Goal: Task Accomplishment & Management: Use online tool/utility

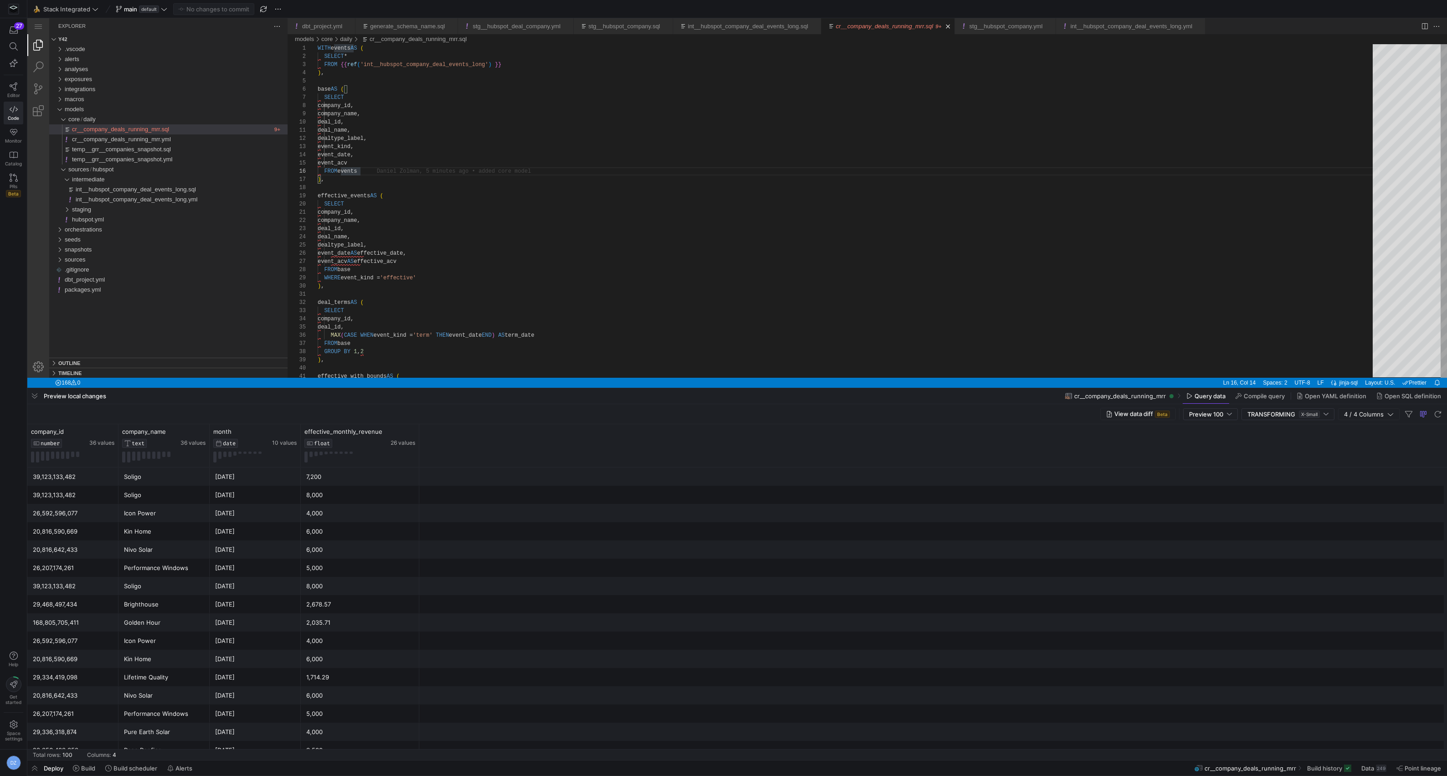
scroll to position [41, 42]
click at [186, 189] on span "int__hubspot_company_deal_events_long.sql" at bounding box center [136, 189] width 120 height 7
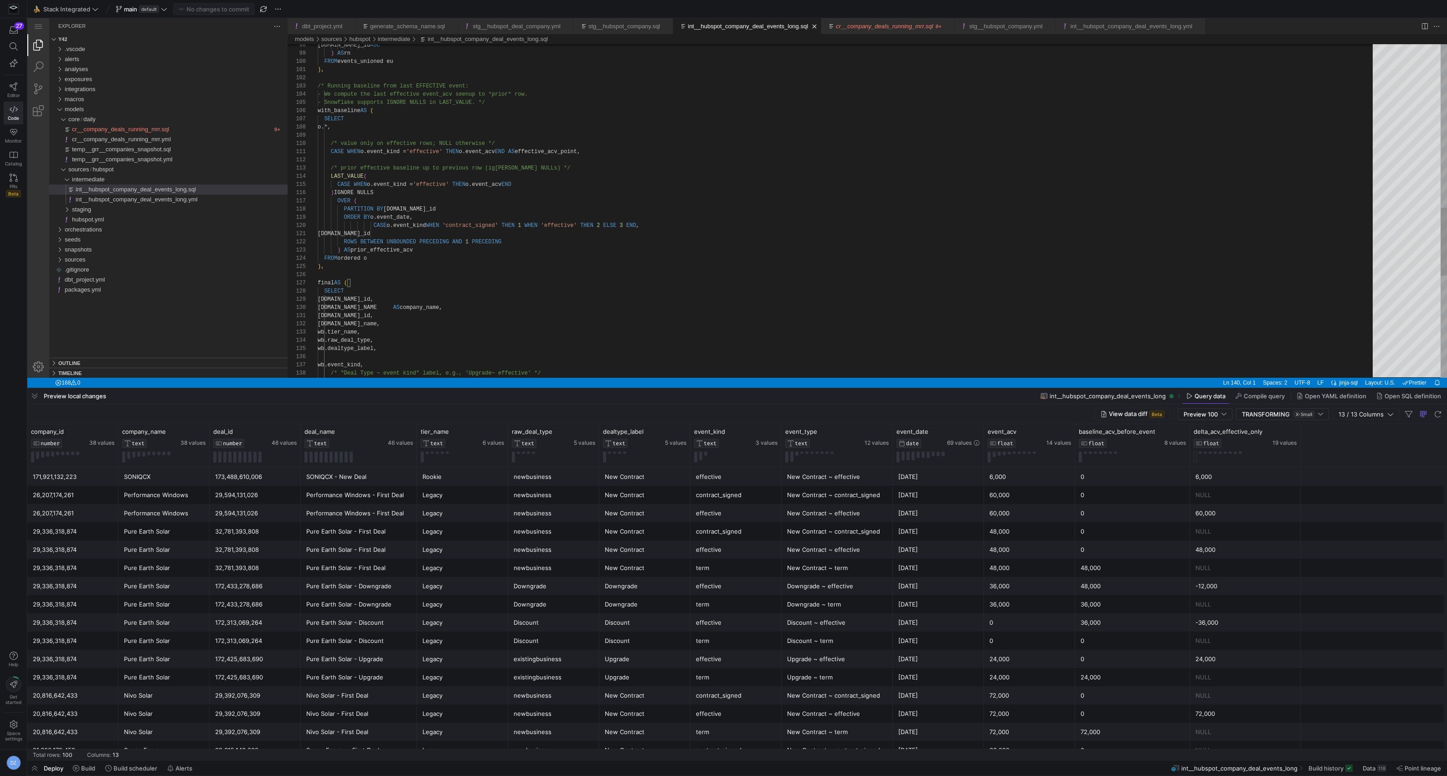
click at [626, 291] on div "wb.event_kind, /* "Deal Type ~ event kind" label, e.g., 'Upgrade ~ effective' *…" at bounding box center [849, 60] width 1062 height 1630
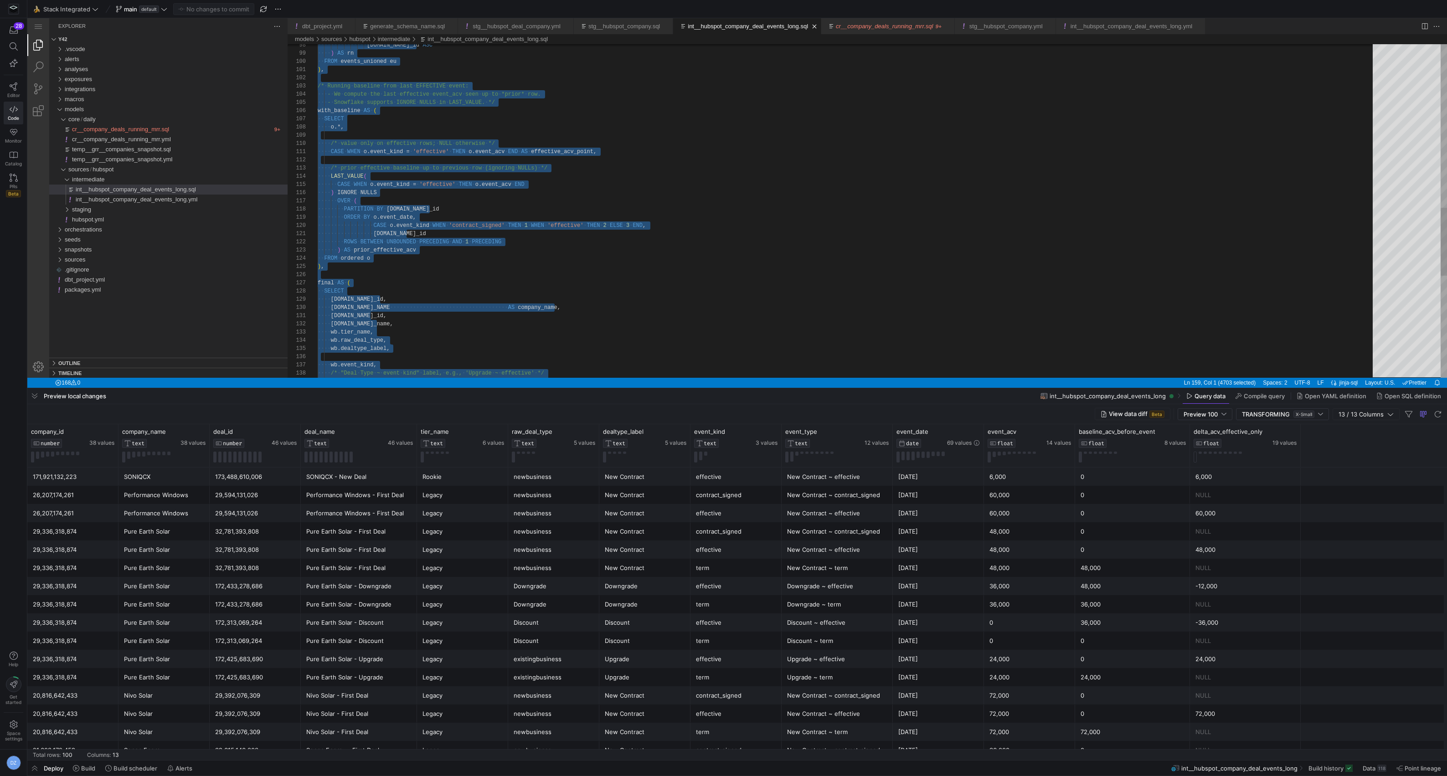
type textarea "[DOMAIN_NAME]_id ROWS BETWEEN UNBOUNDED PRECEDING AND 1 PRECEDING ) AS prior_ef…"
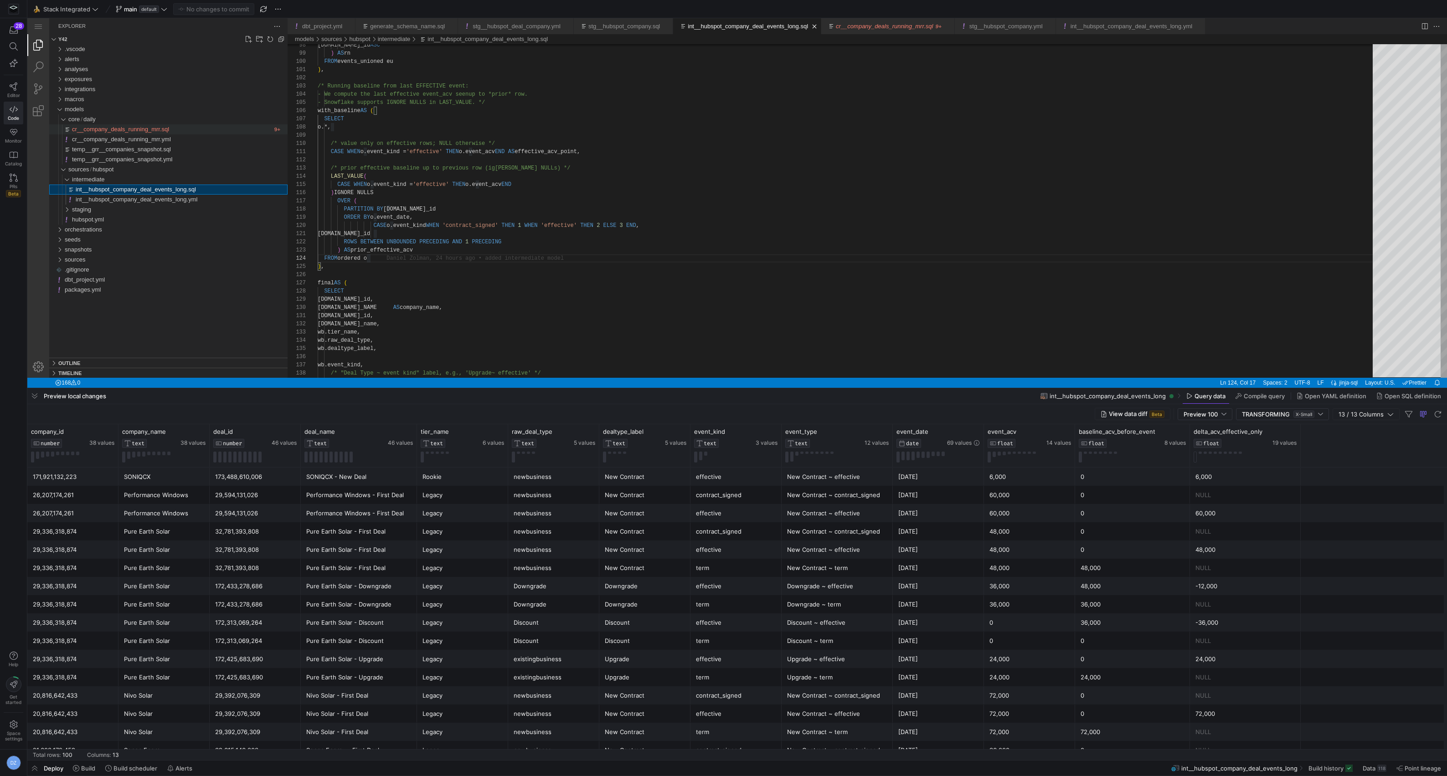
click at [166, 128] on span "cr__company_deals_running_mrr.sql" at bounding box center [120, 129] width 97 height 7
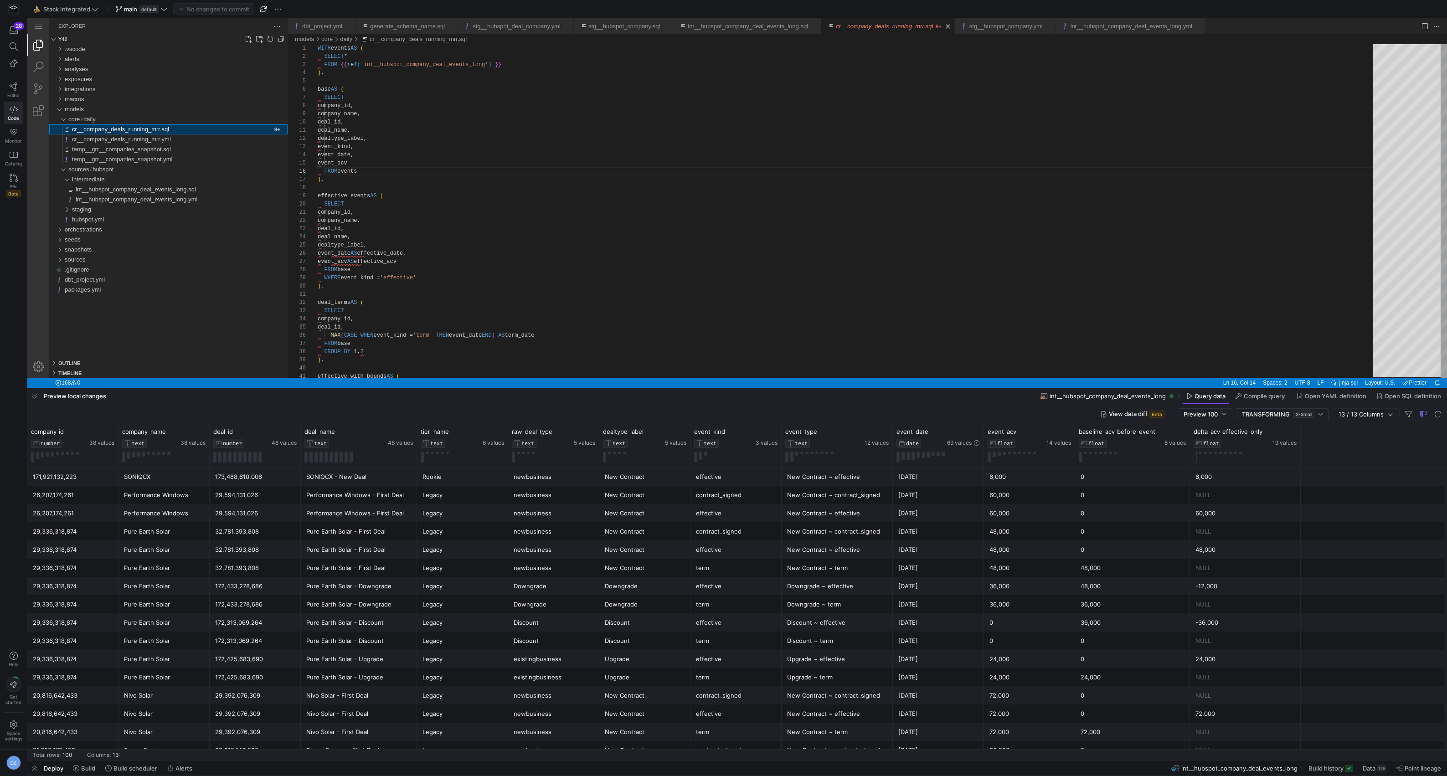
scroll to position [82, 42]
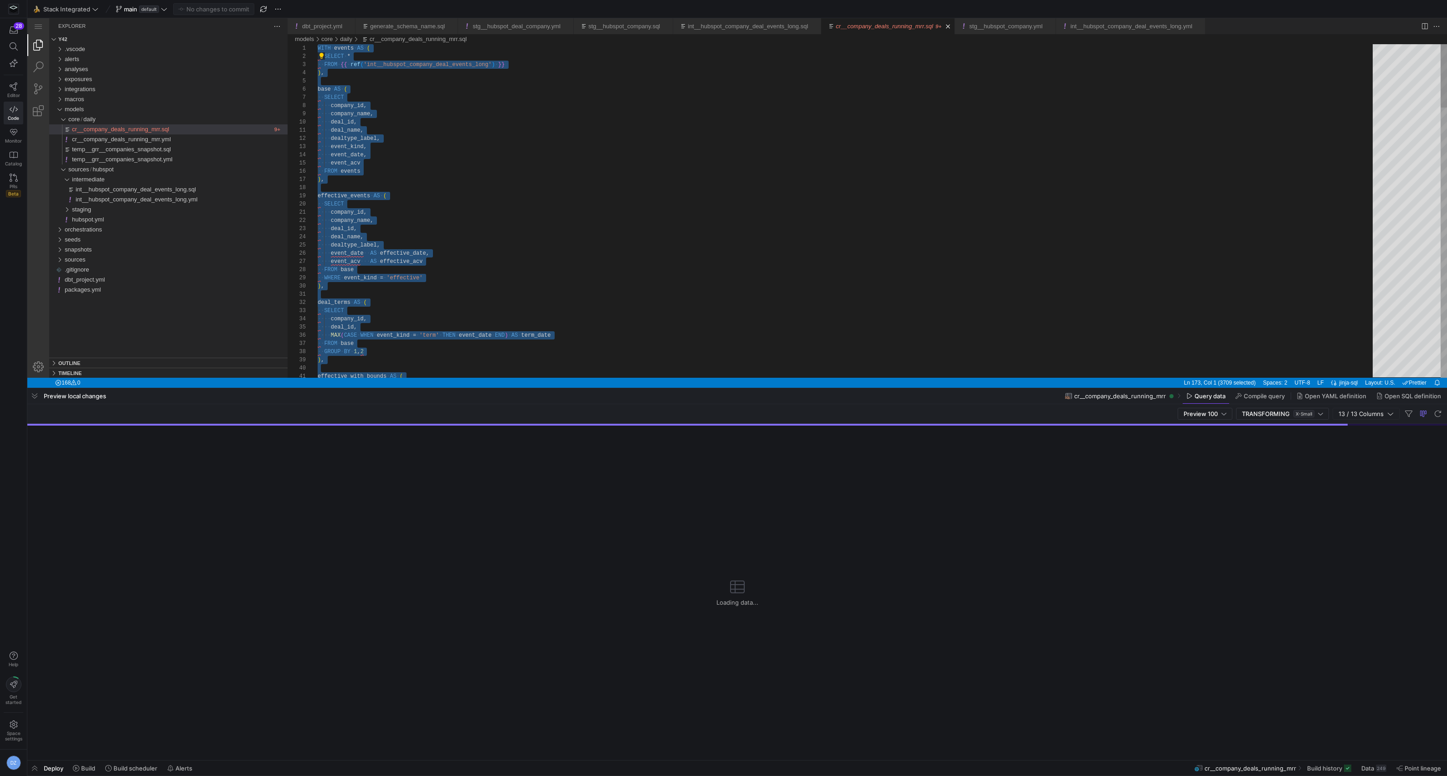
type textarea "deal_terms AS ( SELECT company_id, deal_id, MAX(CASE WHEN event_kind = 'term' T…"
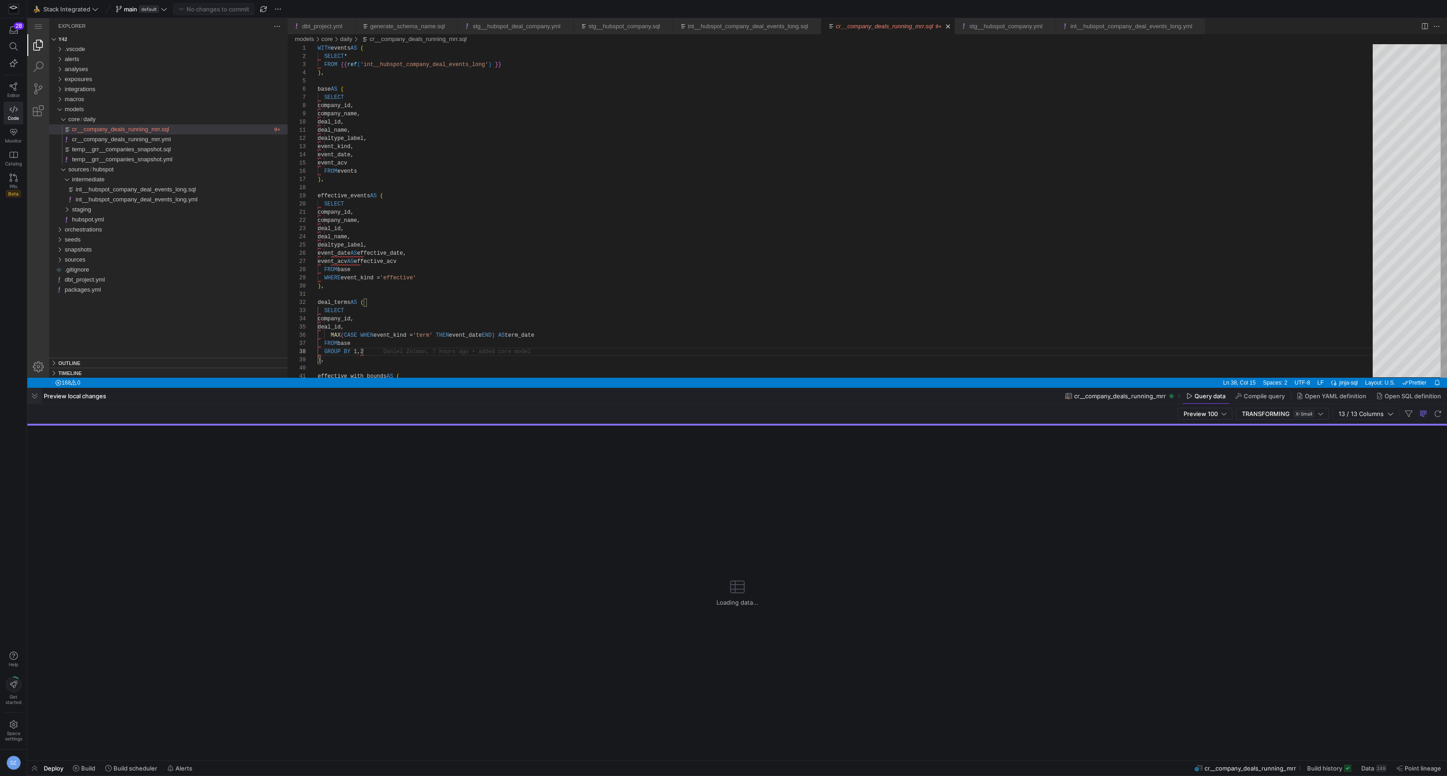
click at [30, 398] on span "button" at bounding box center [34, 395] width 15 height 15
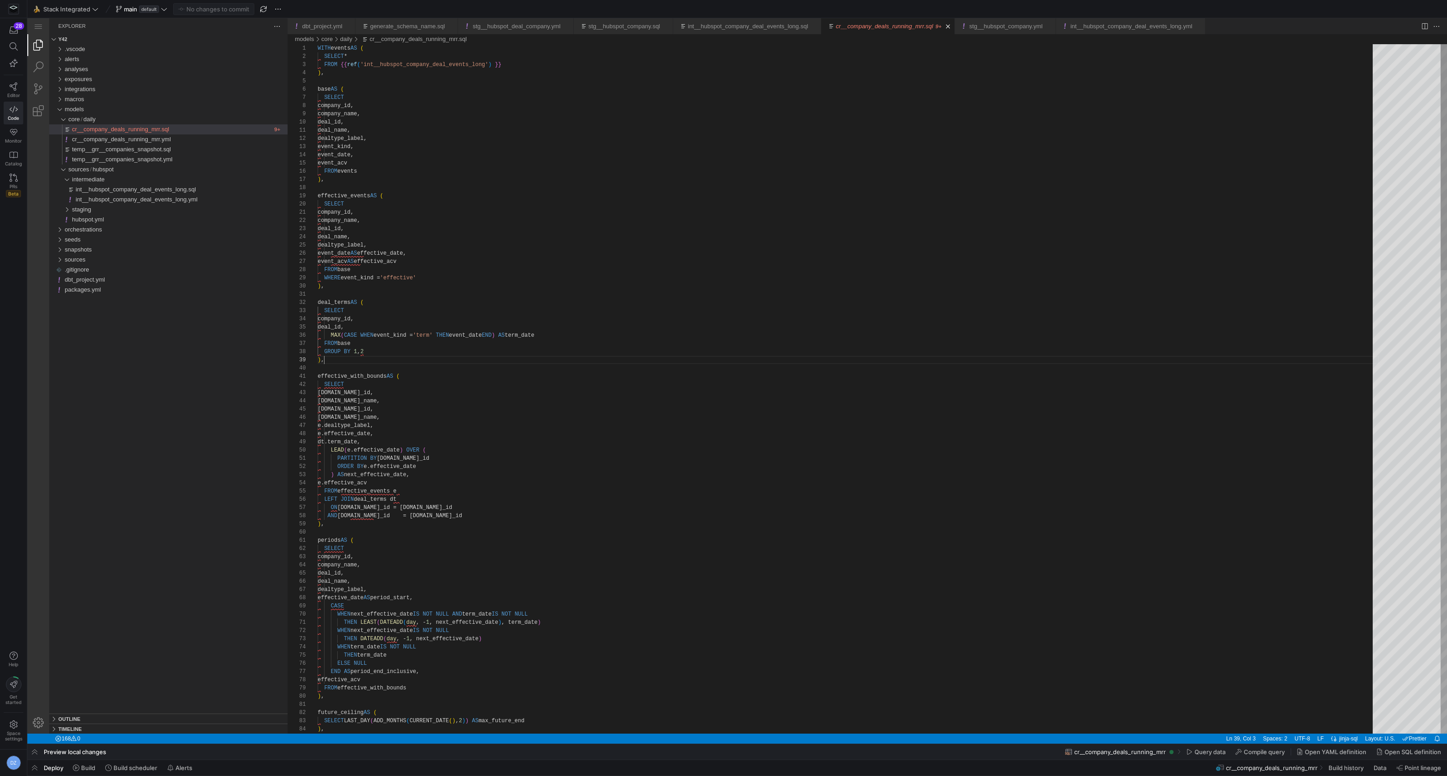
scroll to position [65, 6]
click at [82, 762] on span at bounding box center [84, 768] width 30 height 15
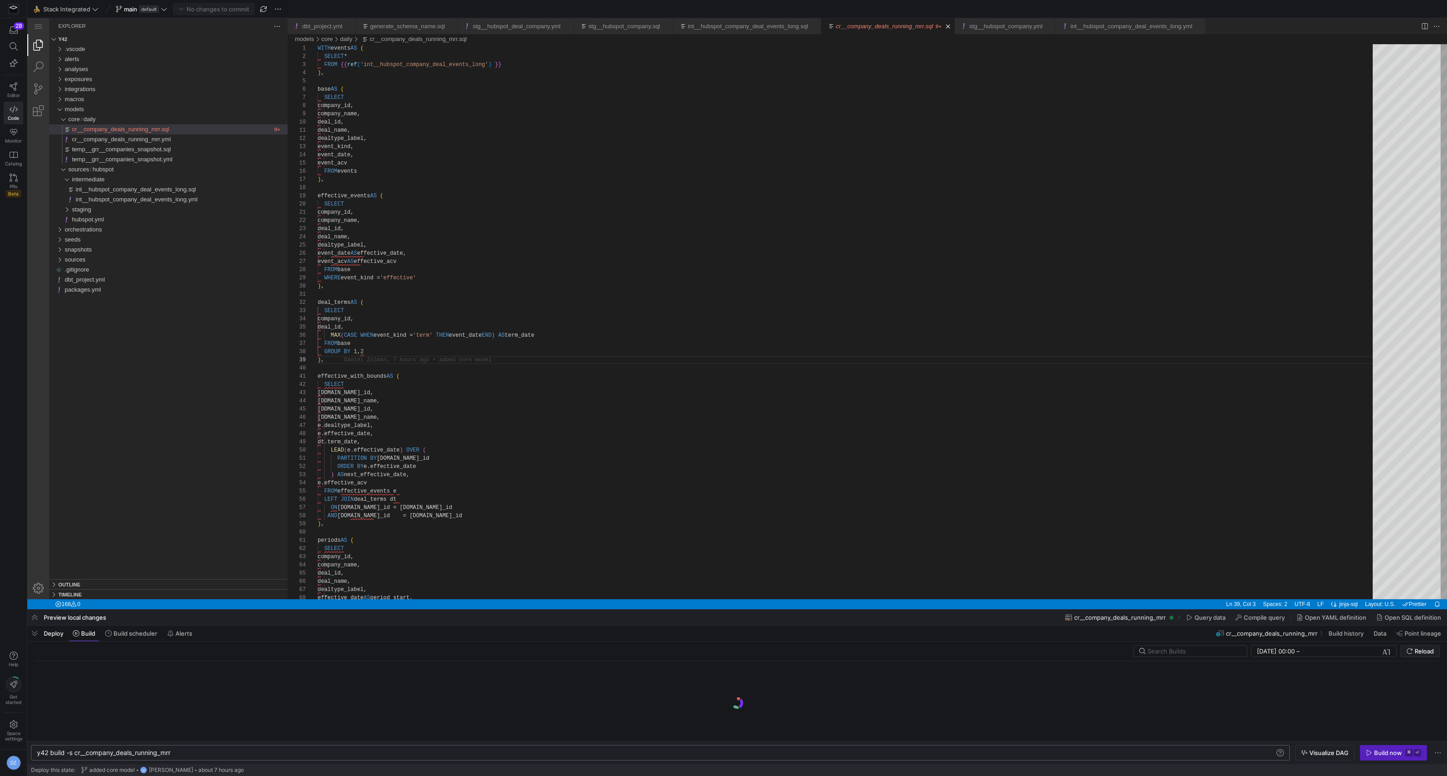
scroll to position [0, 37]
click at [75, 754] on div "y42 build -s cr__company_deals_running_mrr" at bounding box center [655, 752] width 1237 height 7
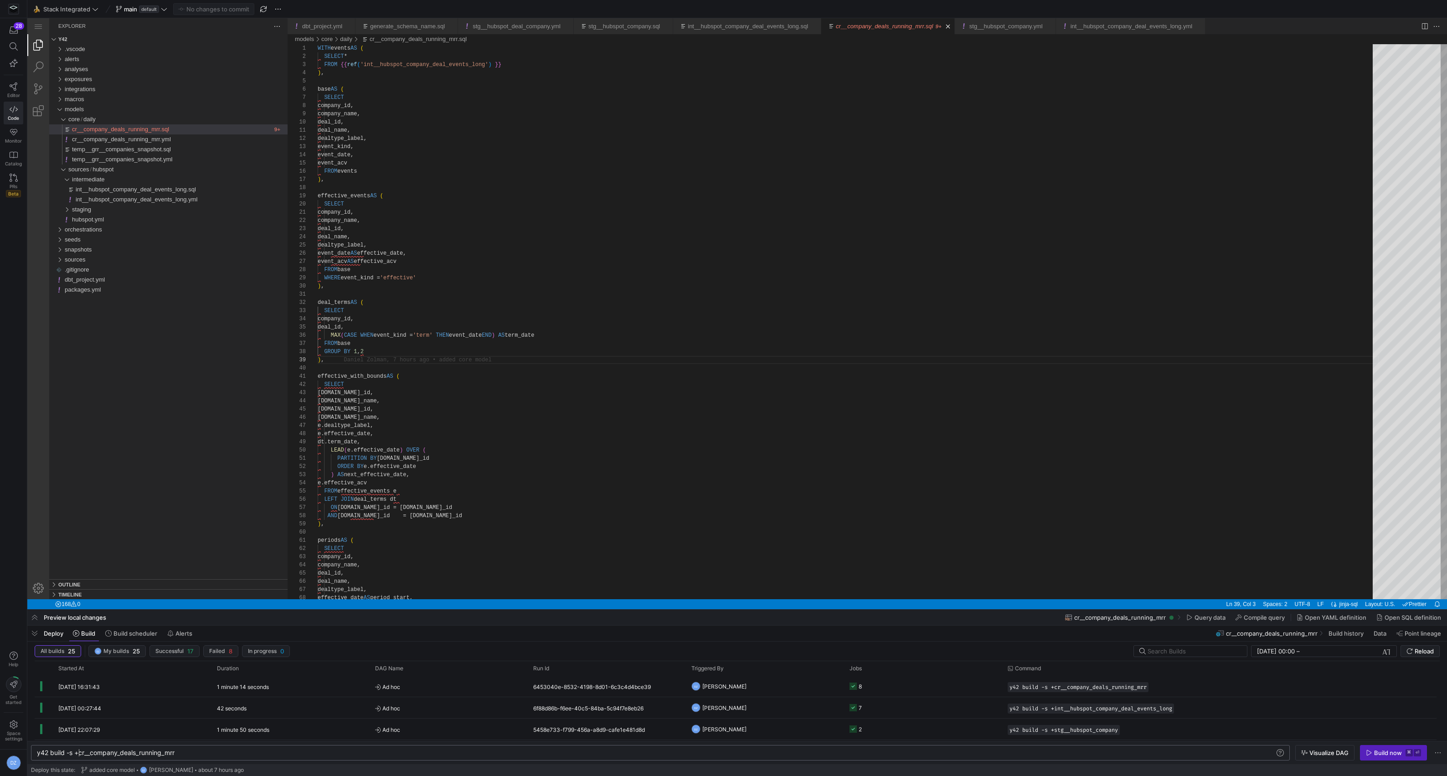
scroll to position [0, 42]
click at [200, 755] on div "y42 build -s +cr__company_deals_running_mrr" at bounding box center [655, 752] width 1237 height 7
type textarea "y42 build -s +cr__company_deals_running_mrr"
click at [173, 205] on div "staging" at bounding box center [180, 210] width 216 height 10
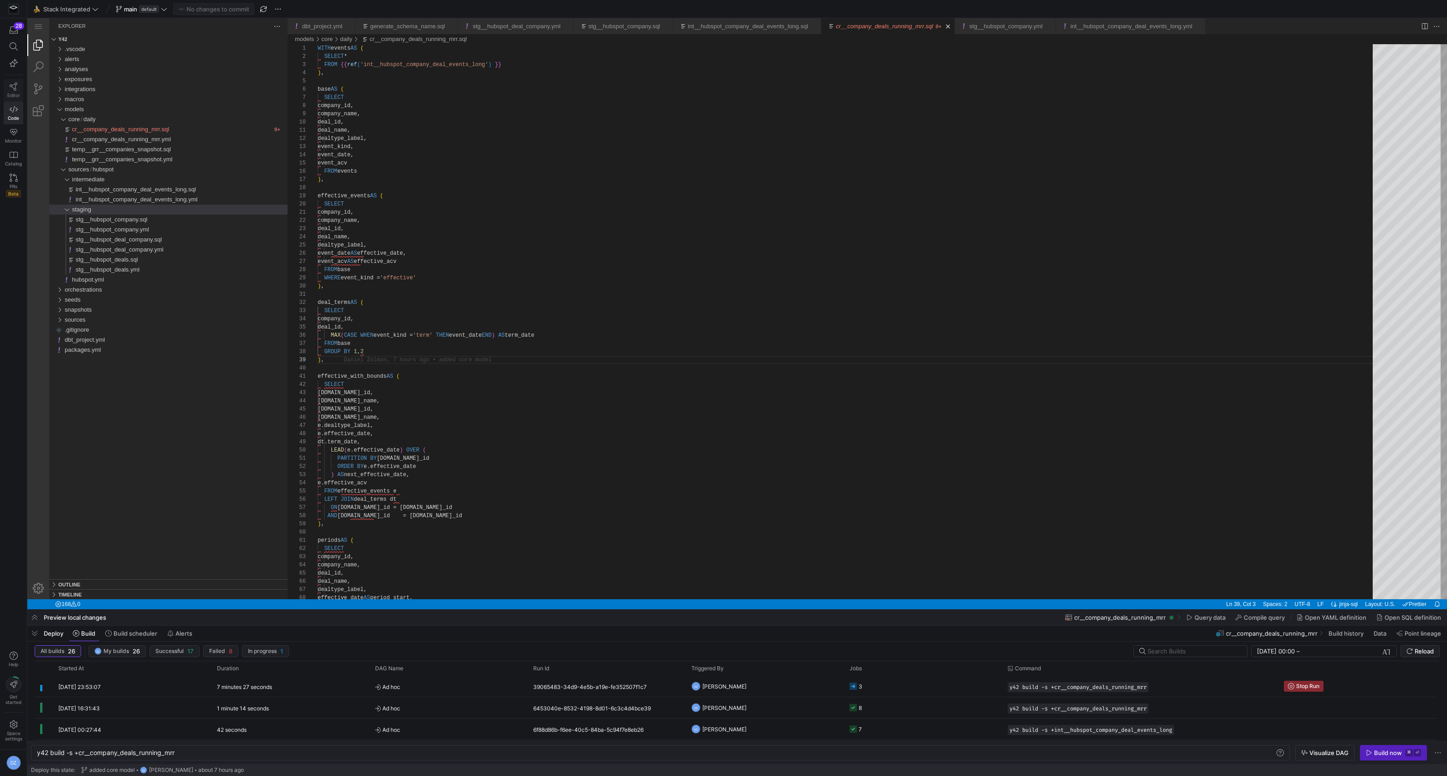
click at [18, 91] on link "Editor" at bounding box center [14, 90] width 20 height 23
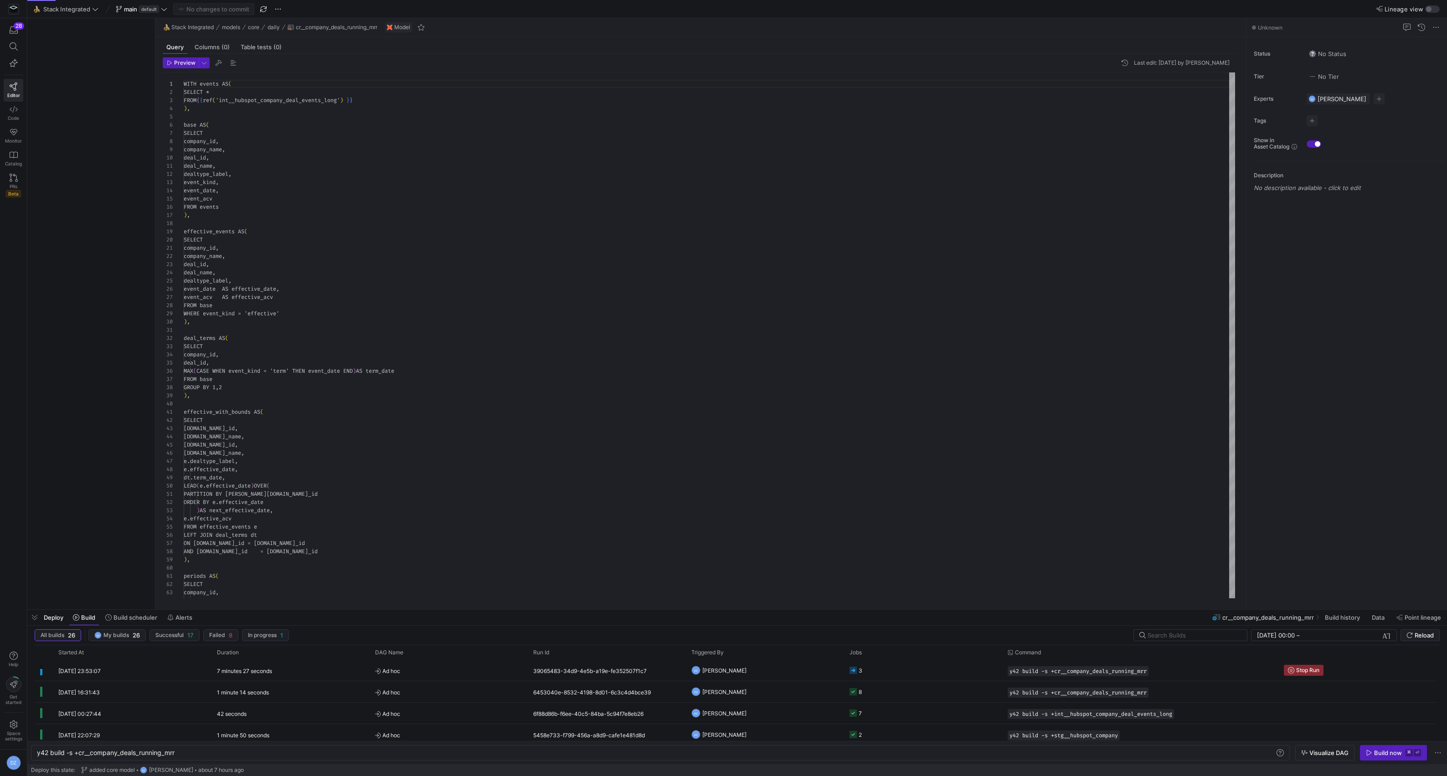
scroll to position [82, 0]
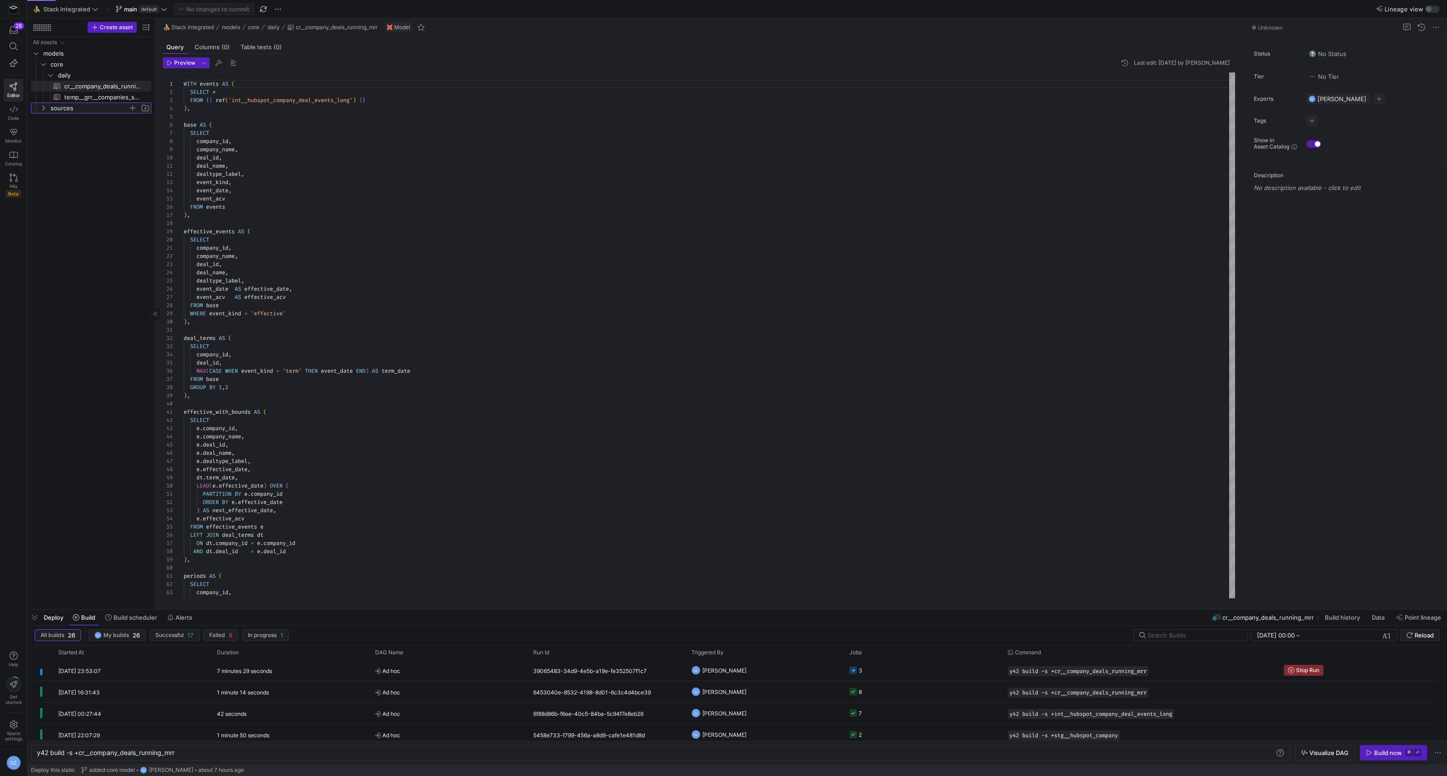
click at [94, 108] on span "sources" at bounding box center [89, 108] width 77 height 10
click at [89, 122] on span "hubspot" at bounding box center [93, 119] width 70 height 10
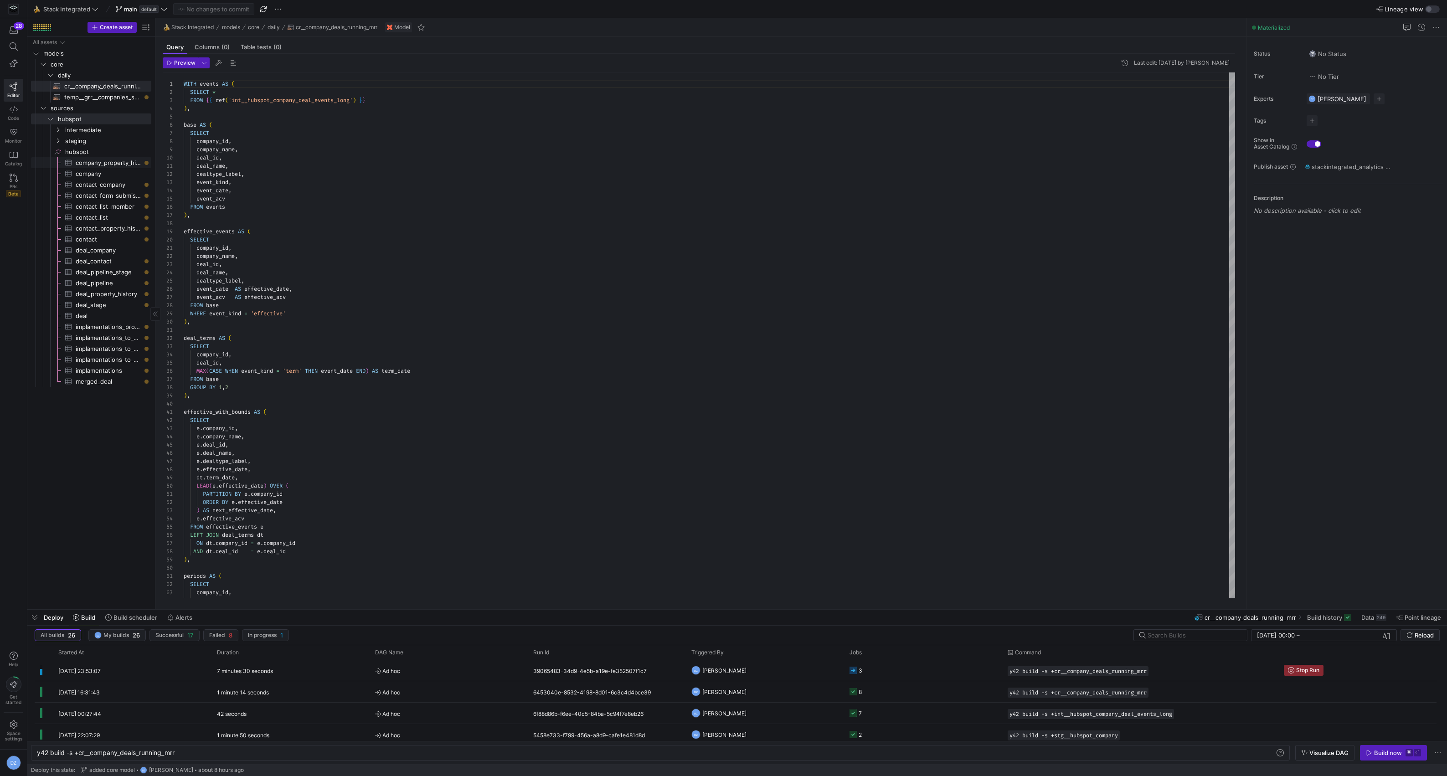
click at [82, 163] on span "company_property_history​​​​​​​​​" at bounding box center [108, 163] width 65 height 10
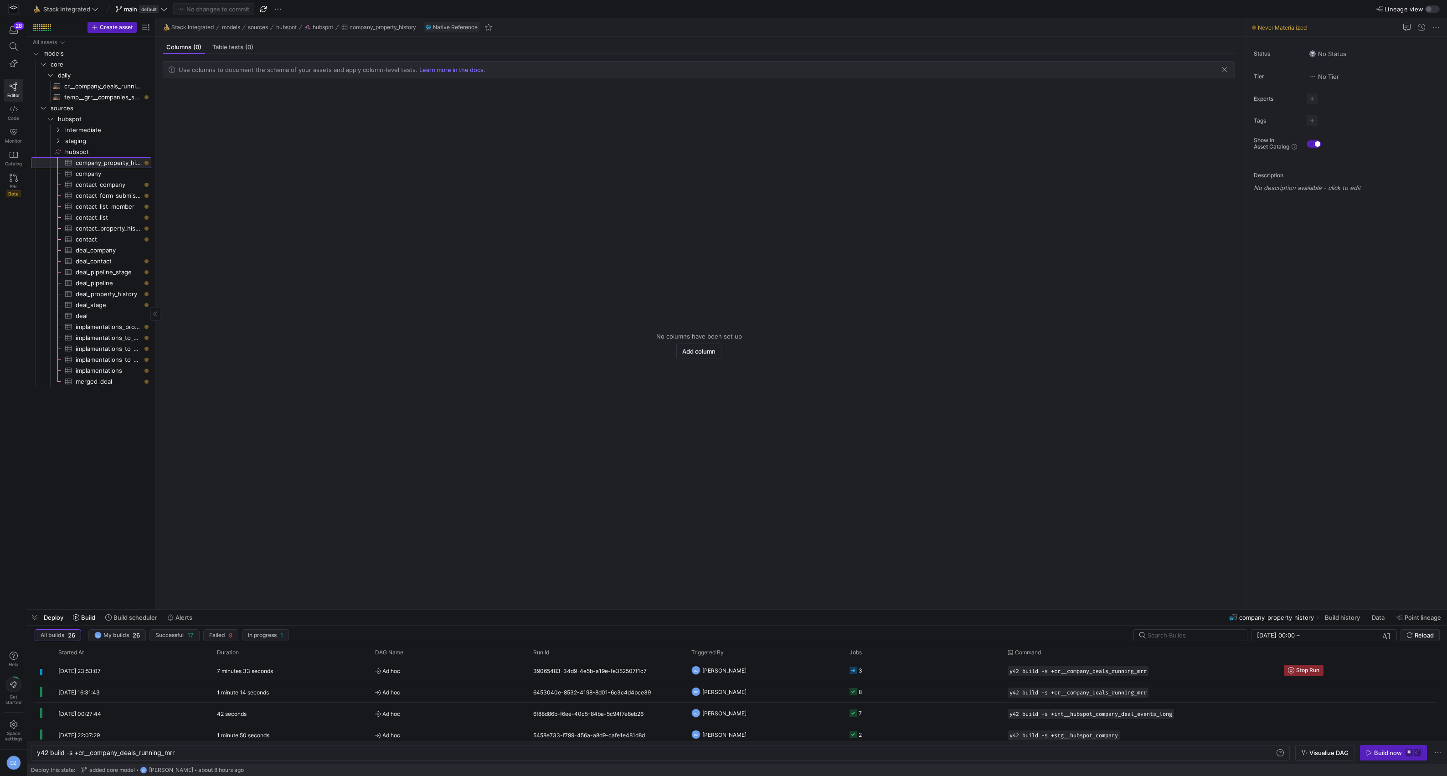
click at [88, 167] on span "company_property_history​​​​​​​​​" at bounding box center [108, 163] width 65 height 10
click at [88, 174] on span "company​​​​​​​​​" at bounding box center [108, 174] width 65 height 10
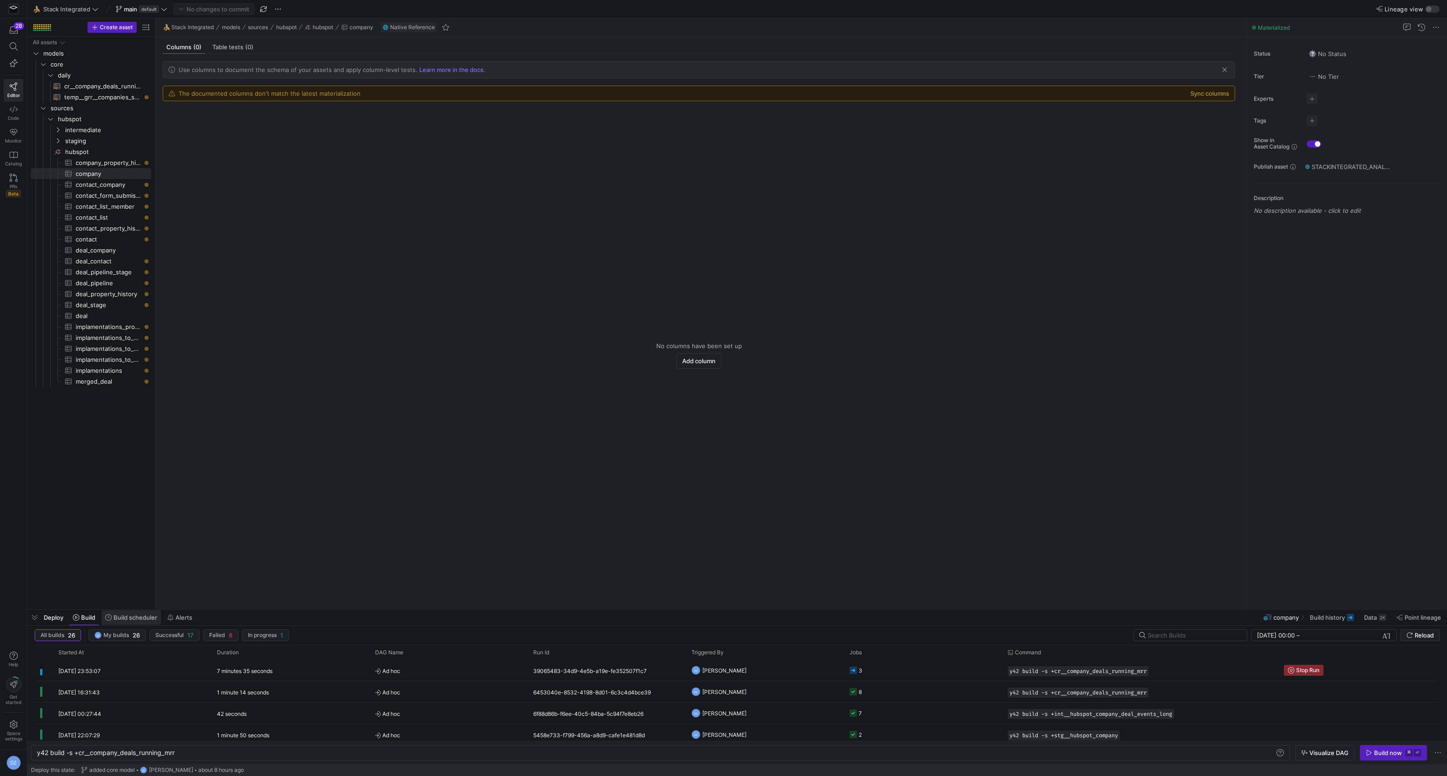
click at [113, 616] on span "Build scheduler" at bounding box center [131, 617] width 52 height 7
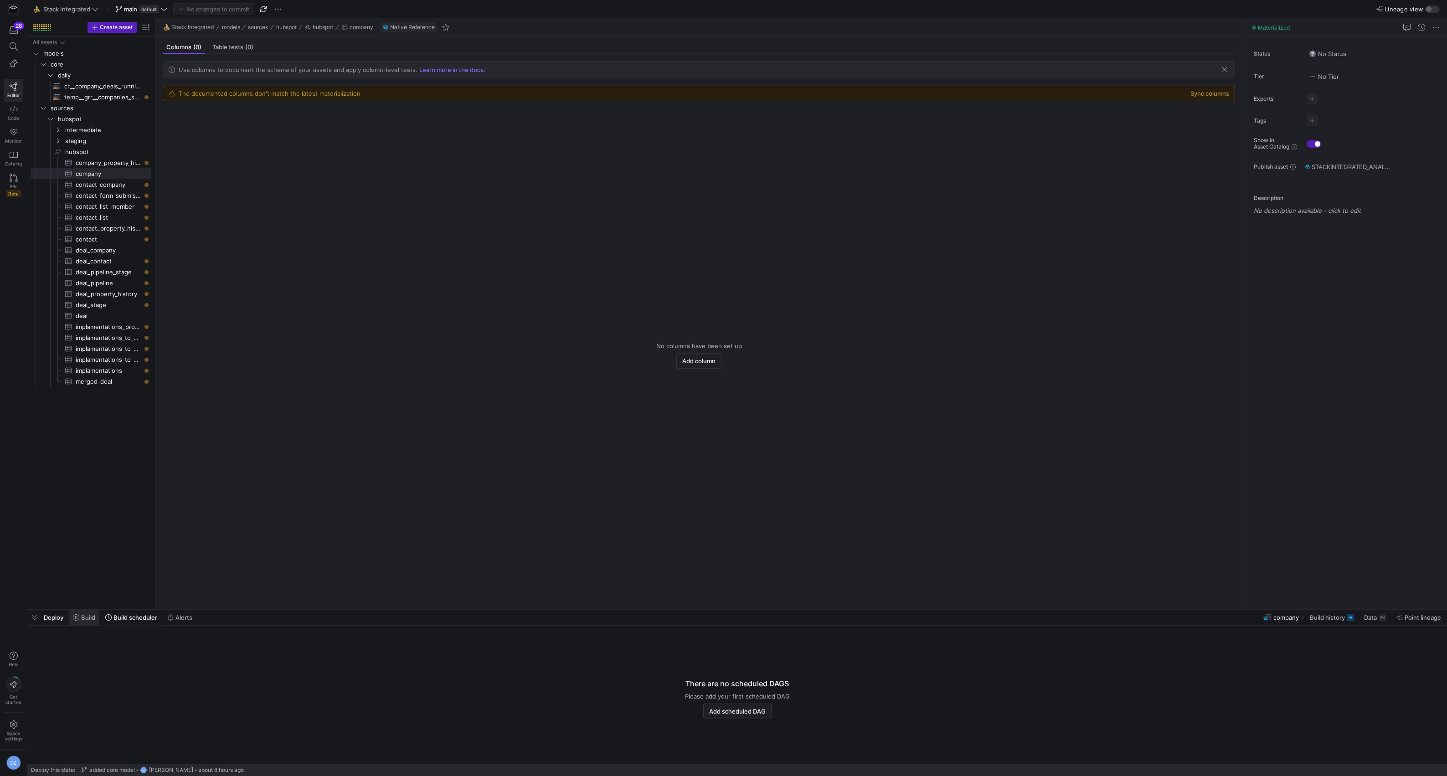
click at [70, 616] on span at bounding box center [84, 617] width 30 height 15
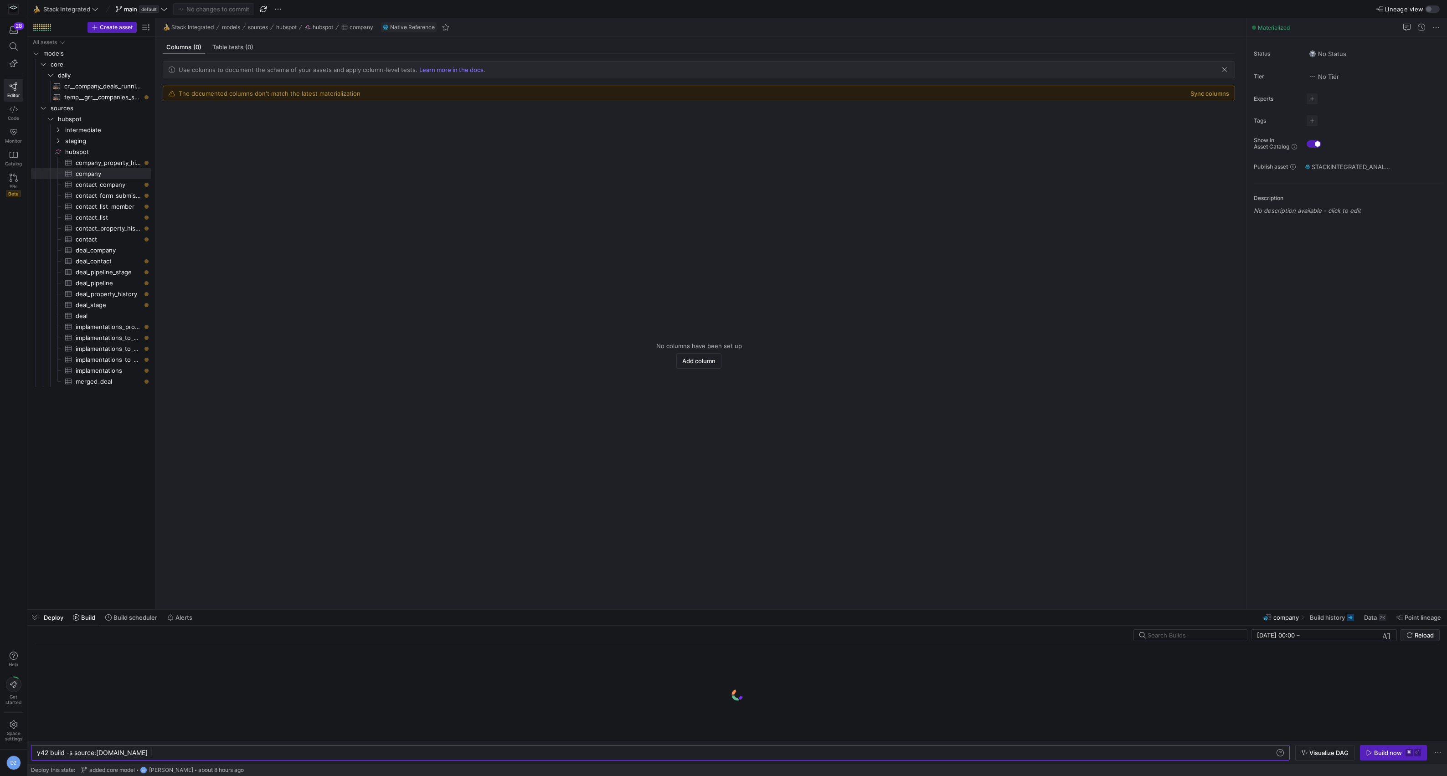
scroll to position [0, 113]
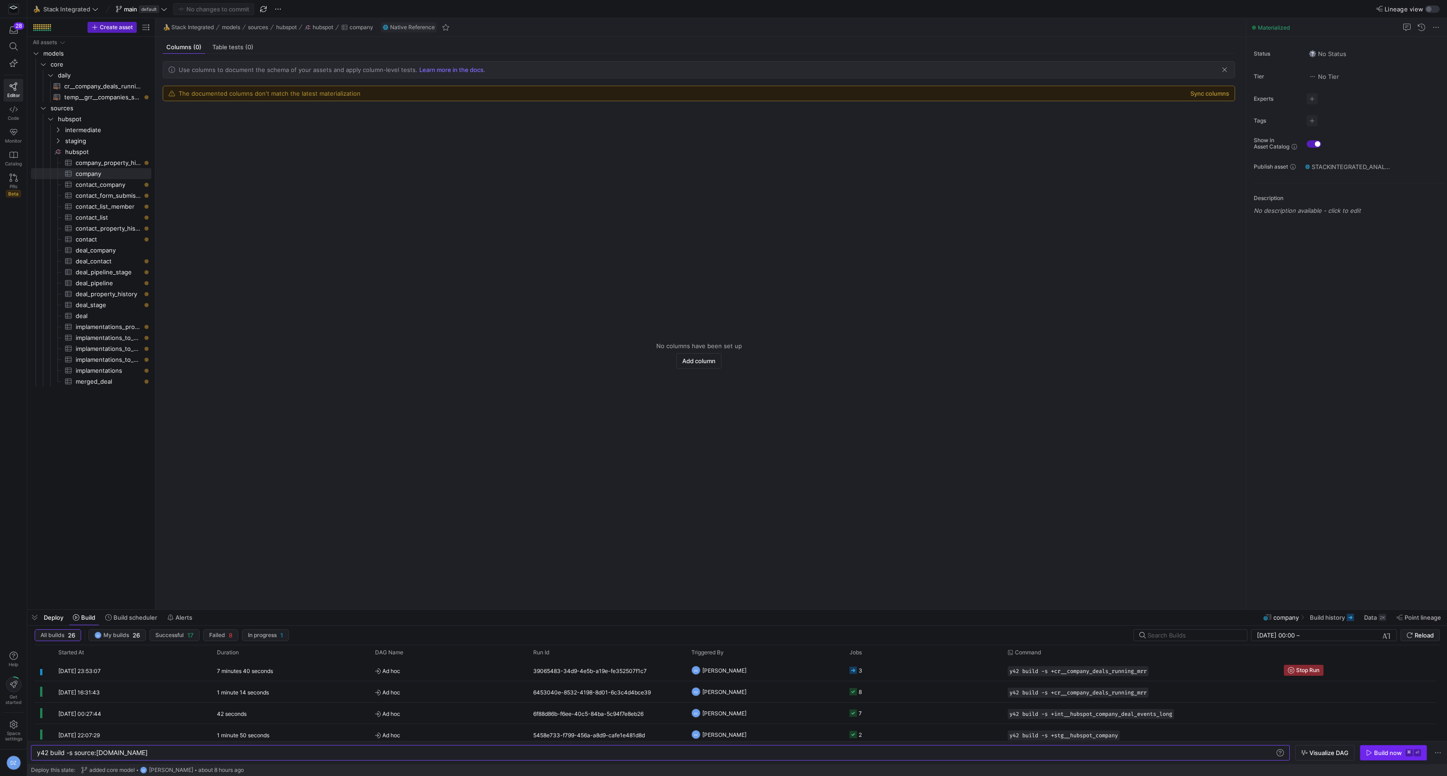
click at [1372, 753] on span "Build now ⌘ ⏎" at bounding box center [1393, 752] width 55 height 7
click at [113, 253] on span "deal_company​​​​​​​​​" at bounding box center [108, 250] width 65 height 10
type textarea "y42 build -s source:[DOMAIN_NAME]_company"
click at [1428, 638] on span "Reload" at bounding box center [1424, 635] width 19 height 7
click at [1185, 701] on div "y42 build -s +cr__company_deals_running_mrr" at bounding box center [1140, 691] width 276 height 21
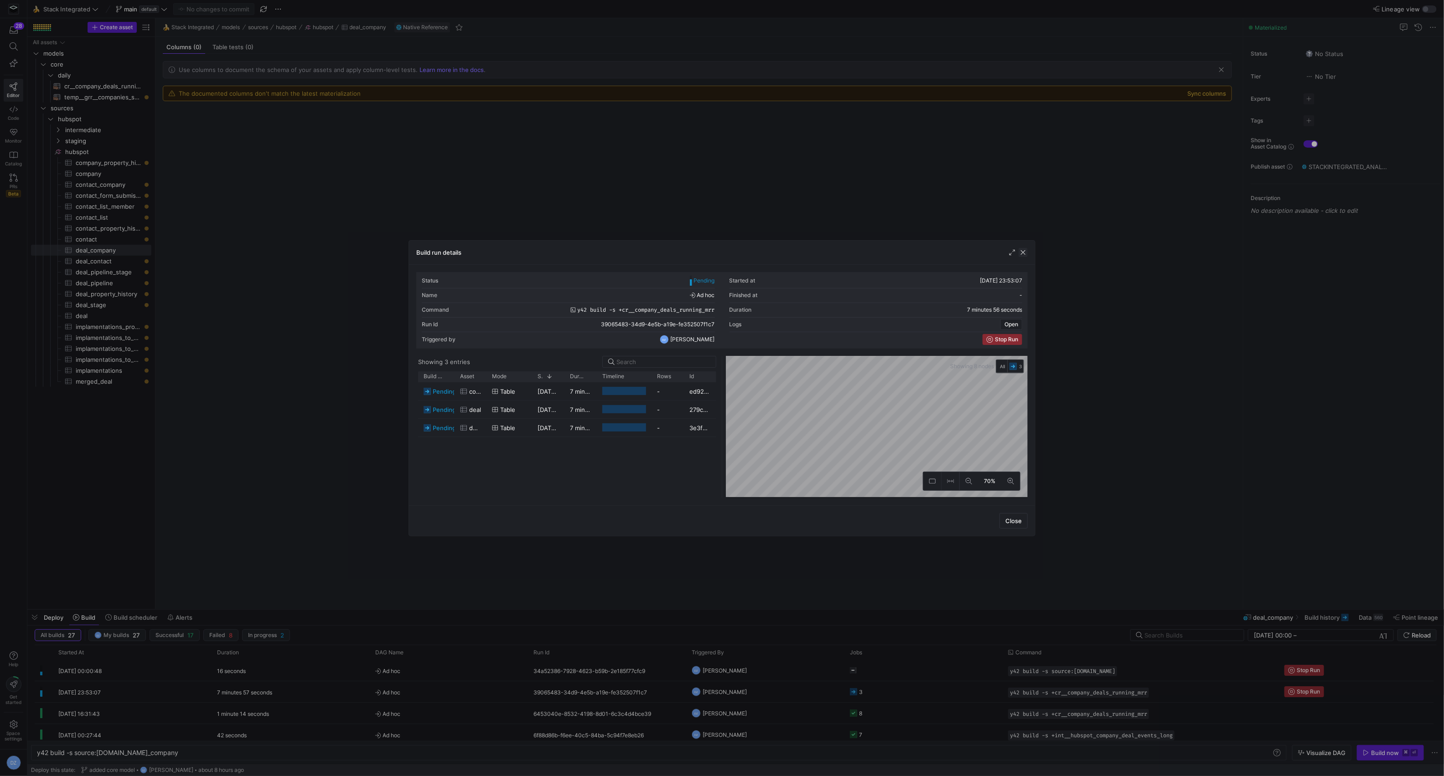
click at [1026, 249] on span "button" at bounding box center [1022, 252] width 9 height 9
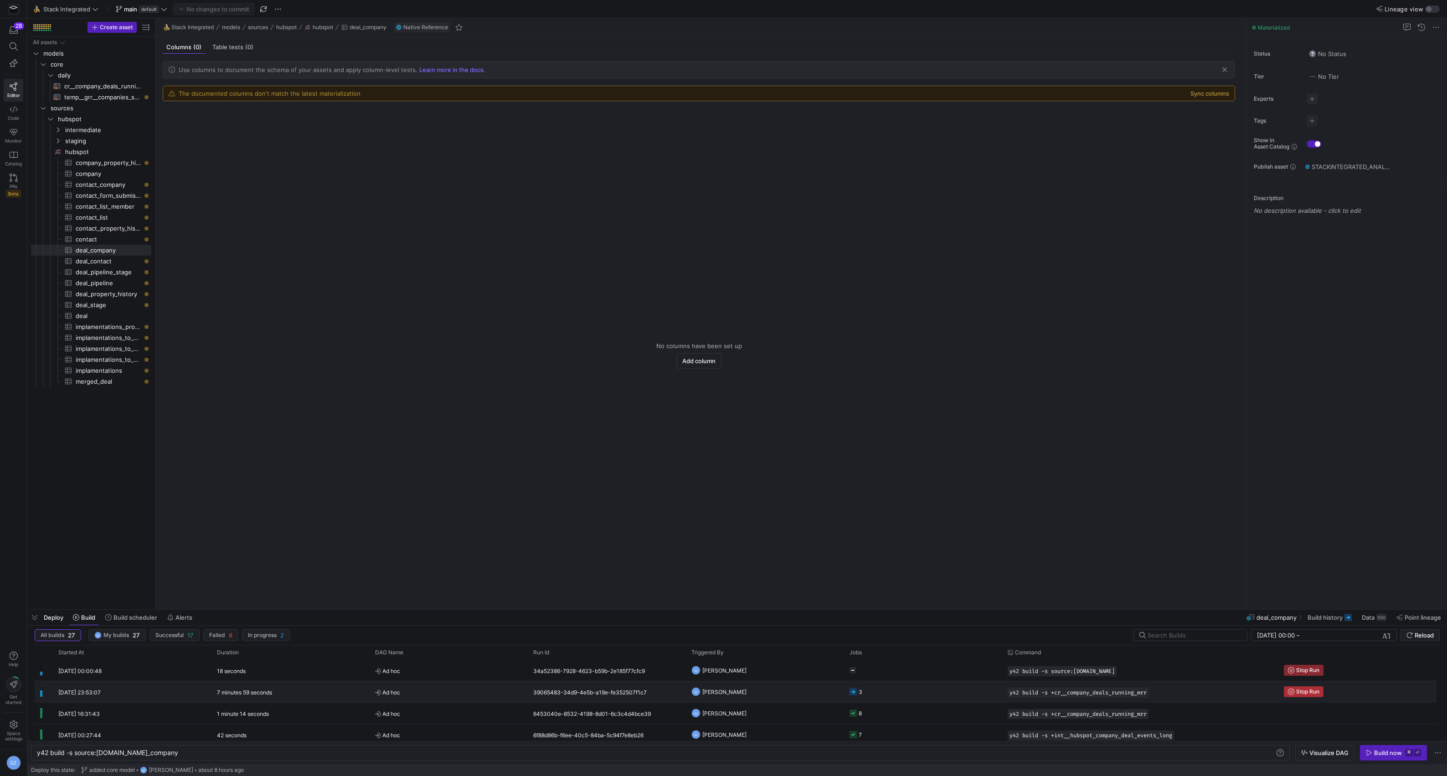
click at [1292, 692] on icon "Press SPACE to select this row." at bounding box center [1291, 692] width 6 height 6
click at [1430, 637] on span "Reload" at bounding box center [1424, 635] width 19 height 7
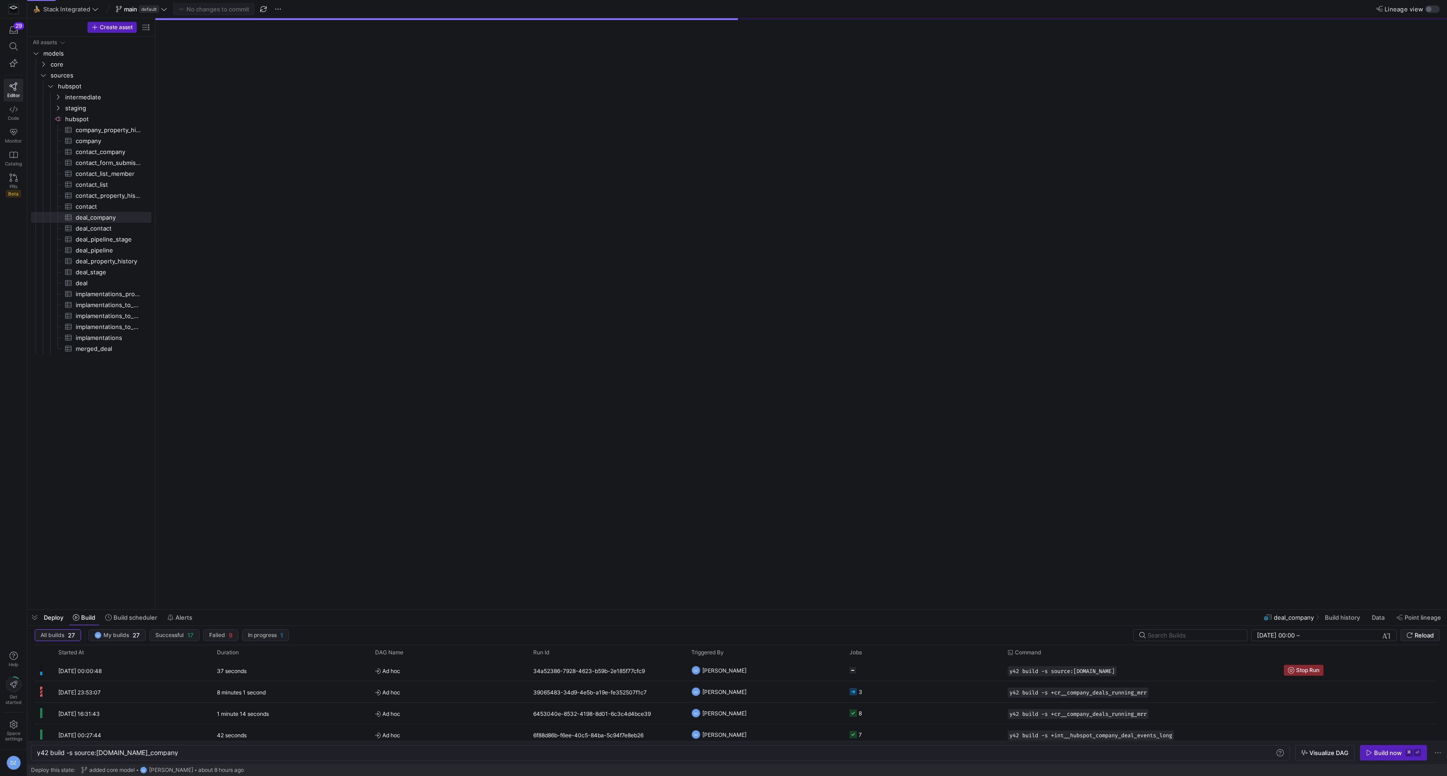
scroll to position [0, 129]
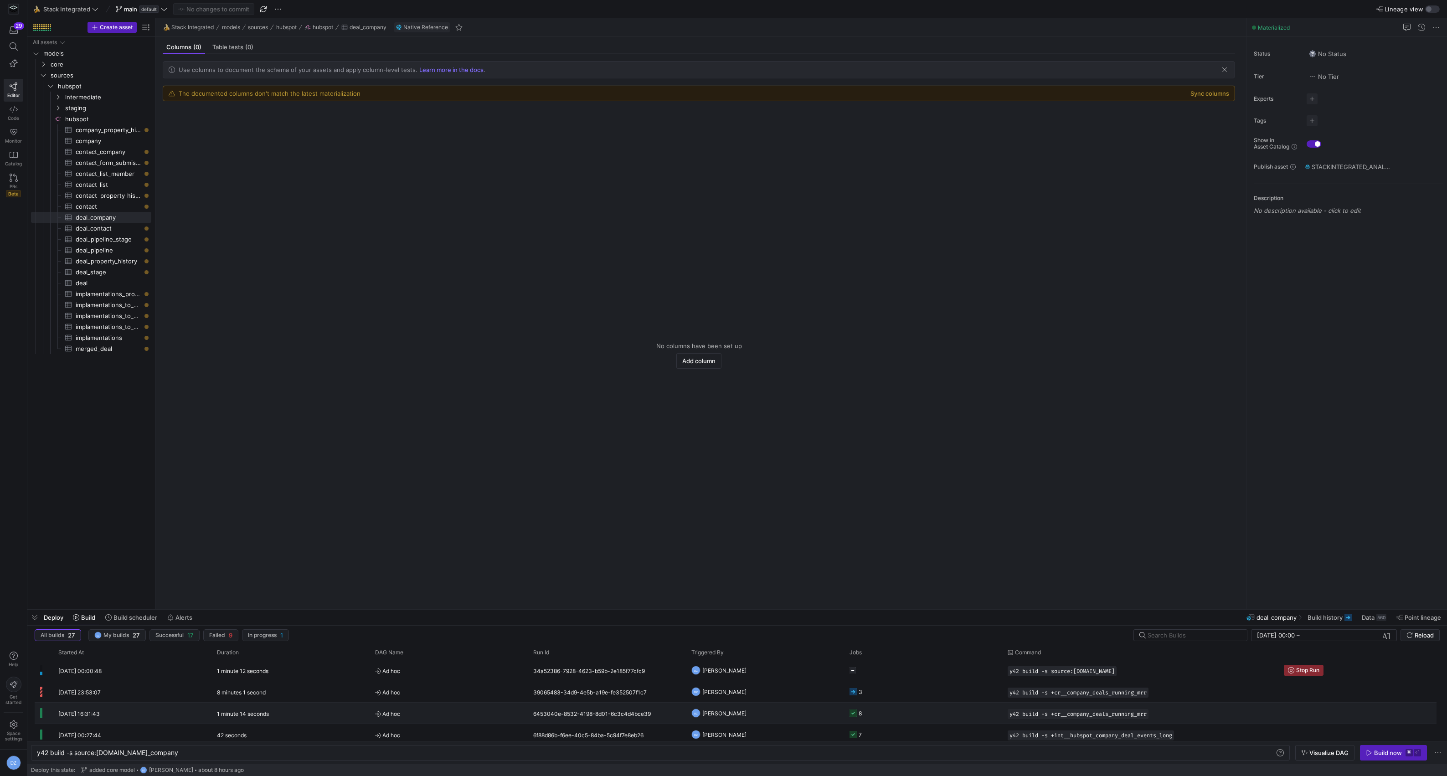
click at [1212, 703] on div "y42 build -s +cr__company_deals_running_mrr" at bounding box center [1140, 713] width 276 height 21
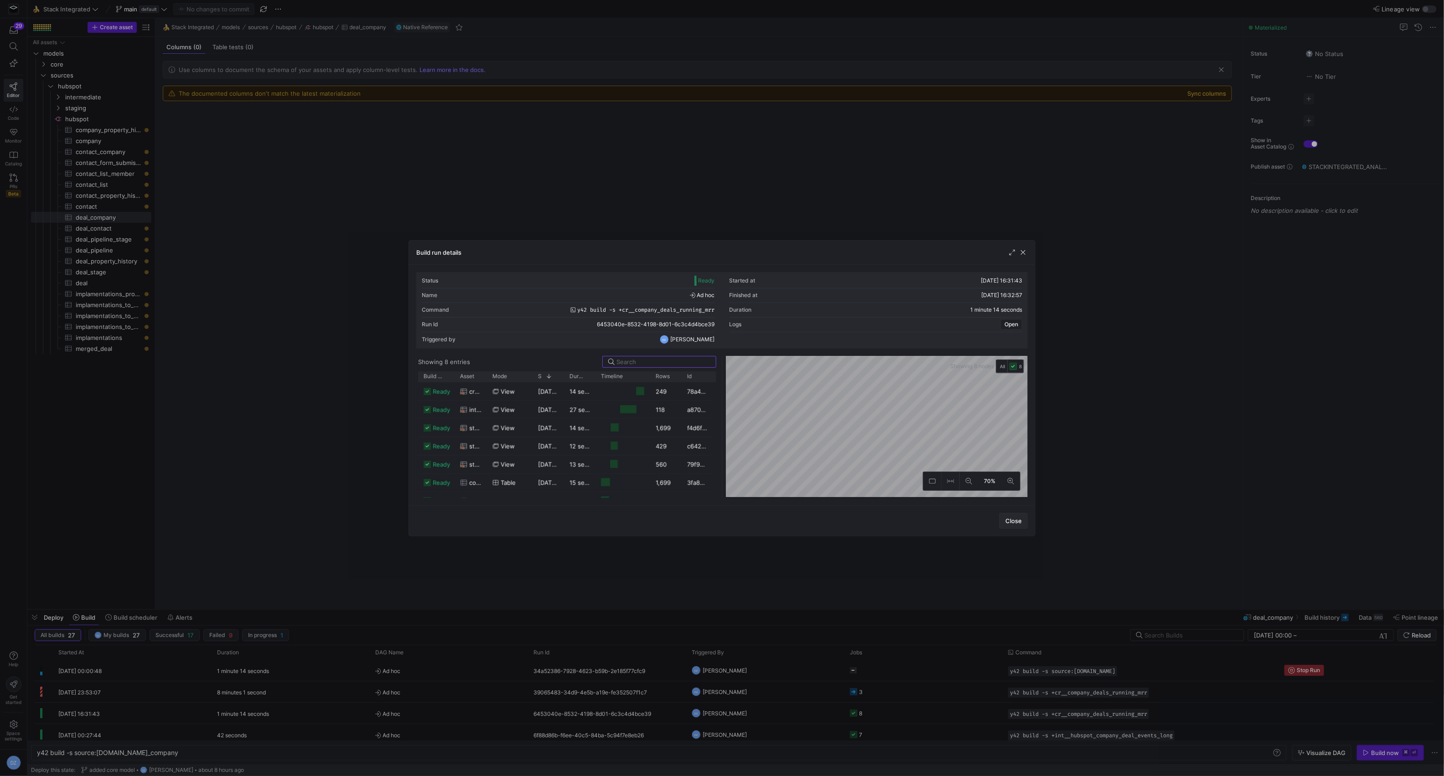
click at [1005, 520] on span "Close" at bounding box center [1013, 520] width 16 height 7
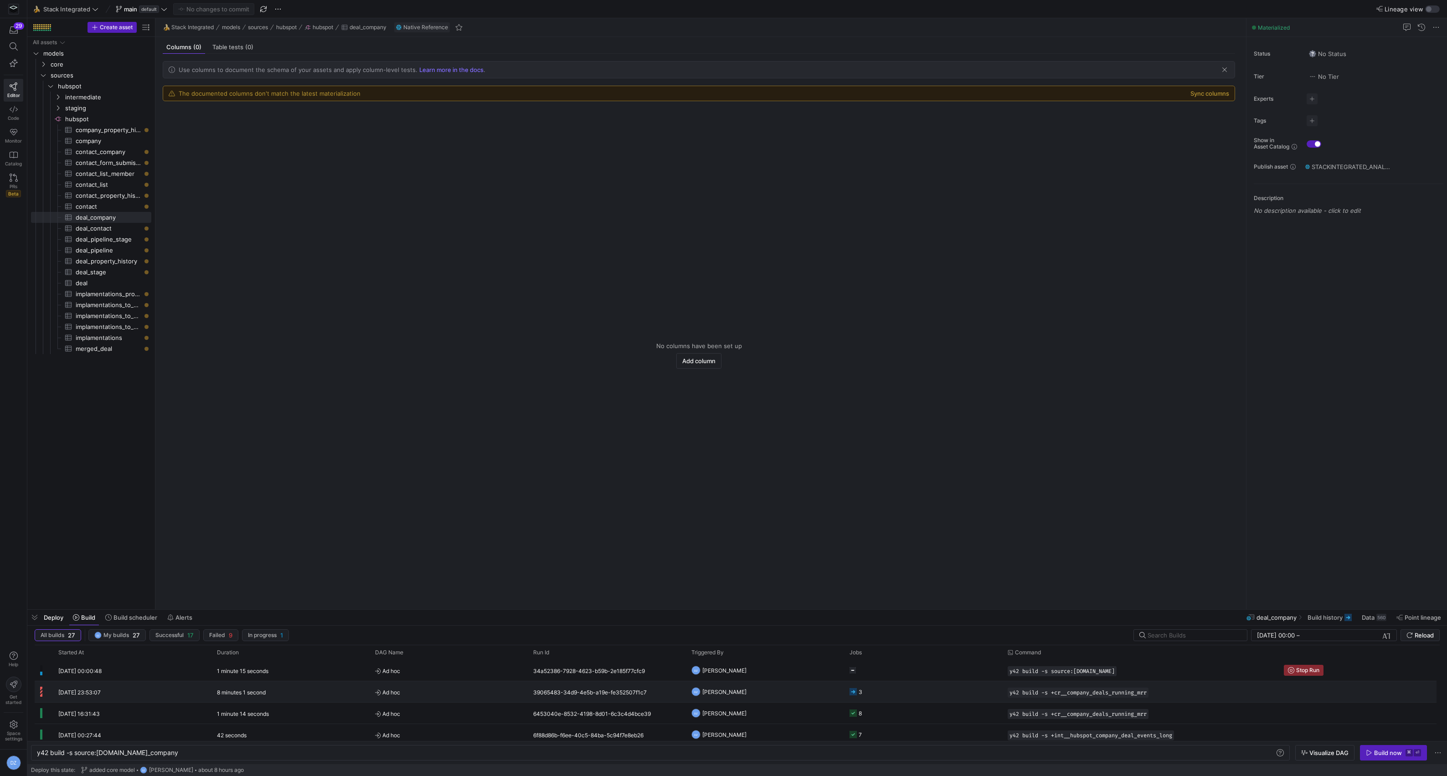
click at [940, 697] on y42-job-status-cell-renderer "3" at bounding box center [923, 692] width 147 height 20
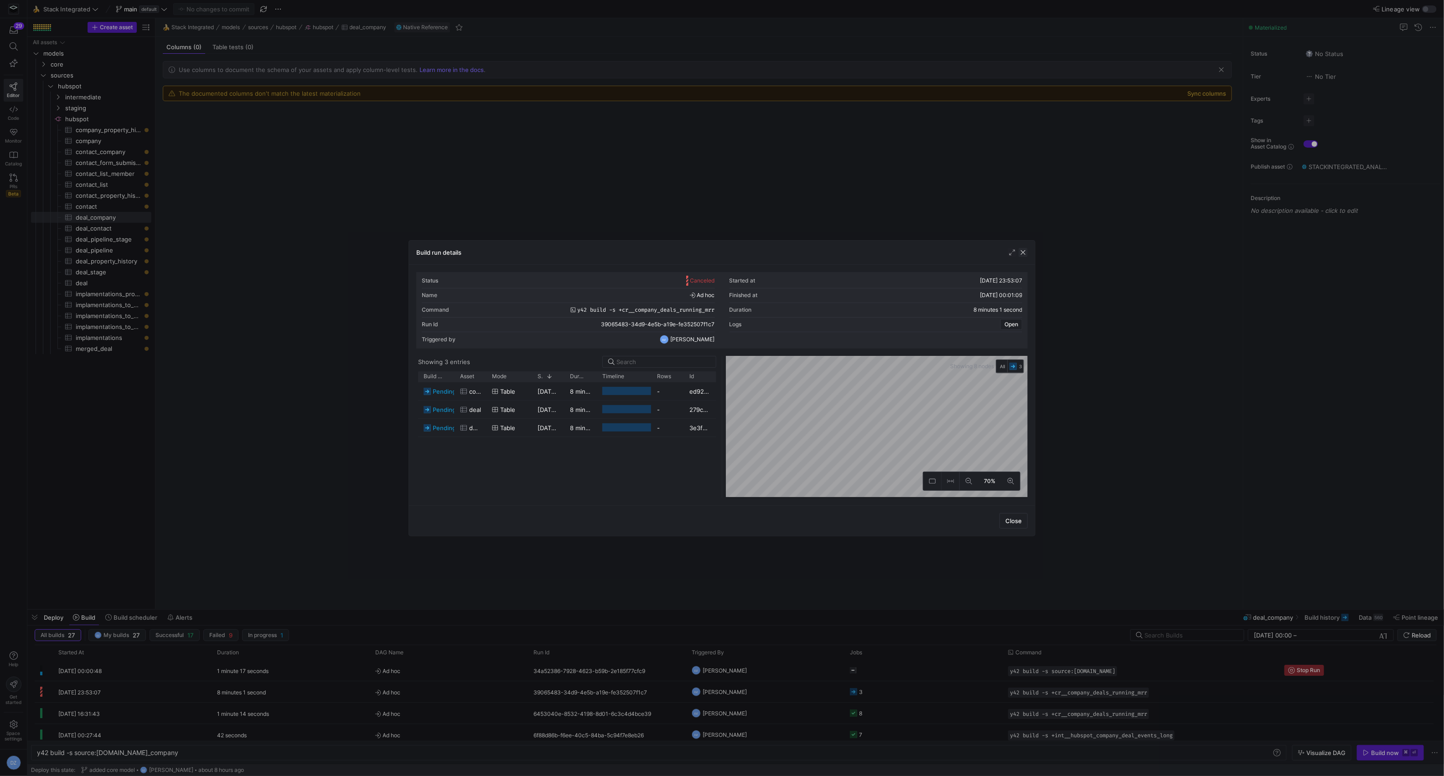
click at [1022, 249] on span "button" at bounding box center [1022, 252] width 9 height 9
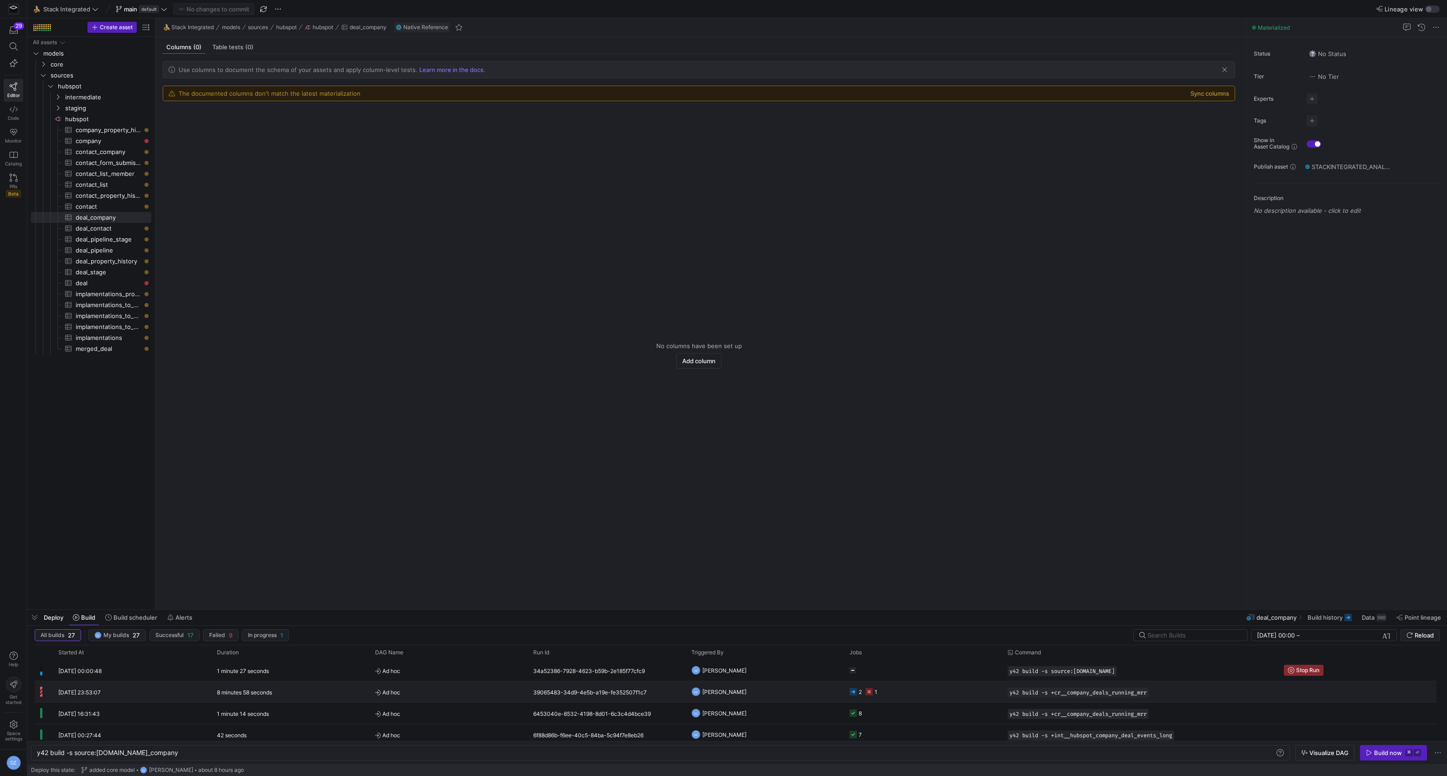
click at [1258, 686] on div "y42 build -s +cr__company_deals_running_mrr" at bounding box center [1140, 691] width 276 height 21
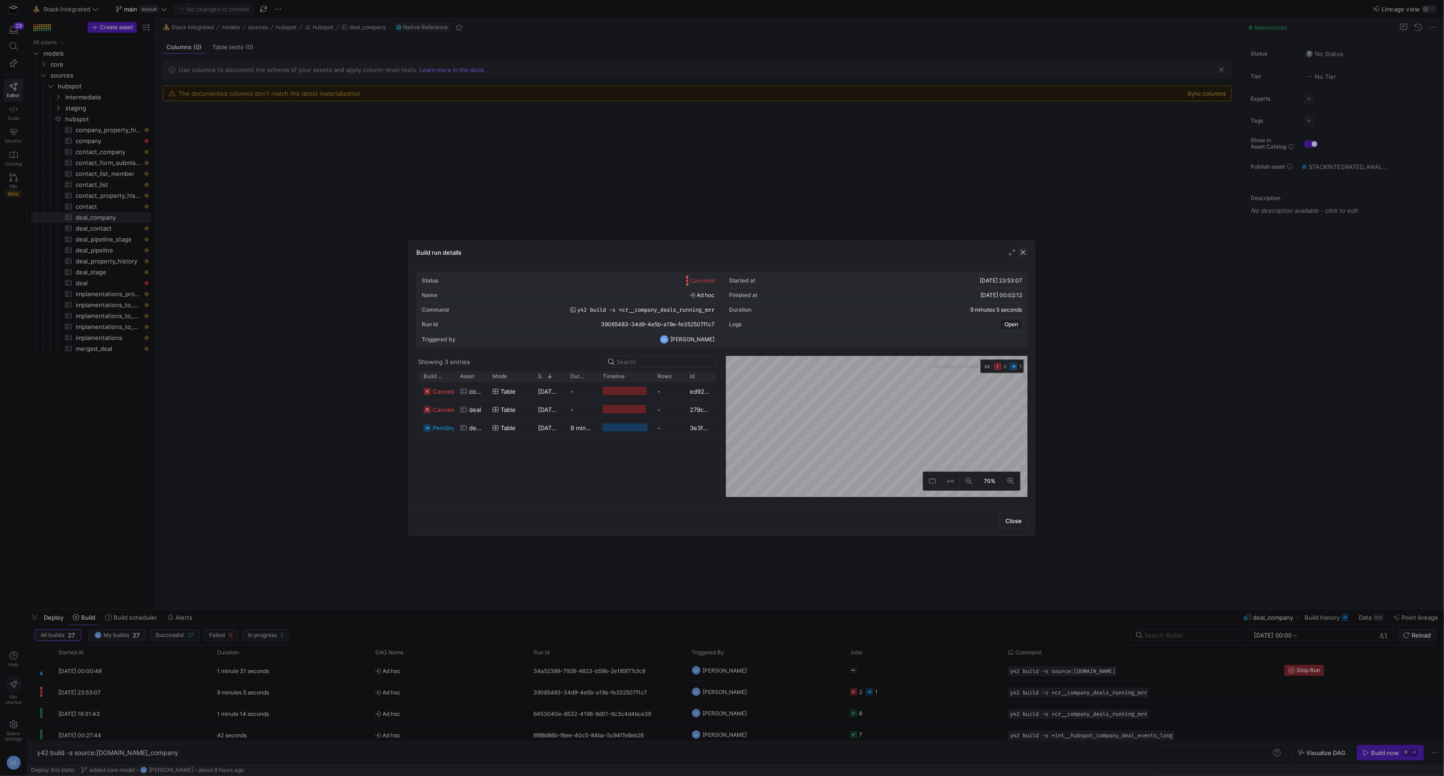
click at [1024, 252] on span "button" at bounding box center [1022, 252] width 9 height 9
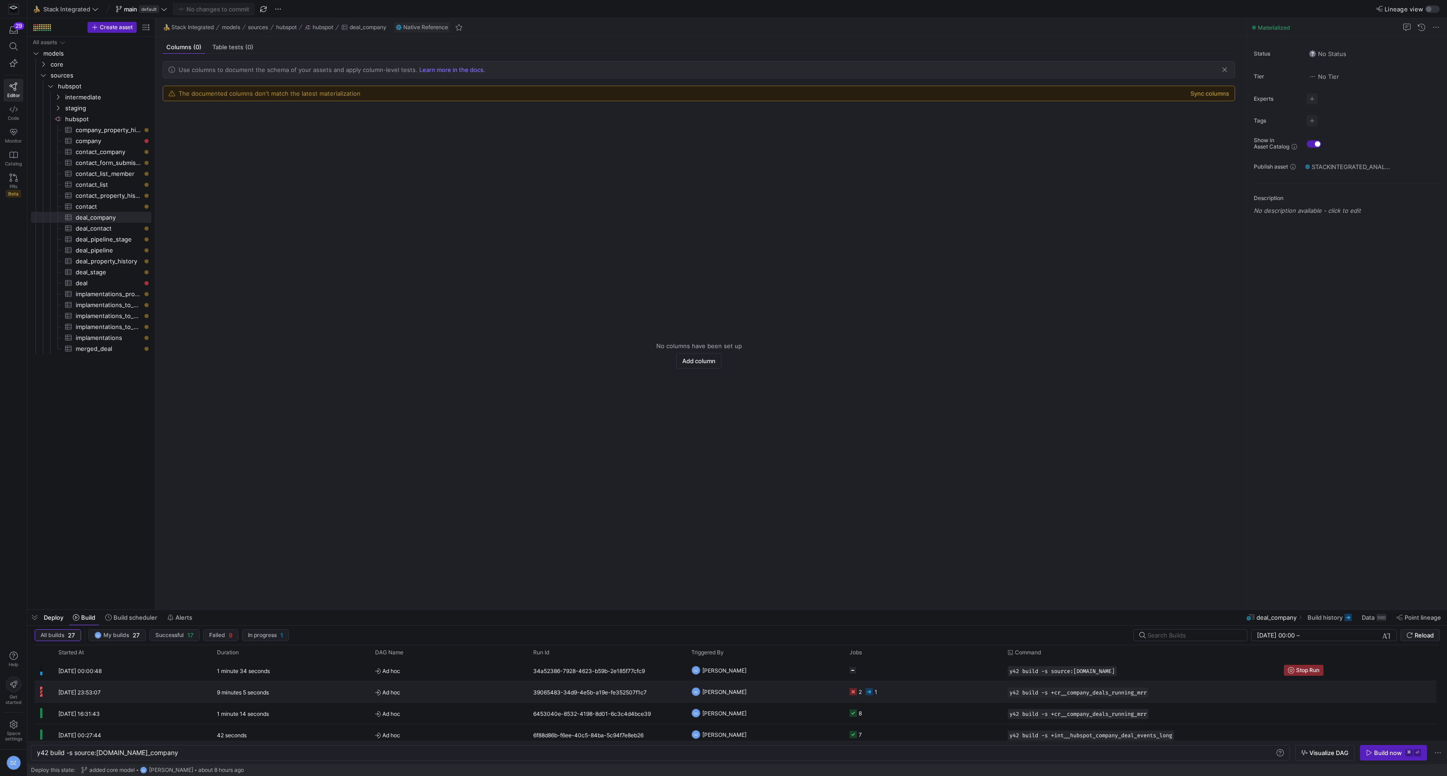
click at [1210, 685] on div "y42 build -s +cr__company_deals_running_mrr" at bounding box center [1140, 691] width 276 height 21
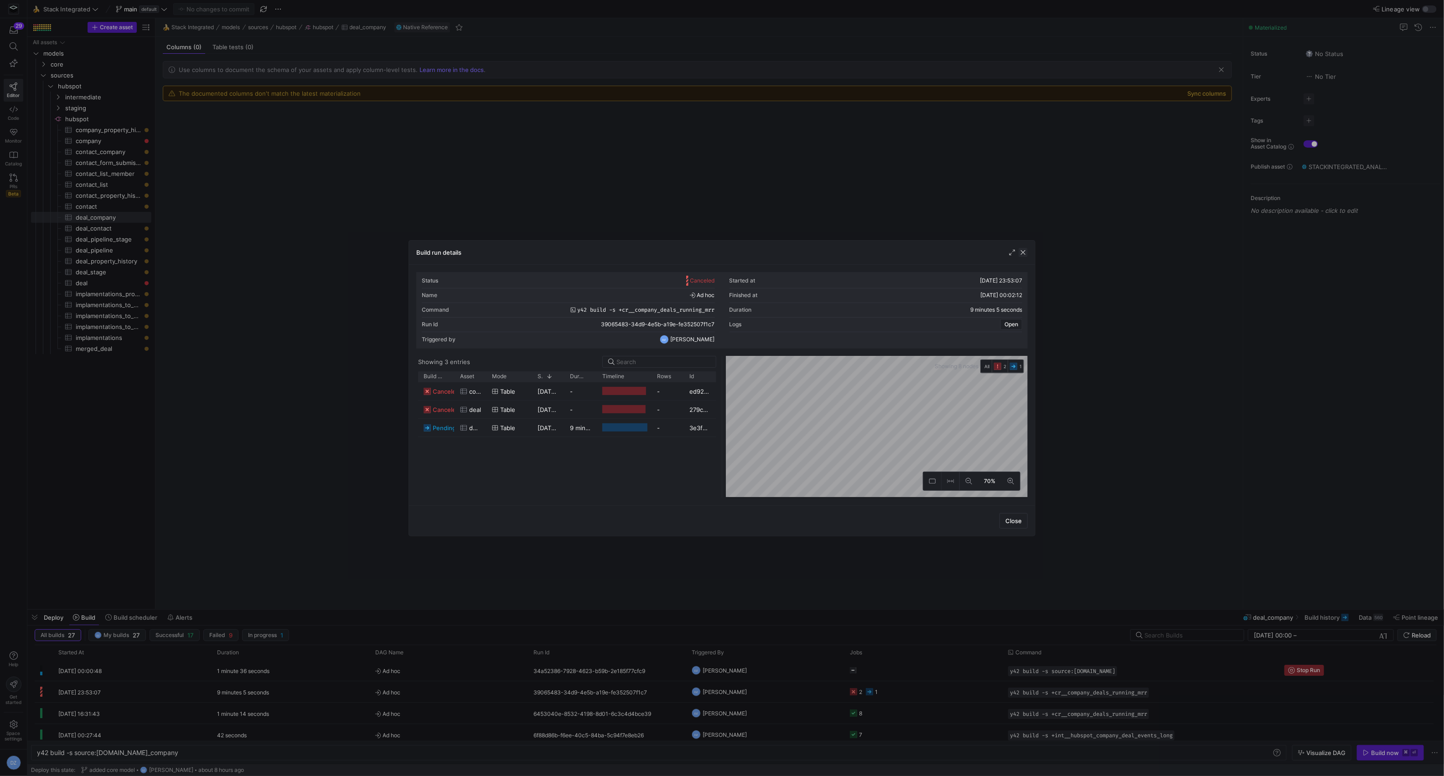
click at [1023, 253] on span "button" at bounding box center [1022, 252] width 9 height 9
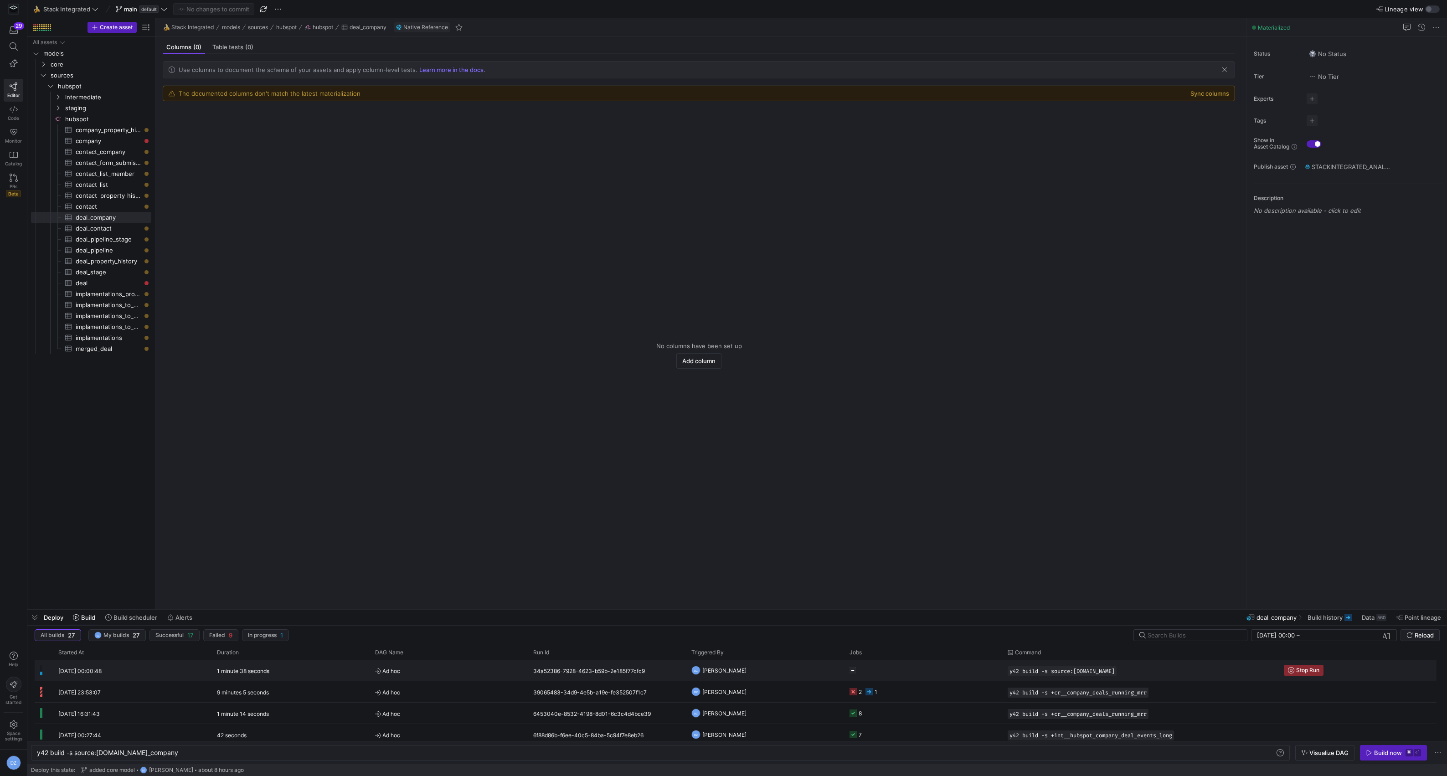
click at [1239, 670] on y42-orchestration-run-configuration-details "y42 build -s source:[DOMAIN_NAME]" at bounding box center [1140, 671] width 265 height 10
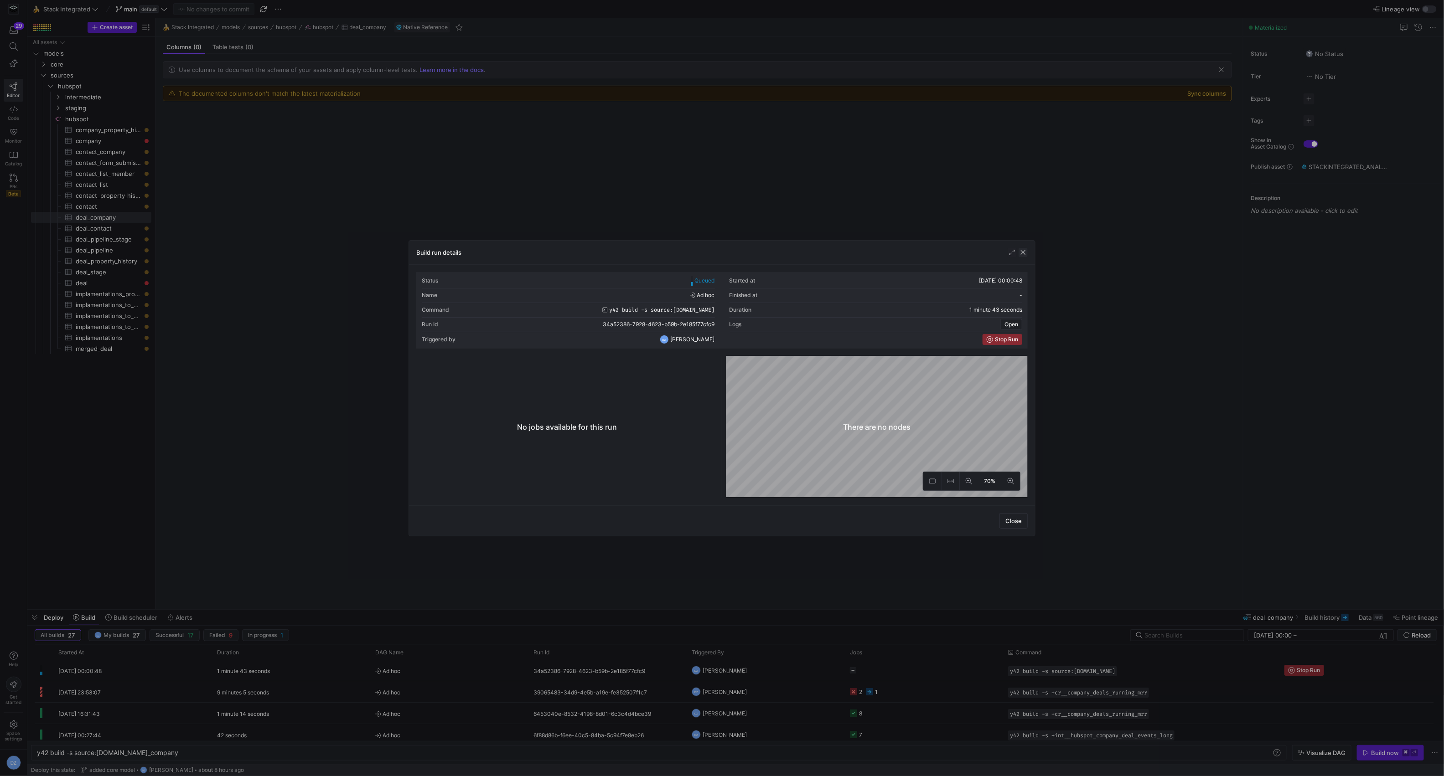
click at [1025, 252] on span "button" at bounding box center [1022, 252] width 9 height 9
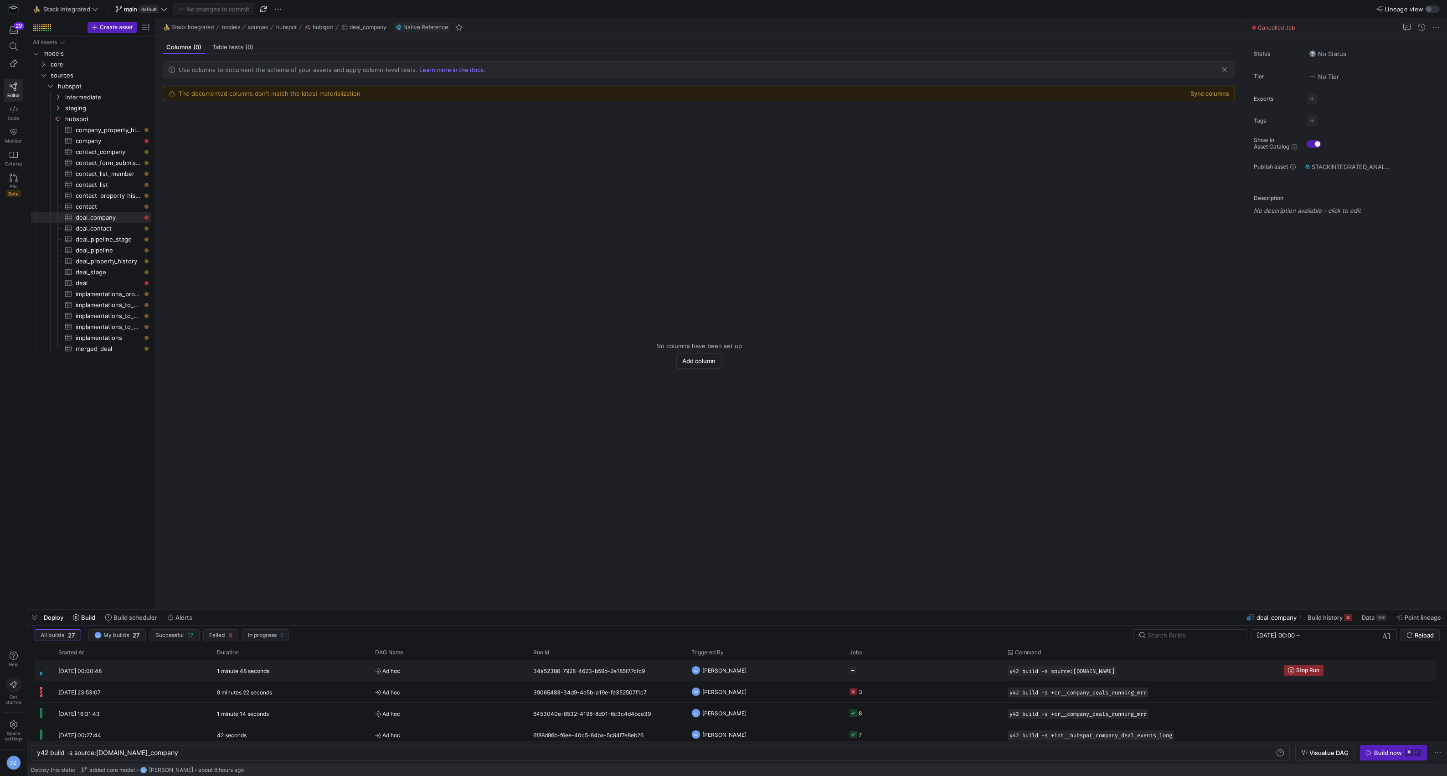
click at [917, 669] on y42-job-status-cell-renderer "Press SPACE to select this row." at bounding box center [923, 670] width 147 height 20
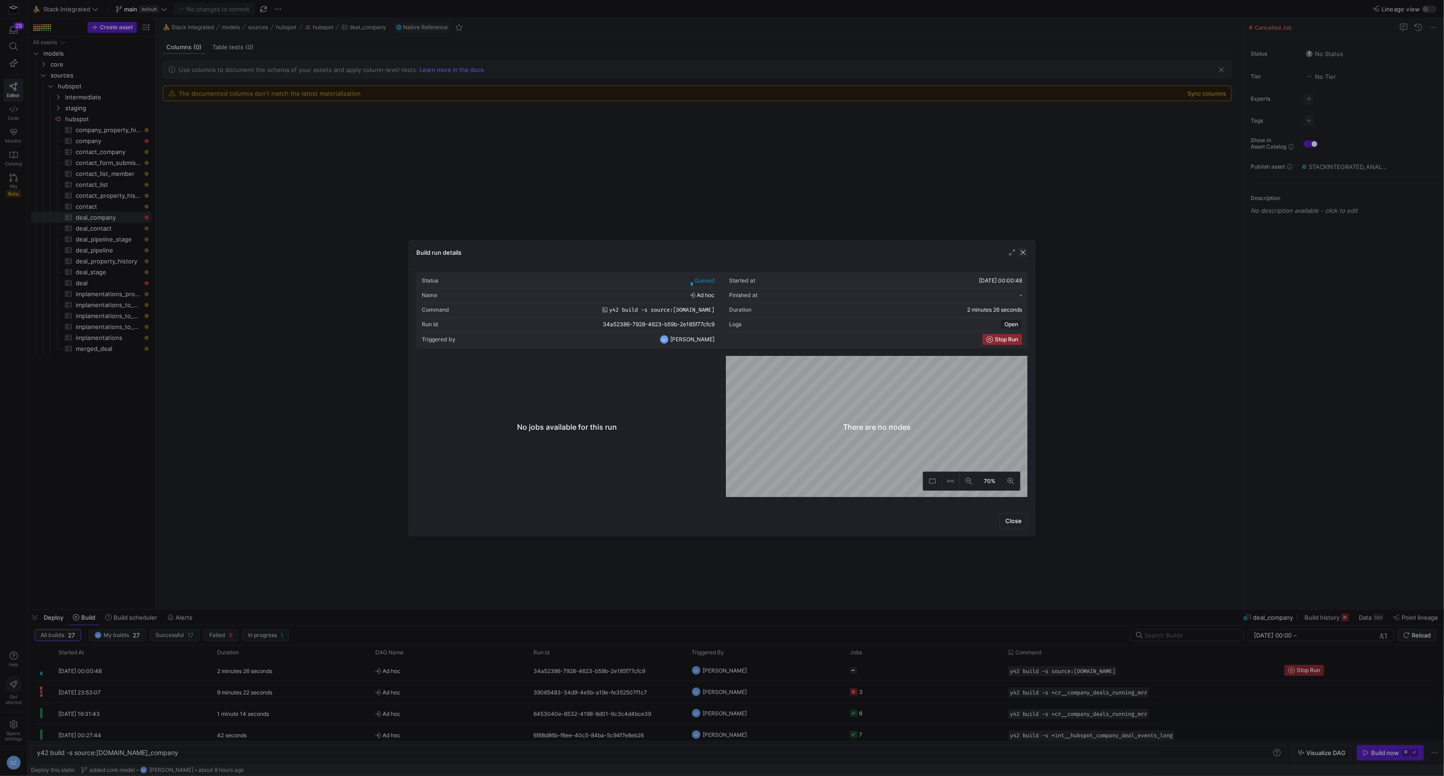
click at [1025, 256] on span "button" at bounding box center [1022, 252] width 9 height 9
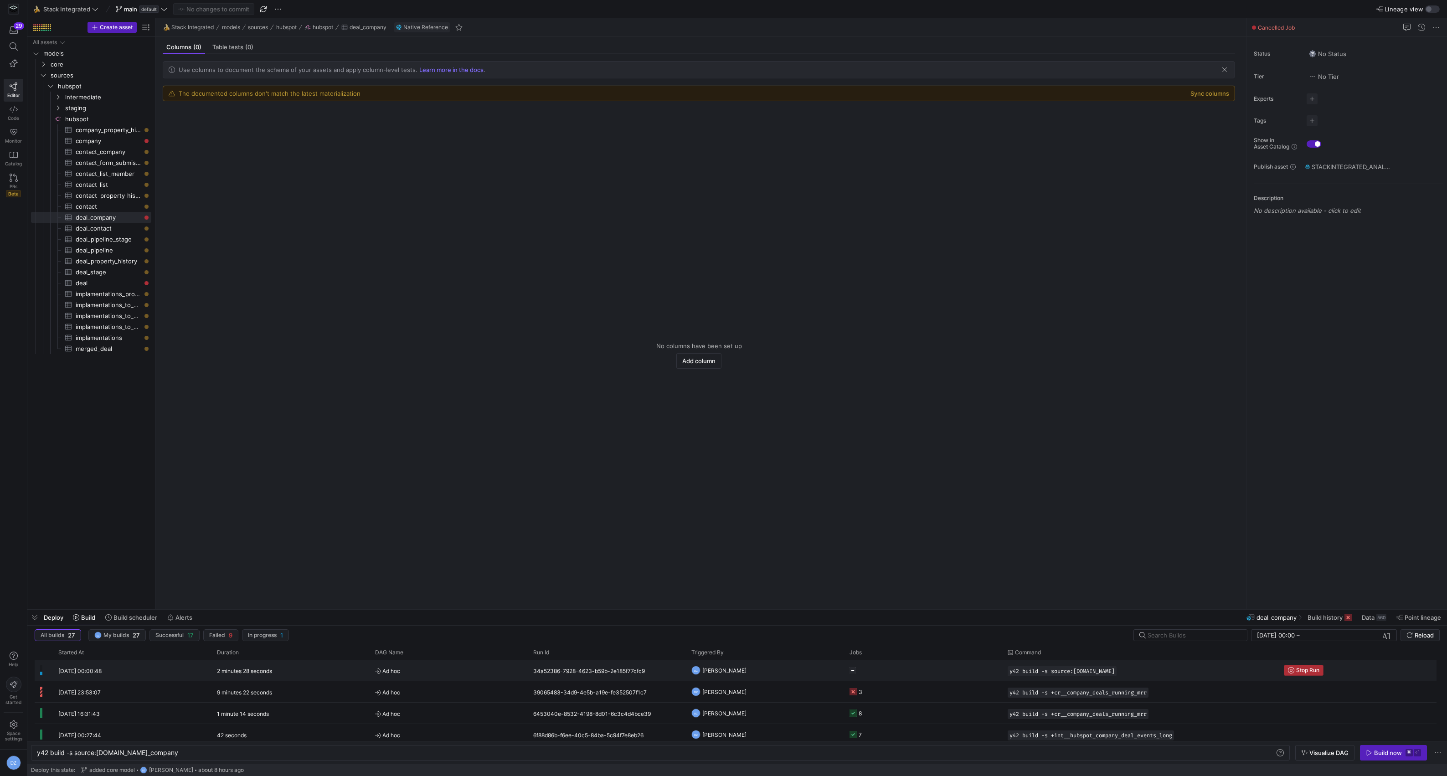
click at [1296, 670] on span "Stop Run" at bounding box center [1307, 670] width 23 height 6
click at [1041, 515] on y42-empty-state "No columns have been set up Add column" at bounding box center [699, 355] width 1072 height 494
click at [119, 11] on icon at bounding box center [119, 9] width 6 height 6
click at [262, 4] on div at bounding box center [723, 388] width 1447 height 776
click at [262, 6] on span "button" at bounding box center [263, 9] width 11 height 11
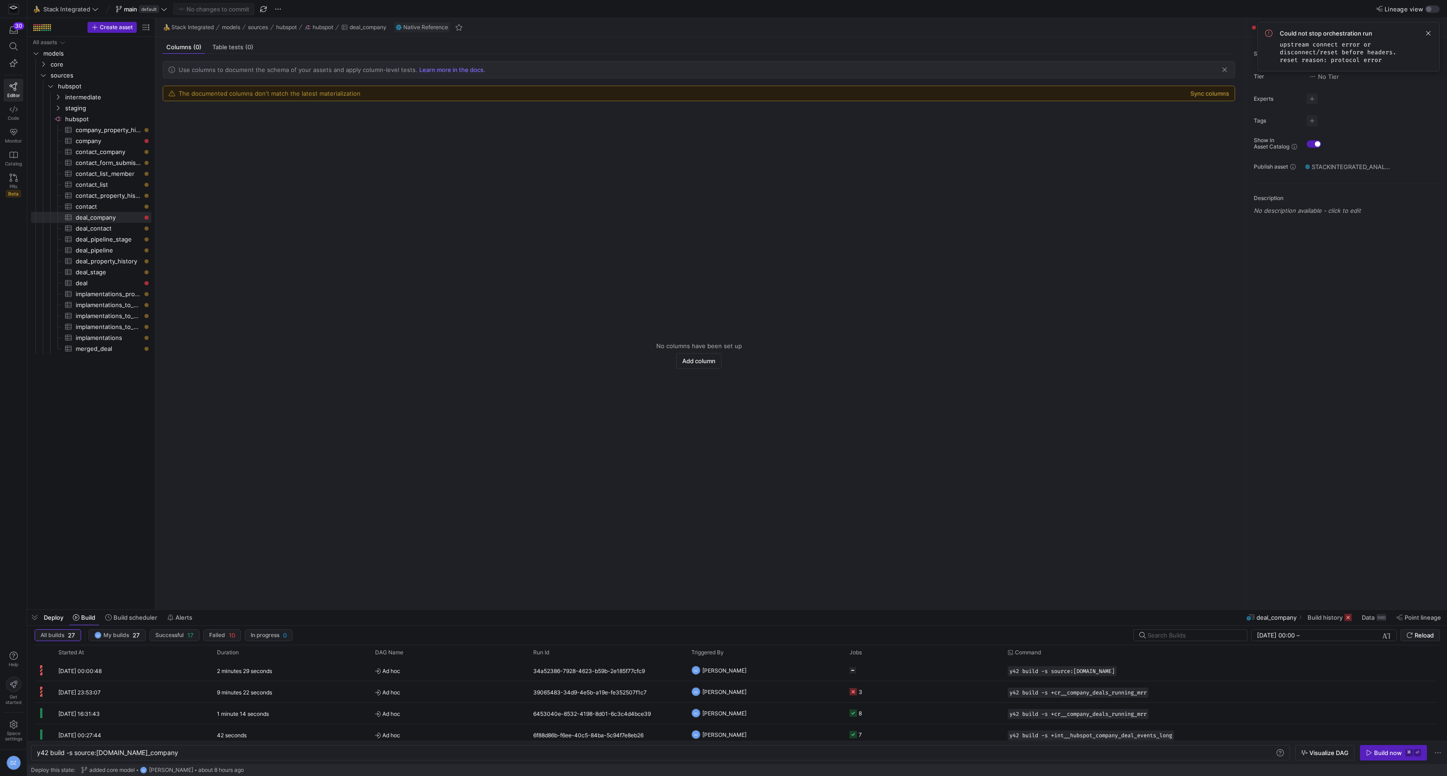
click at [224, 187] on y42-empty-state "No columns have been set up Add column" at bounding box center [699, 355] width 1072 height 494
click at [109, 144] on span "company​​​​​​​​​" at bounding box center [108, 141] width 65 height 10
click at [1426, 31] on span at bounding box center [1428, 33] width 11 height 11
click at [1366, 755] on icon "button" at bounding box center [1369, 753] width 6 height 6
click at [107, 218] on span "deal_company​​​​​​​​​" at bounding box center [108, 217] width 65 height 10
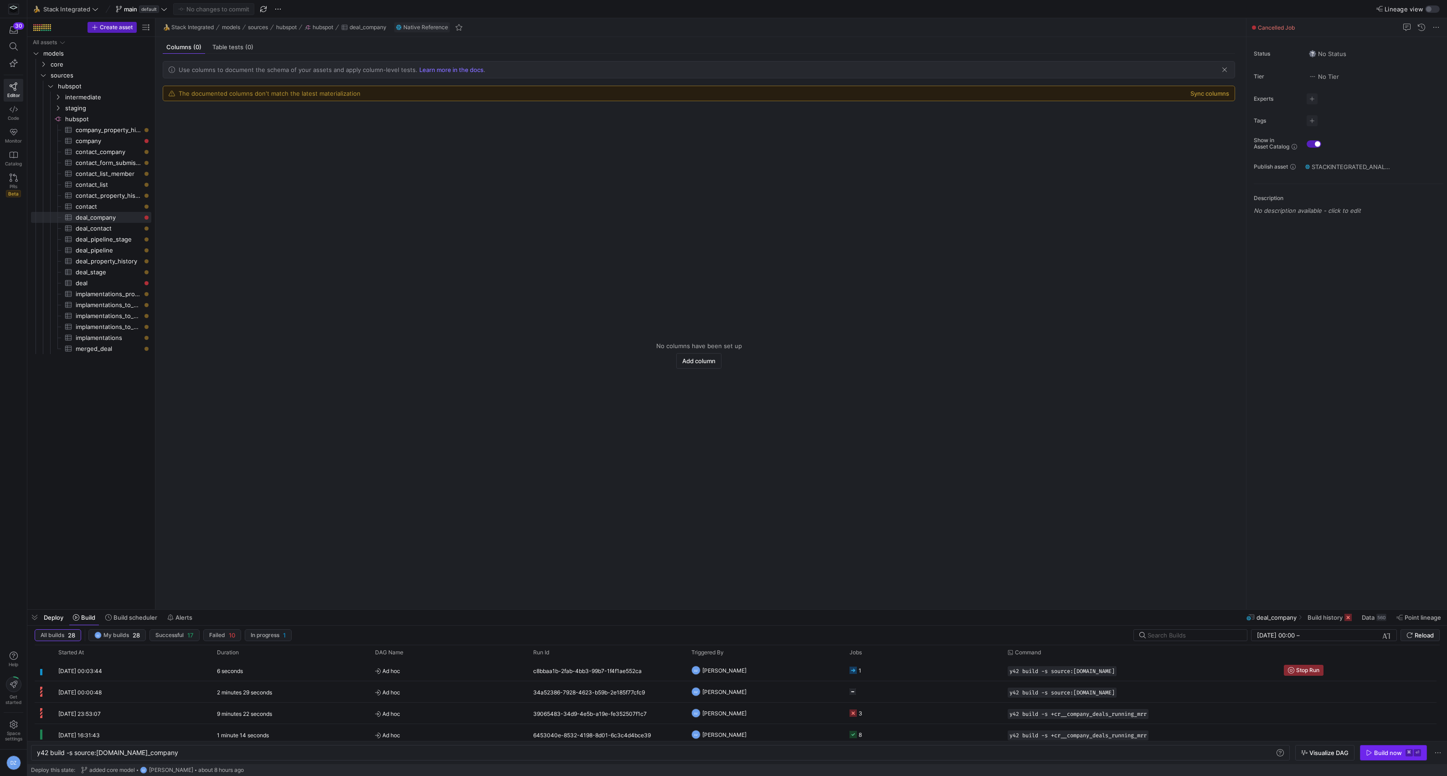
click at [1373, 752] on span "Build now ⌘ ⏎" at bounding box center [1393, 752] width 55 height 7
click at [119, 282] on span "deal​​​​​​​​​" at bounding box center [108, 283] width 65 height 10
click at [1378, 753] on div "Build now" at bounding box center [1388, 752] width 28 height 7
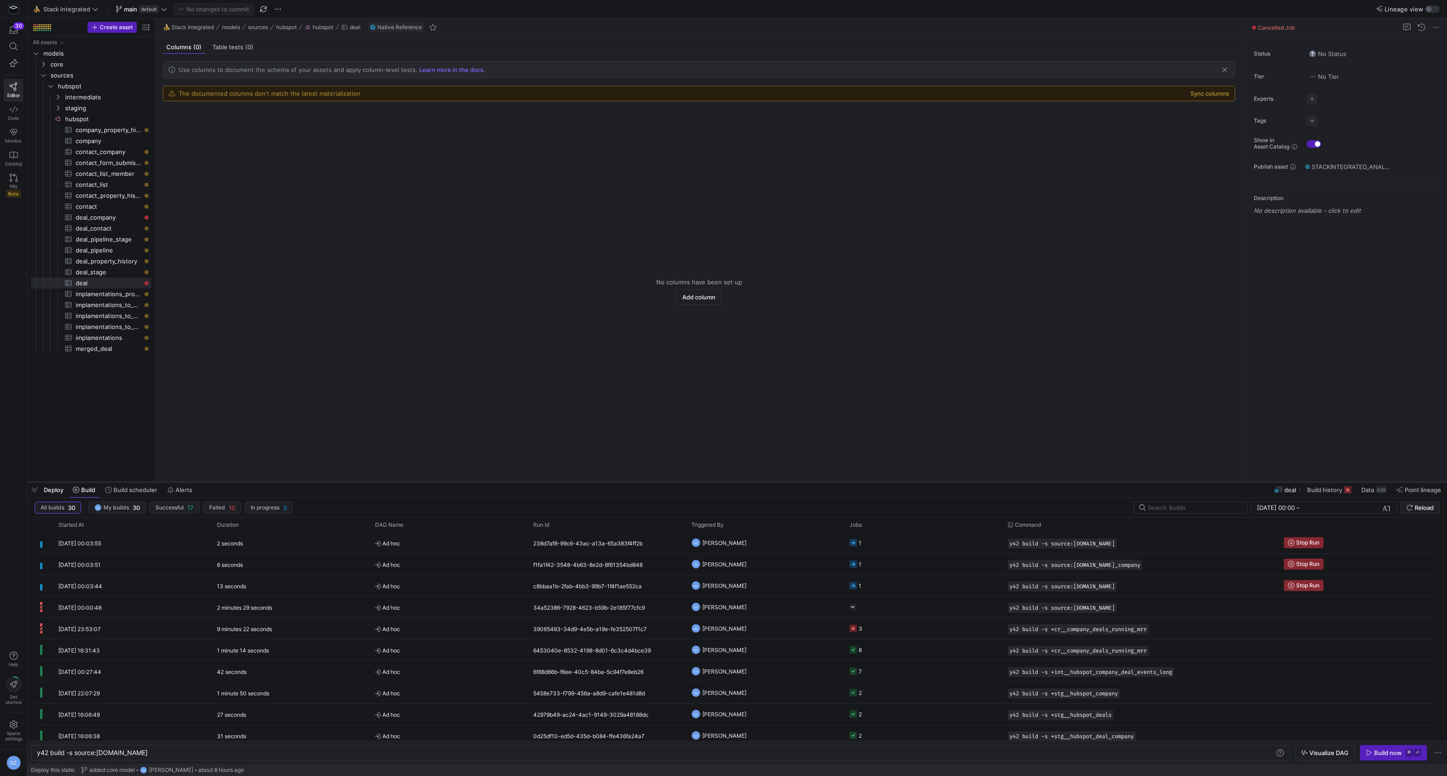
drag, startPoint x: 666, startPoint y: 611, endPoint x: 711, endPoint y: 484, distance: 134.9
click at [711, 484] on div at bounding box center [737, 482] width 1420 height 4
click at [817, 548] on y42-orchestration-triggered-by "DZ [PERSON_NAME]" at bounding box center [764, 543] width 147 height 20
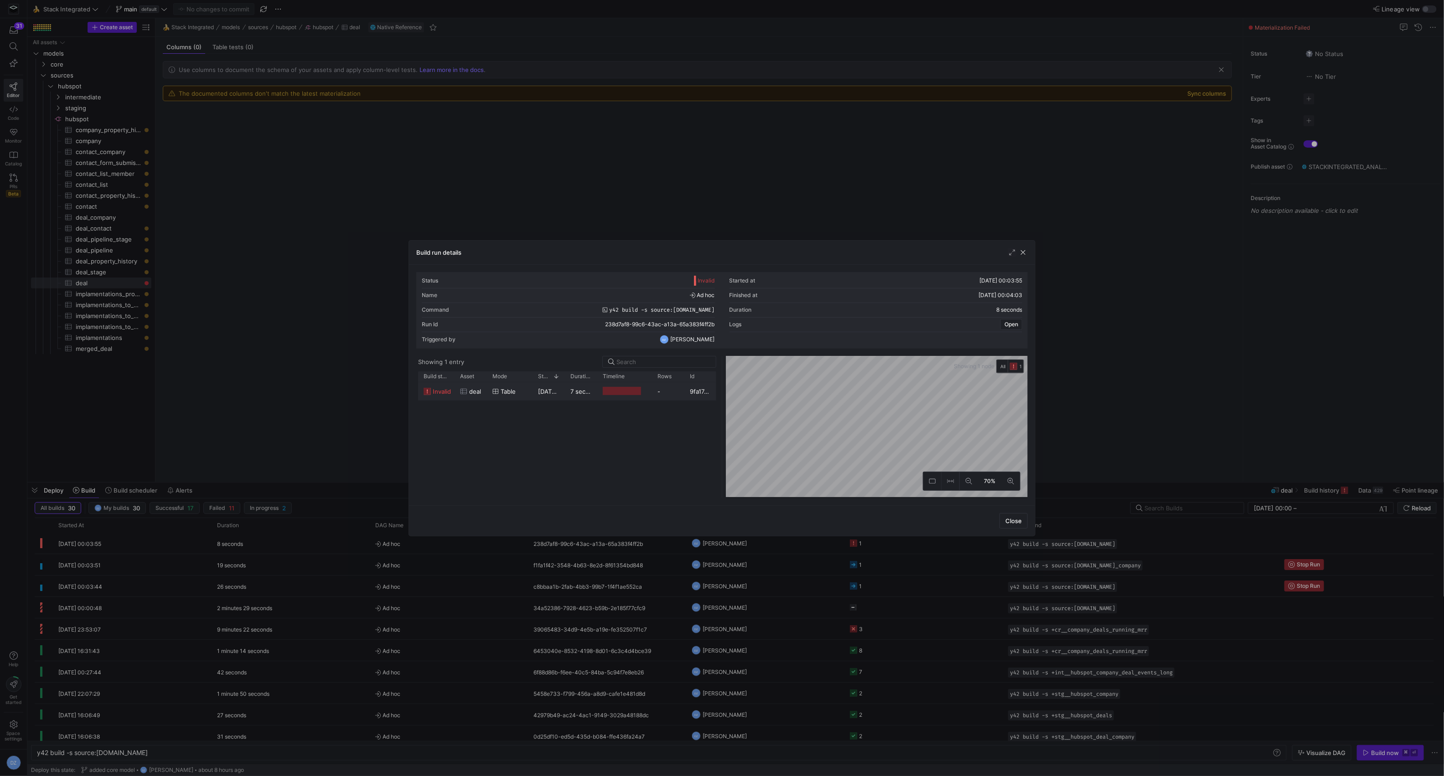
click at [572, 390] on y42-duration "7 seconds" at bounding box center [584, 391] width 29 height 7
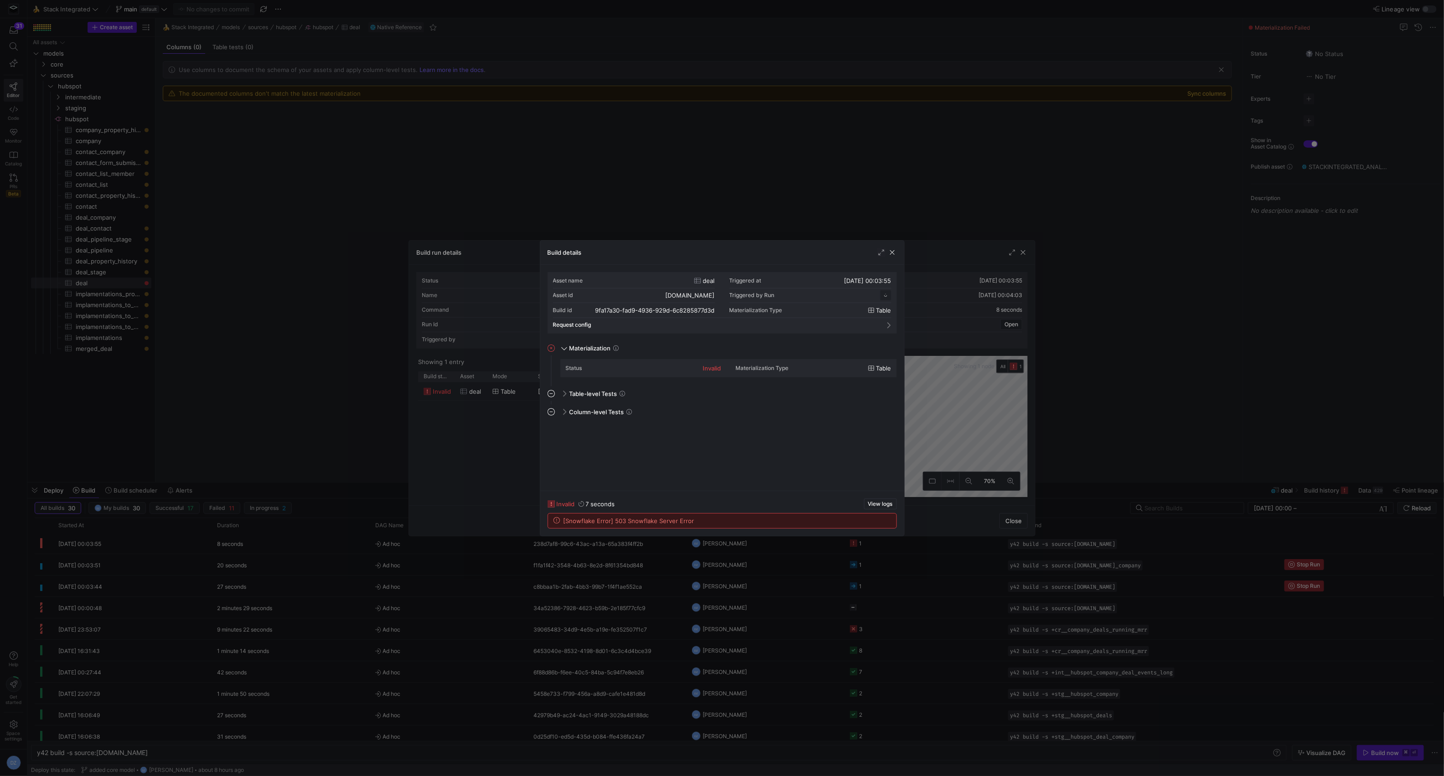
scroll to position [82, 0]
click at [615, 524] on span "[Snowflake Error] 503 Snowflake Server Error" at bounding box center [628, 520] width 131 height 7
click at [597, 348] on span "Materialization" at bounding box center [589, 348] width 41 height 7
click at [633, 372] on div "Status invalid" at bounding box center [643, 368] width 155 height 15
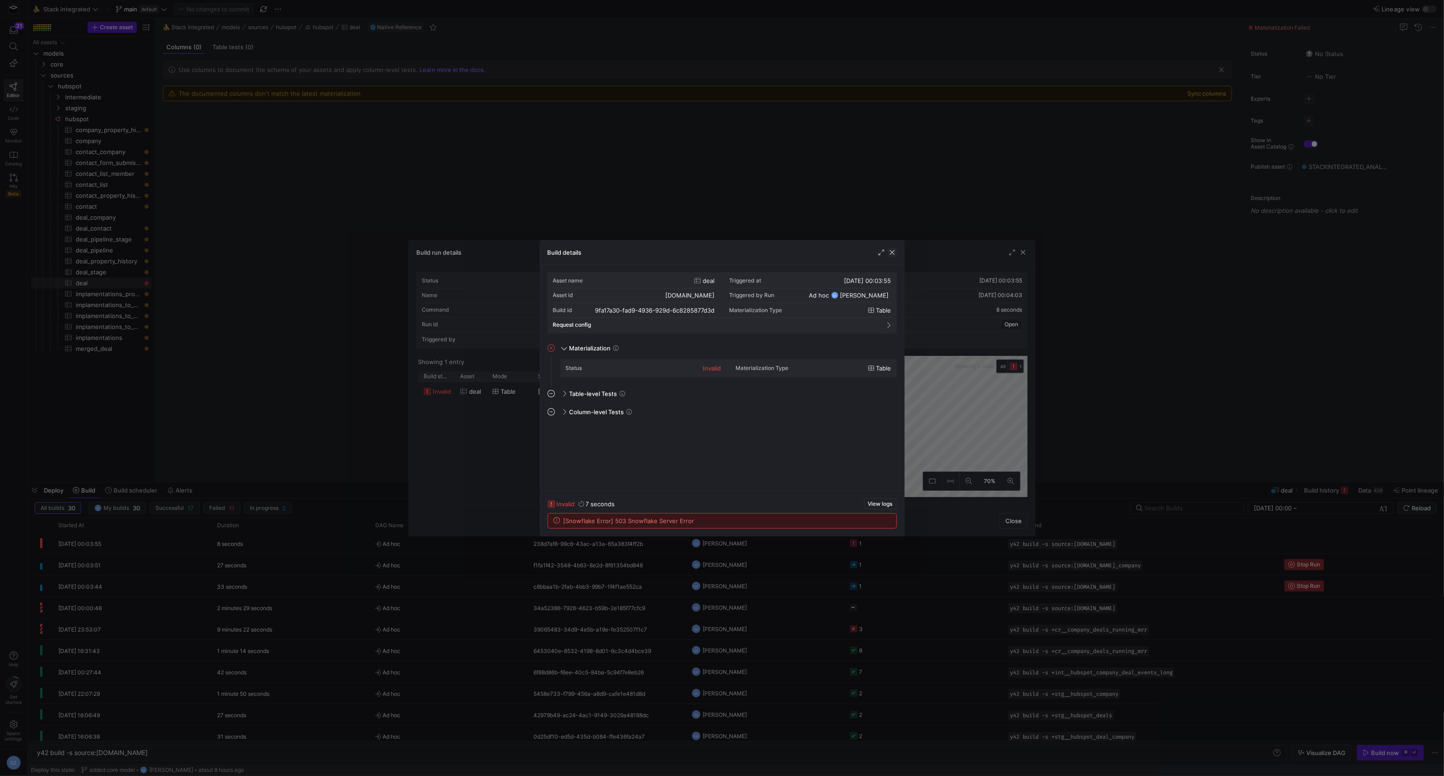
click at [892, 253] on span "button" at bounding box center [891, 252] width 9 height 9
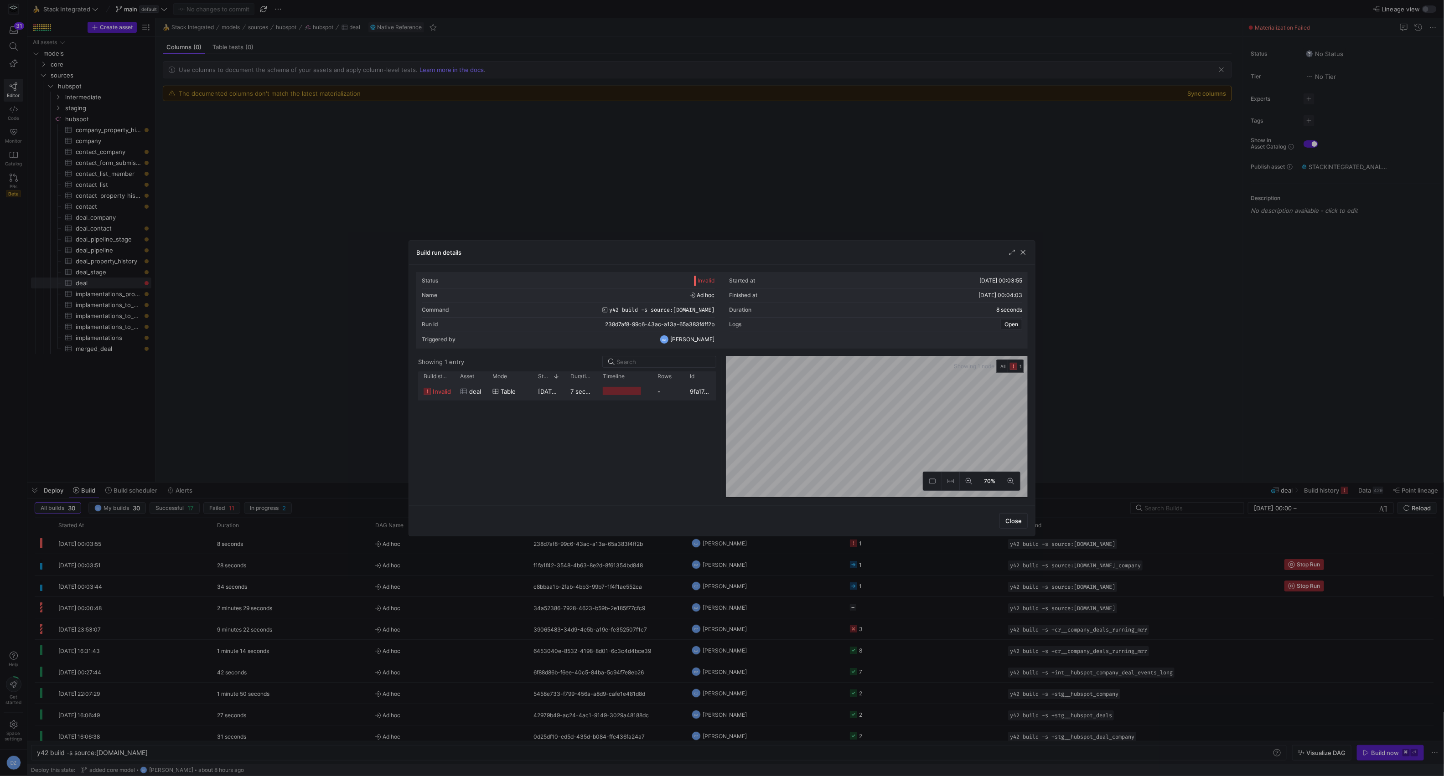
click at [580, 393] on y42-duration "7 seconds" at bounding box center [584, 391] width 29 height 7
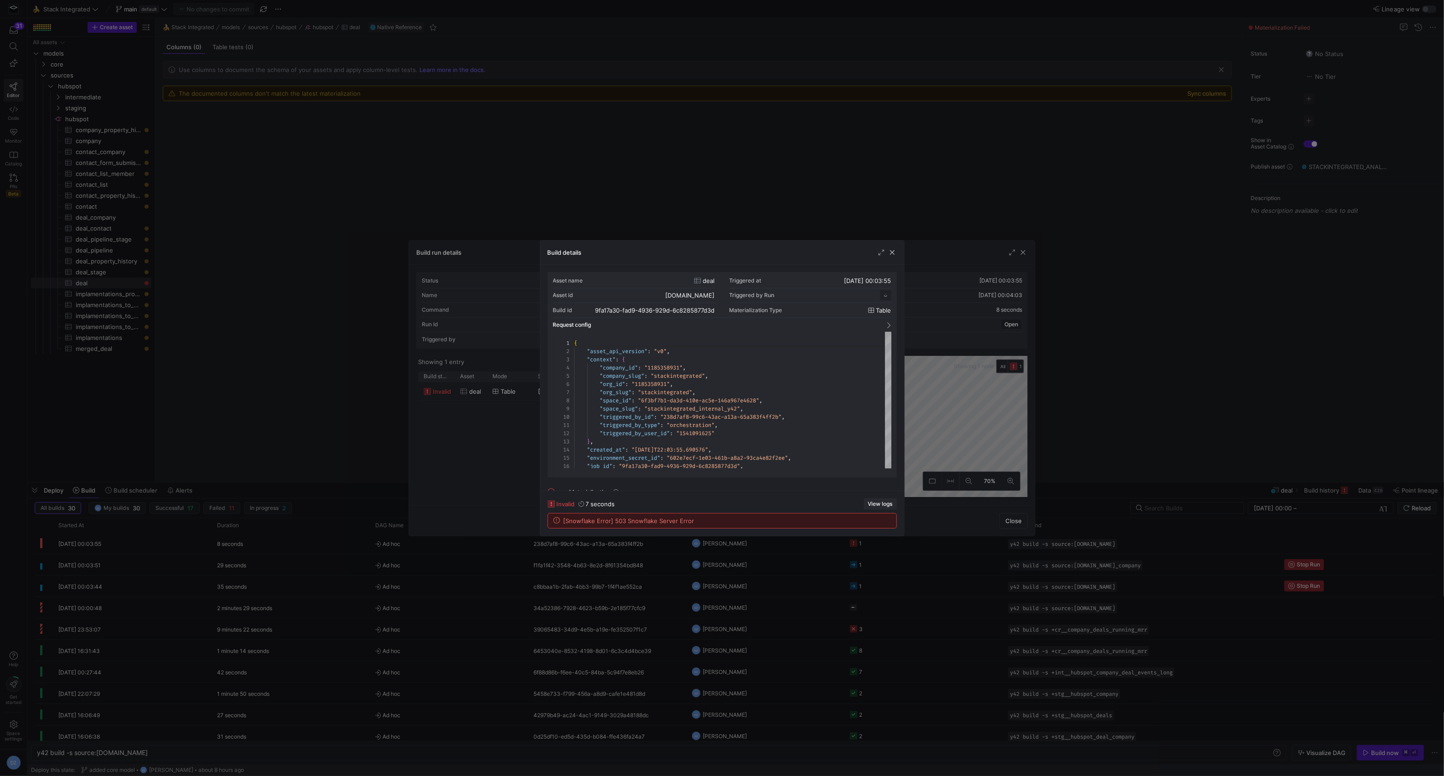
click at [887, 505] on span "View logs" at bounding box center [880, 504] width 25 height 6
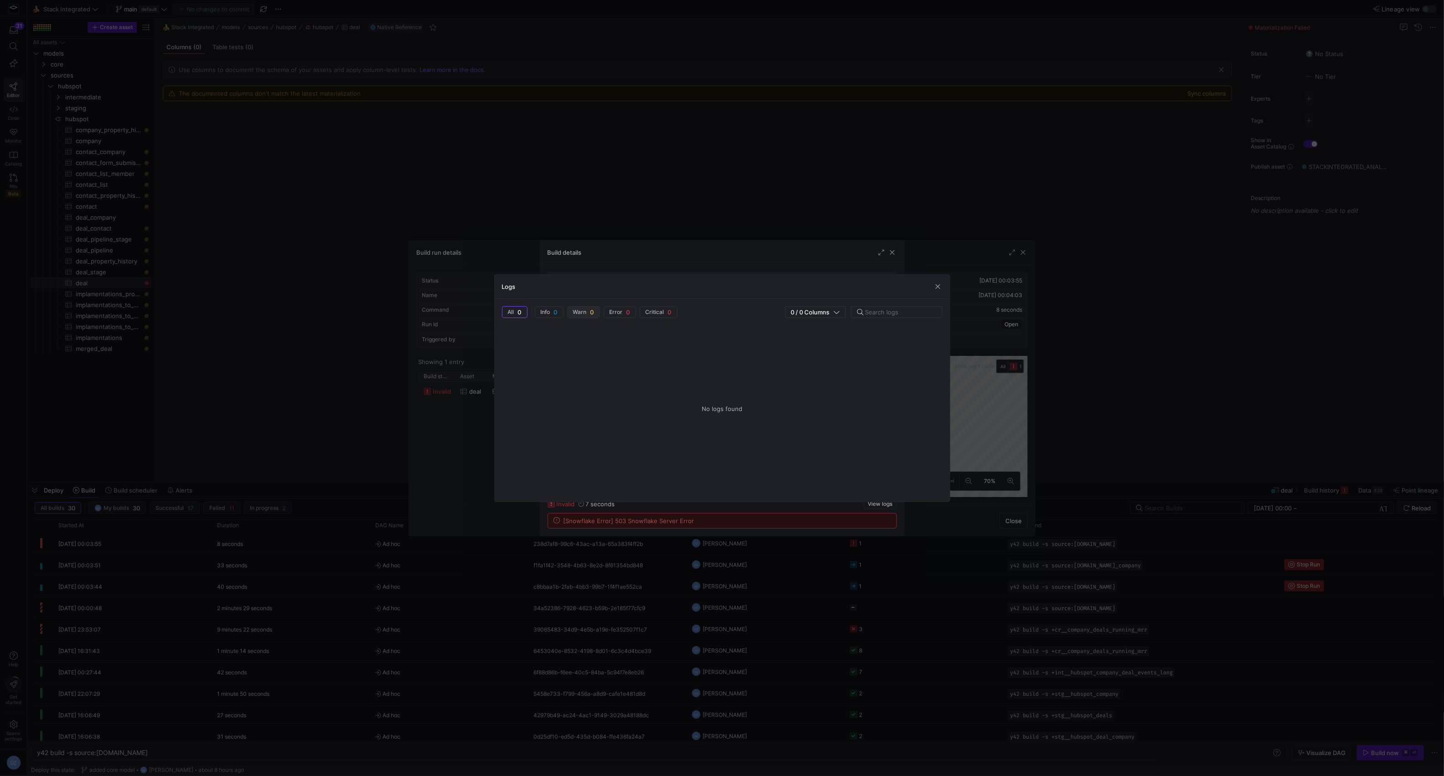
click at [570, 314] on span "button" at bounding box center [583, 312] width 32 height 11
click at [611, 318] on button "Error 0" at bounding box center [619, 312] width 32 height 12
click at [664, 312] on span "Critical" at bounding box center [654, 312] width 19 height 6
click at [934, 284] on span "button" at bounding box center [937, 286] width 9 height 9
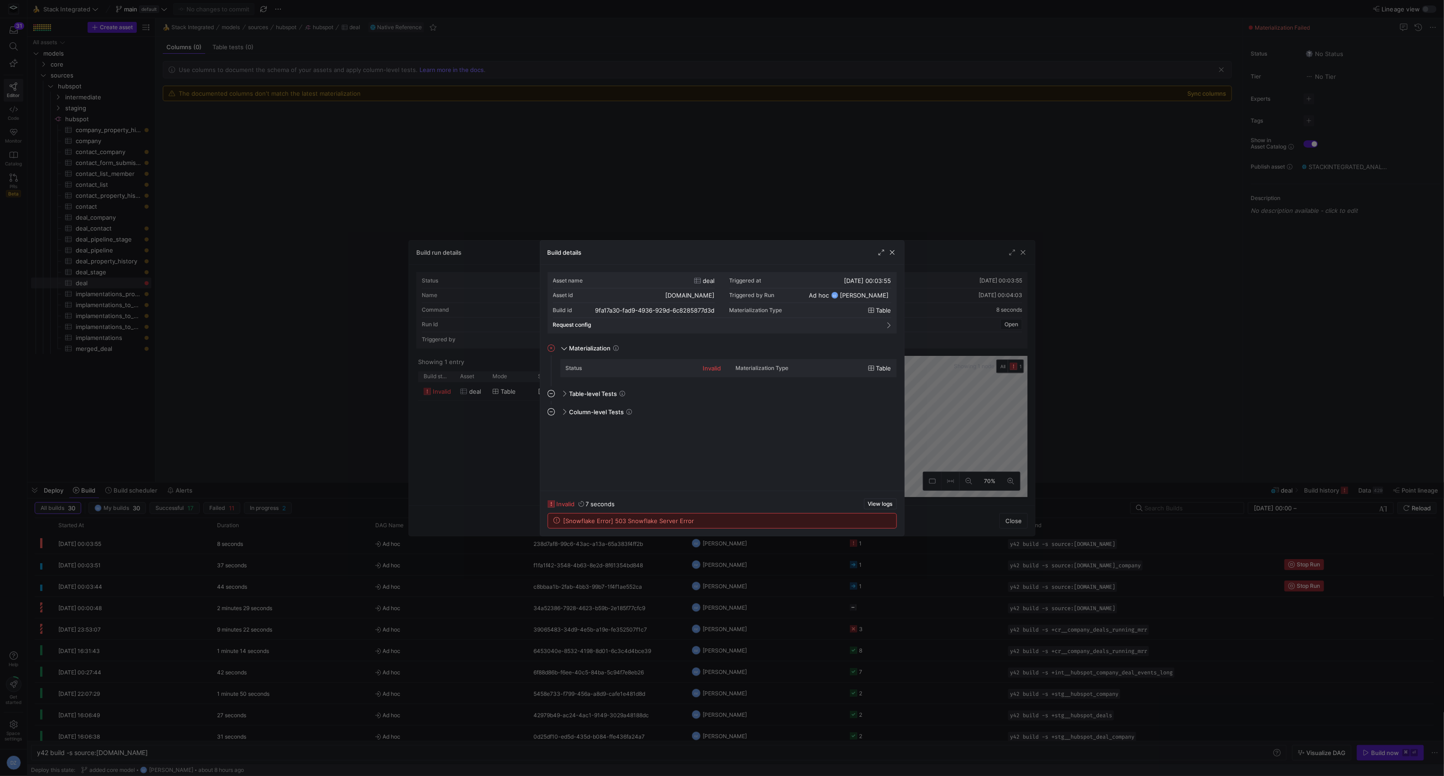
click at [577, 522] on span "[Snowflake Error] 503 Snowflake Server Error" at bounding box center [628, 520] width 131 height 7
click at [623, 523] on span "[Snowflake Error] 503 Snowflake Server Error" at bounding box center [628, 520] width 131 height 7
click at [880, 324] on mat-panel-title "Request config" at bounding box center [716, 325] width 327 height 6
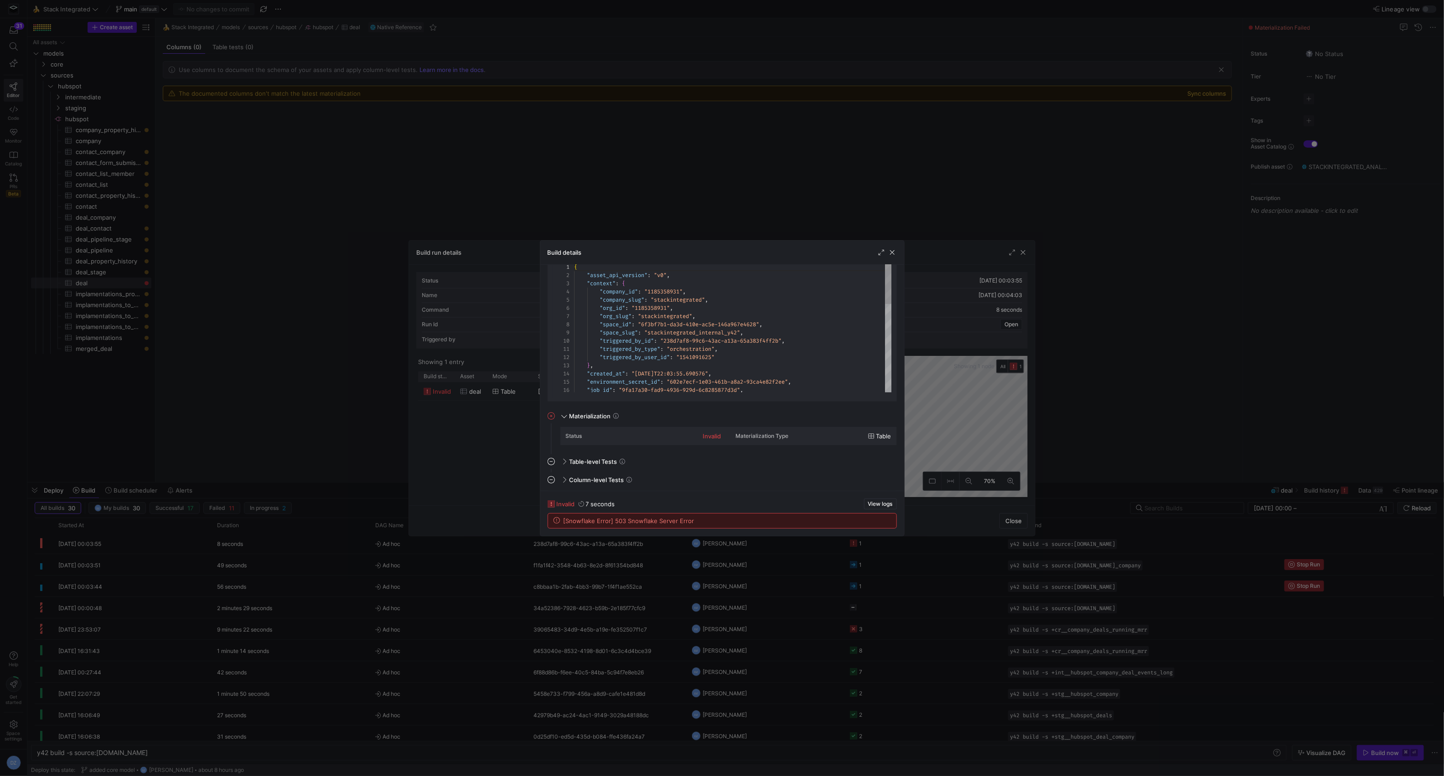
scroll to position [0, 0]
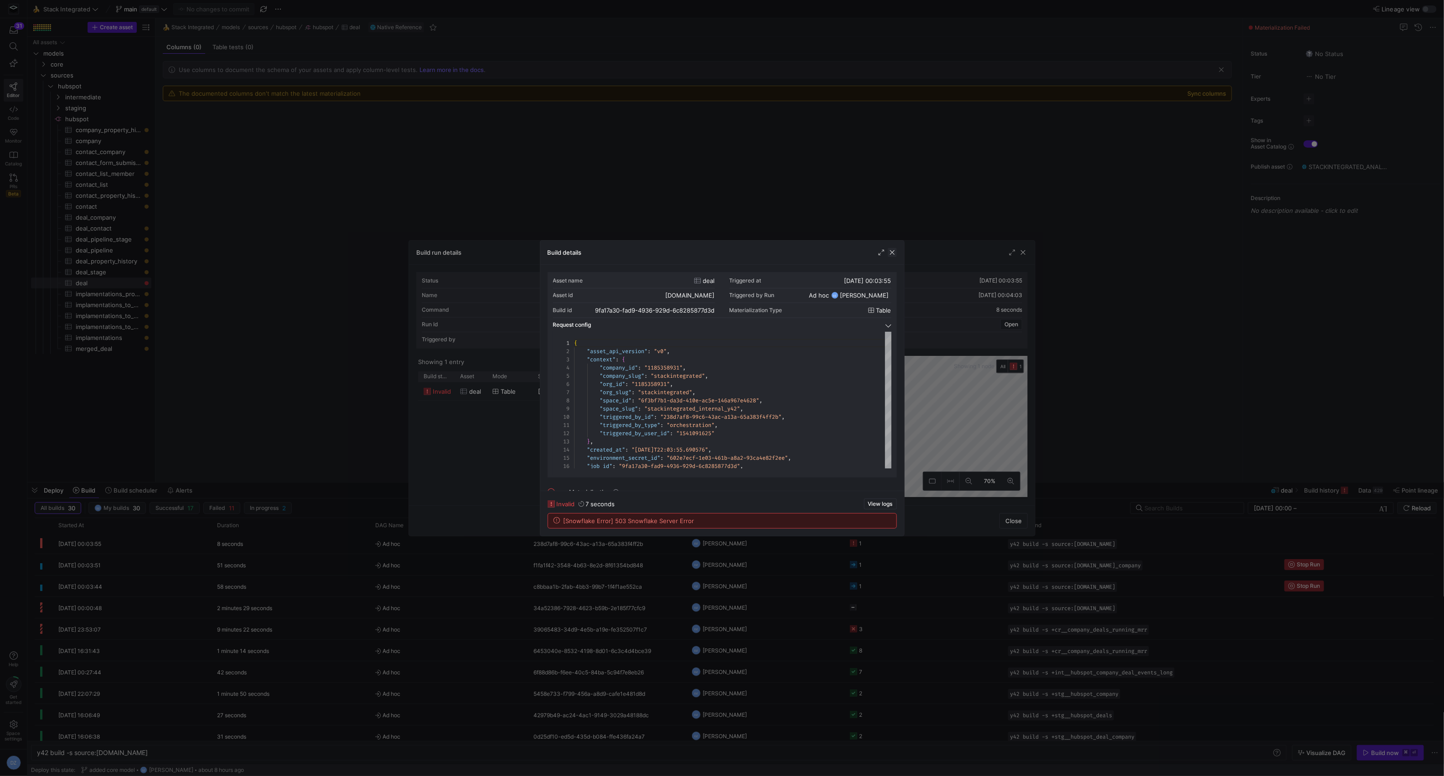
click at [892, 252] on span "button" at bounding box center [891, 252] width 9 height 9
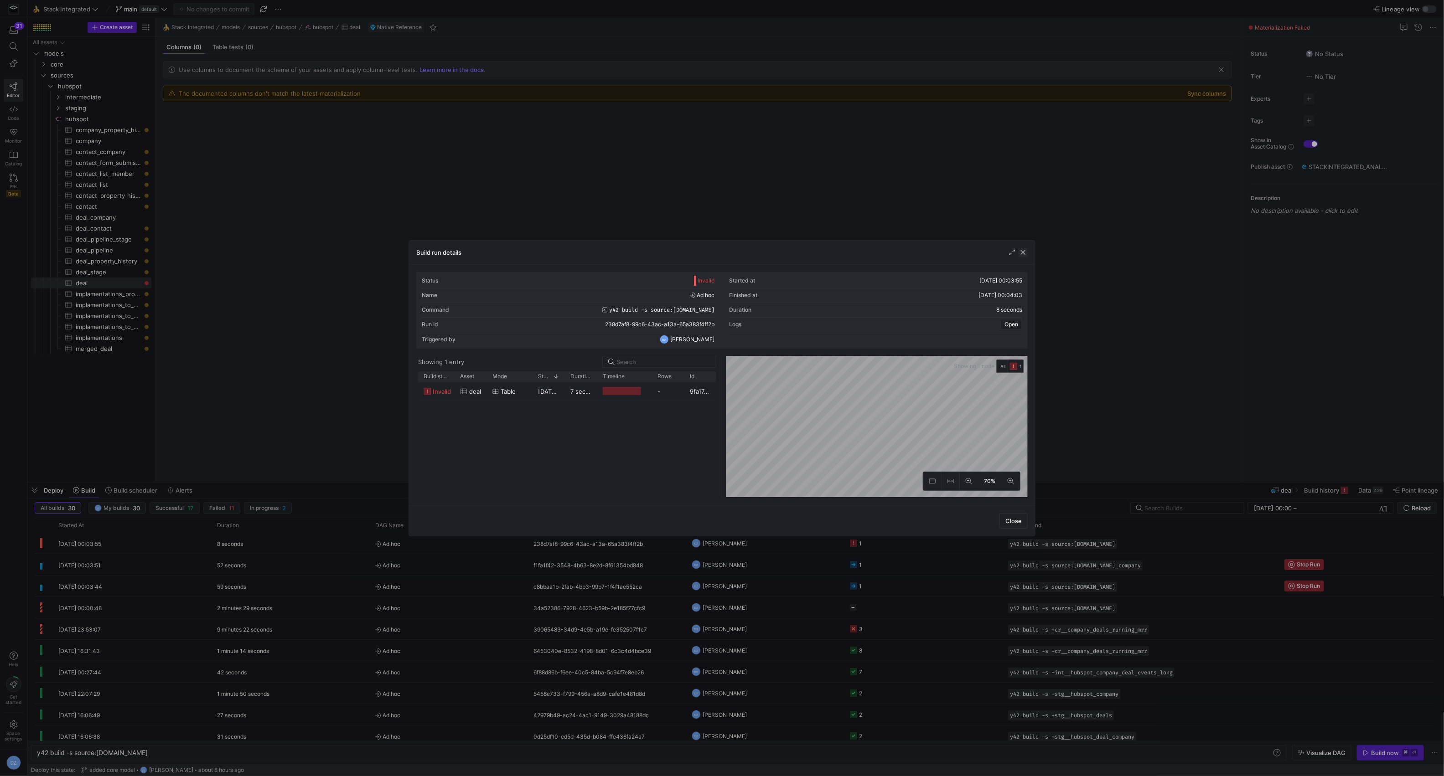
click at [1021, 249] on span "button" at bounding box center [1022, 252] width 9 height 9
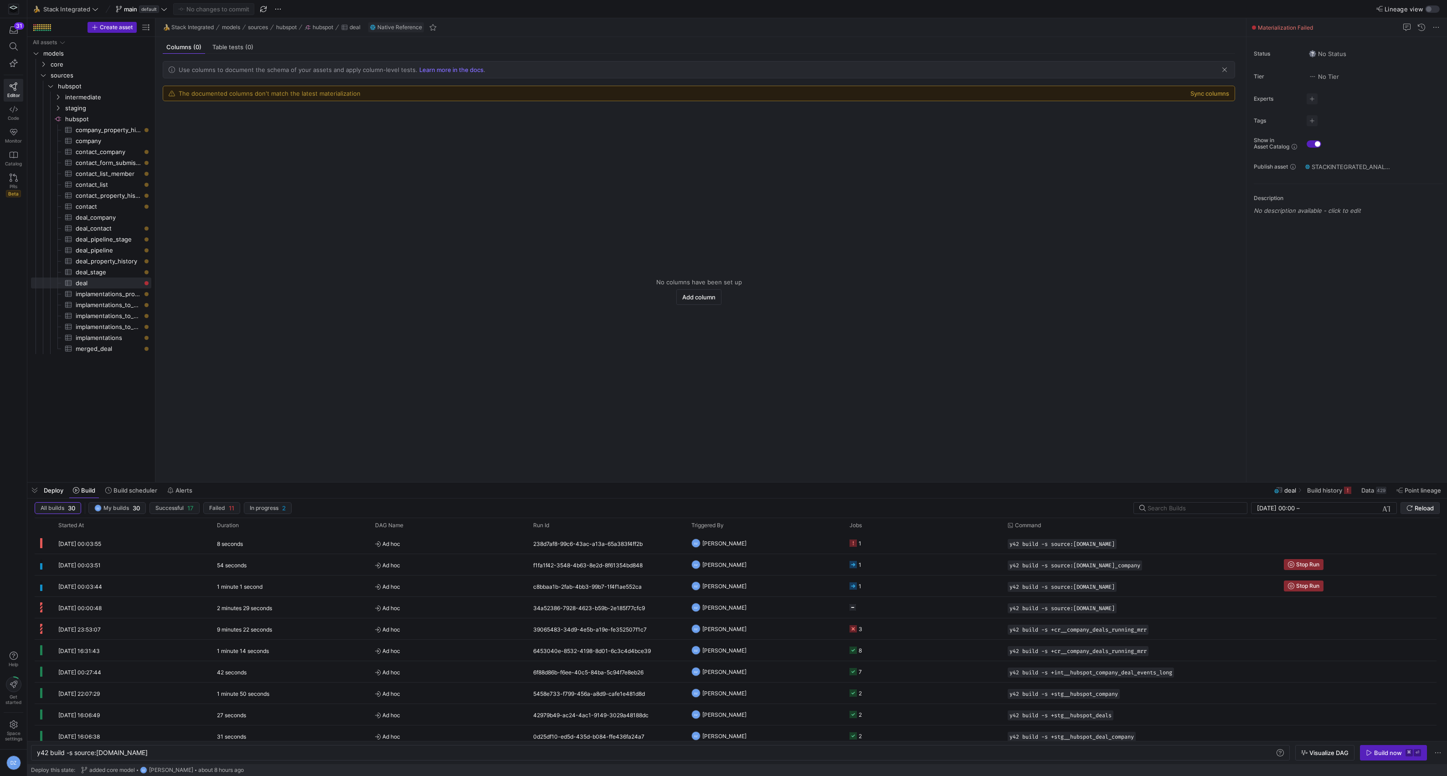
click at [1419, 506] on span "Reload" at bounding box center [1424, 508] width 19 height 7
click at [1386, 170] on span "STACKINTEGRATED_ANALYTICS / y42_stack_integrated_main / SOURCE__HUBSPOT__DEAL" at bounding box center [1352, 166] width 80 height 7
click at [1336, 232] on span "y42_stack_integrated_main" at bounding box center [1357, 230] width 77 height 7
click at [1354, 166] on span "STACKINTEGRATED_ANALYTICS / y42_stack_integrated_main / SOURCE__HUBSPOT__DEAL" at bounding box center [1352, 166] width 80 height 7
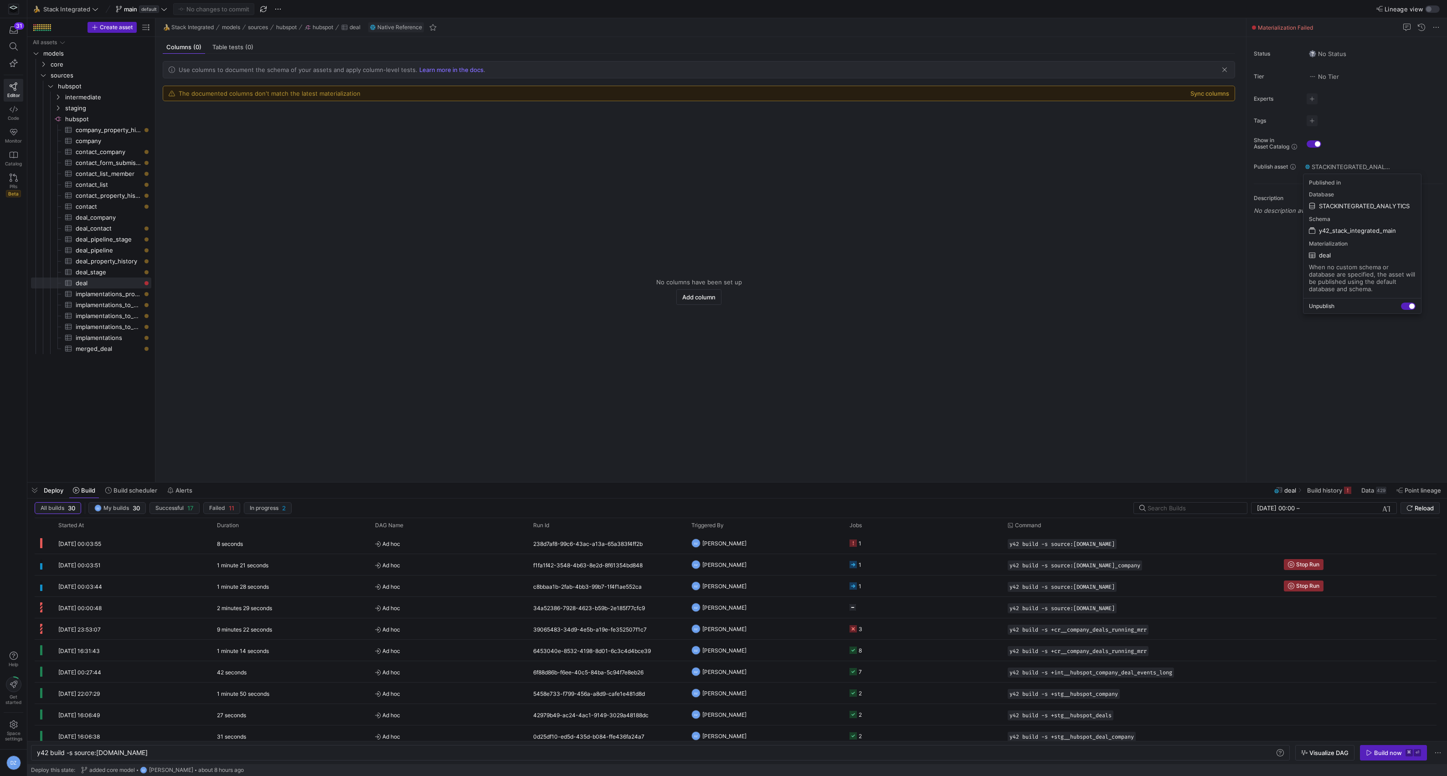
click at [95, 119] on div at bounding box center [723, 388] width 1447 height 776
click at [84, 117] on span "hubspot​​​​​​​​" at bounding box center [107, 119] width 85 height 10
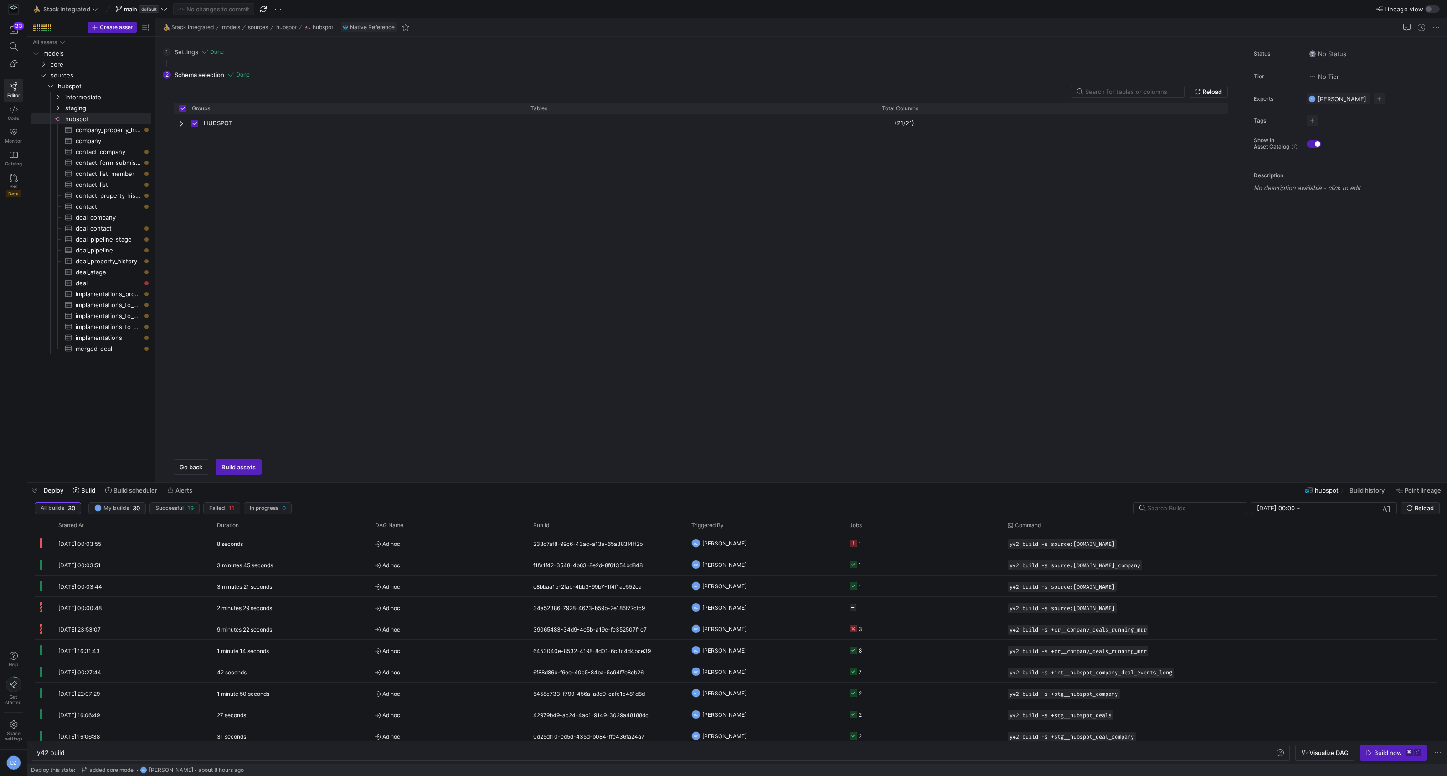
click at [510, 267] on div "HUBSPOT (21/21)" at bounding box center [701, 279] width 1054 height 330
click at [96, 132] on span "company_property_history​​​​​​​​​" at bounding box center [108, 130] width 65 height 10
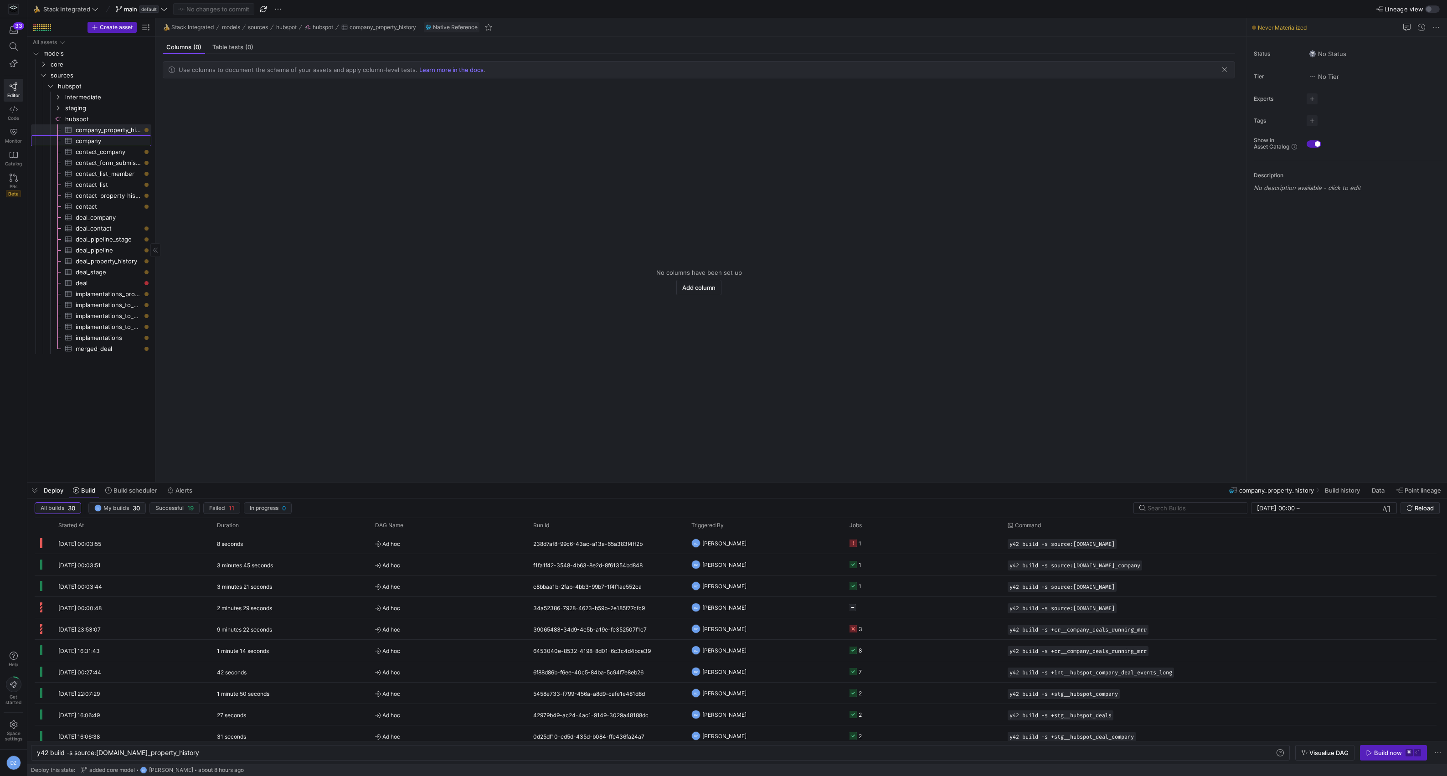
click at [110, 139] on span "company​​​​​​​​​" at bounding box center [108, 141] width 65 height 10
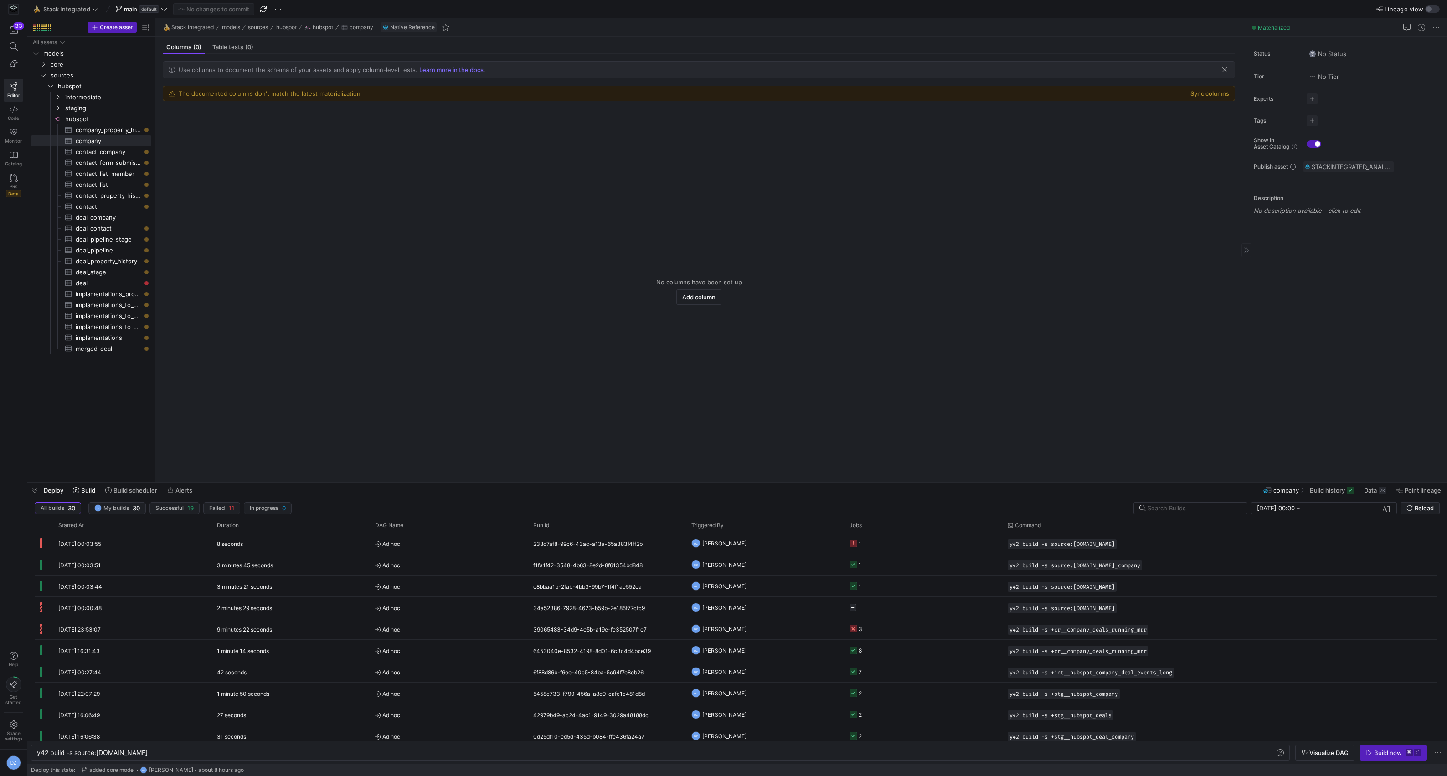
click at [1387, 167] on span "STACKINTEGRATED_ANALYTICS / y42_stack_integrated_main / SOURCE__HUBSPOT__COMPANY" at bounding box center [1352, 166] width 80 height 7
click at [1412, 306] on div "button" at bounding box center [1411, 306] width 5 height 5
click at [1358, 367] on div at bounding box center [723, 388] width 1447 height 776
click at [1361, 160] on y42-asset-editor-sidebar "Status No Status Tier No Tier Experts No expert s Tags No tags Show in Asset Ca…" at bounding box center [1347, 130] width 201 height 186
click at [1359, 163] on span "Not published" at bounding box center [1354, 166] width 40 height 7
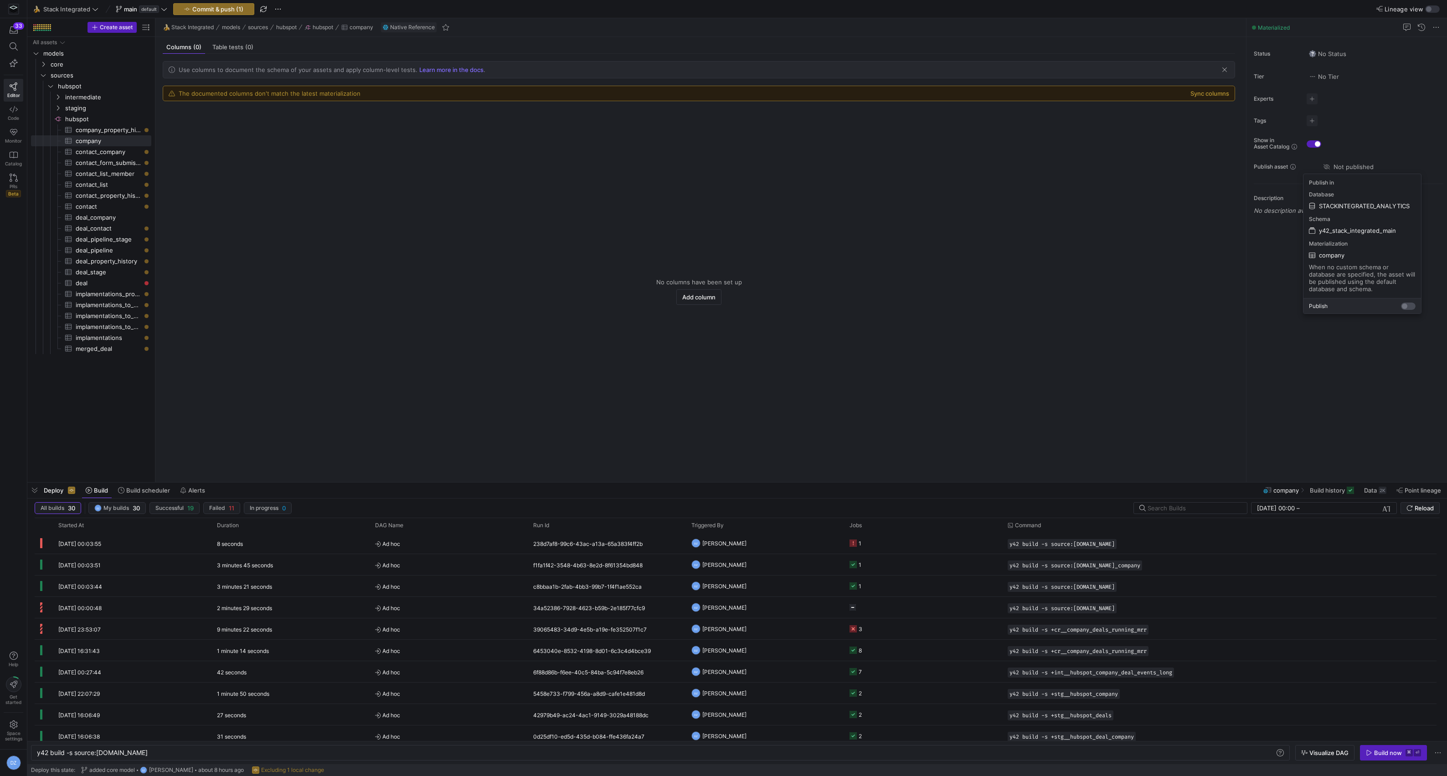
click at [1409, 309] on div "button" at bounding box center [1408, 306] width 15 height 7
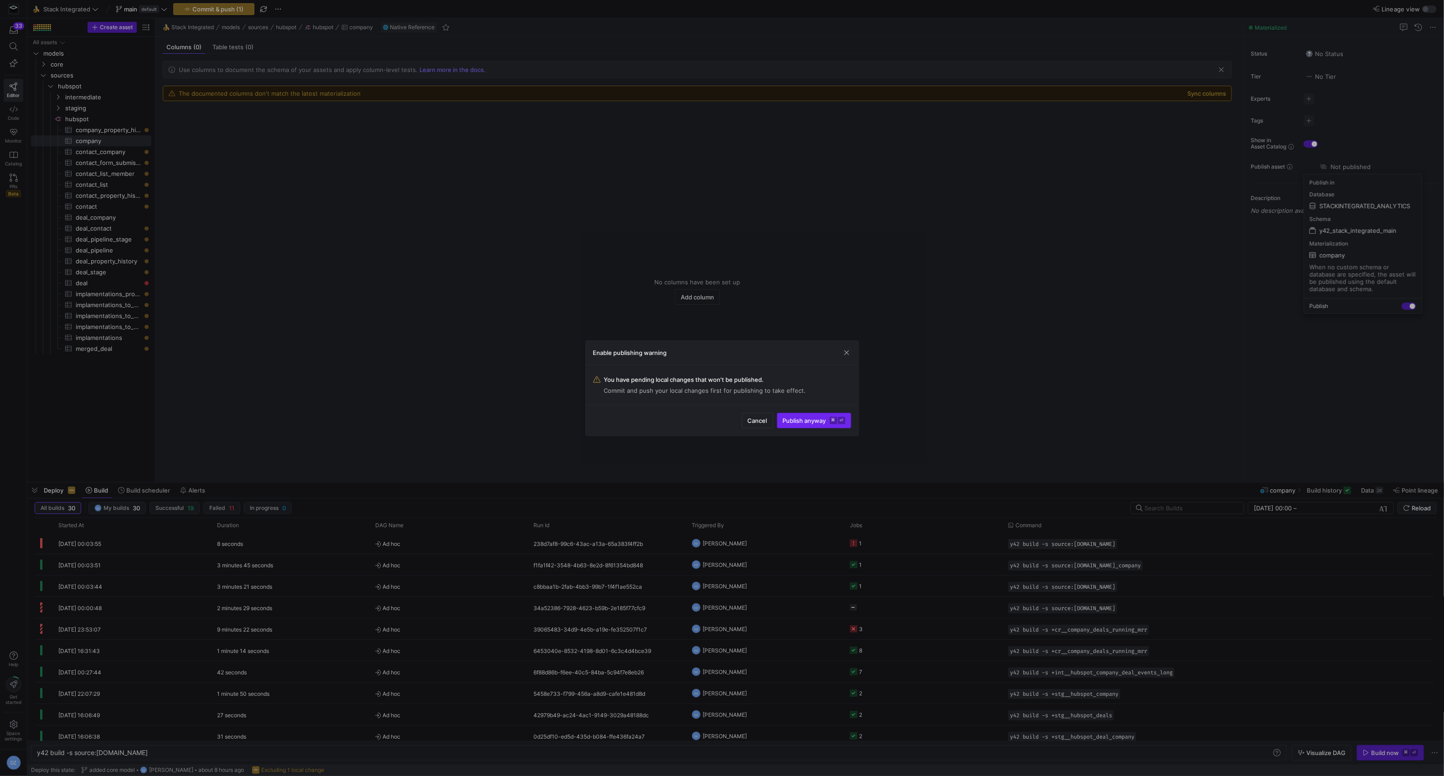
click at [783, 424] on span "Publish anyway ⌘ ⏎" at bounding box center [814, 420] width 62 height 7
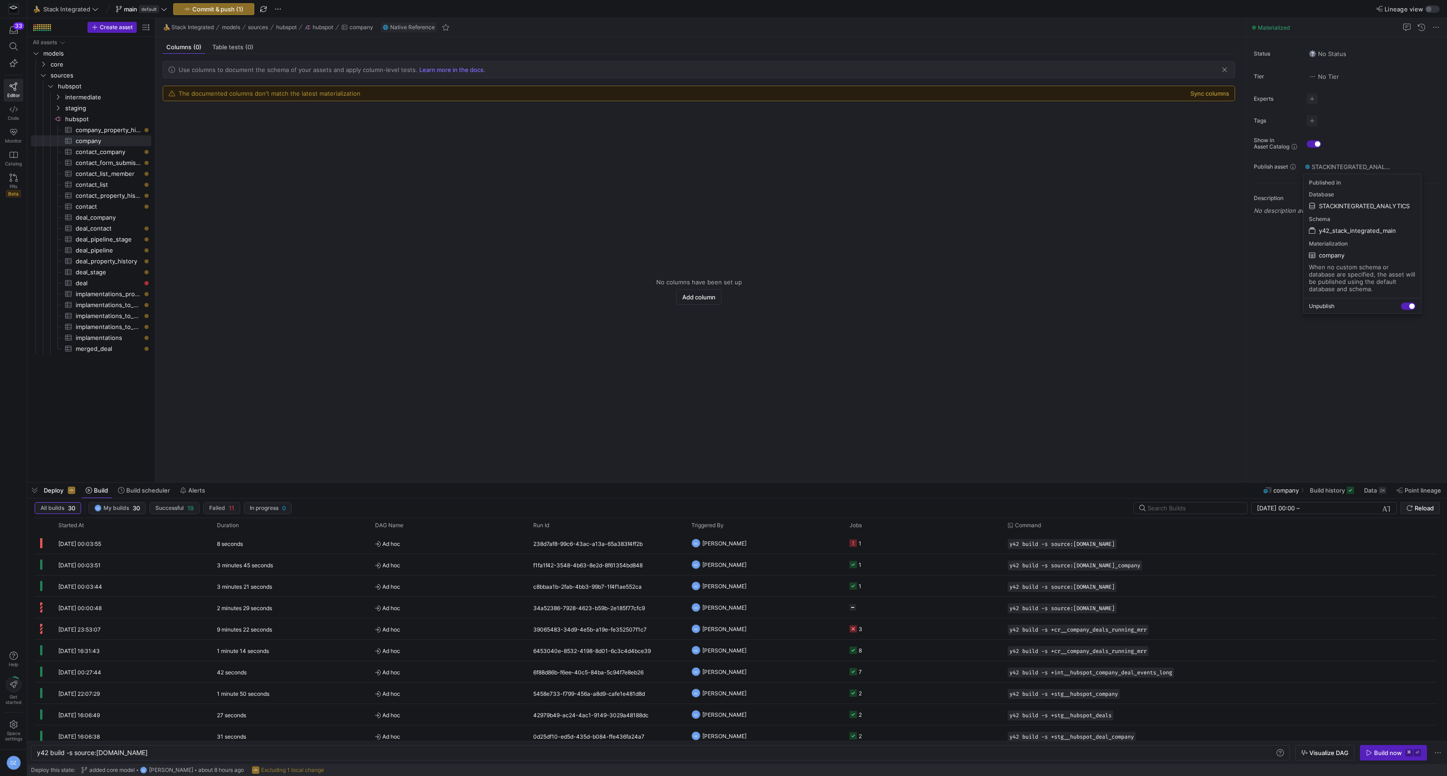
click at [1321, 355] on div at bounding box center [723, 388] width 1447 height 776
click at [204, 14] on span "button" at bounding box center [214, 9] width 80 height 11
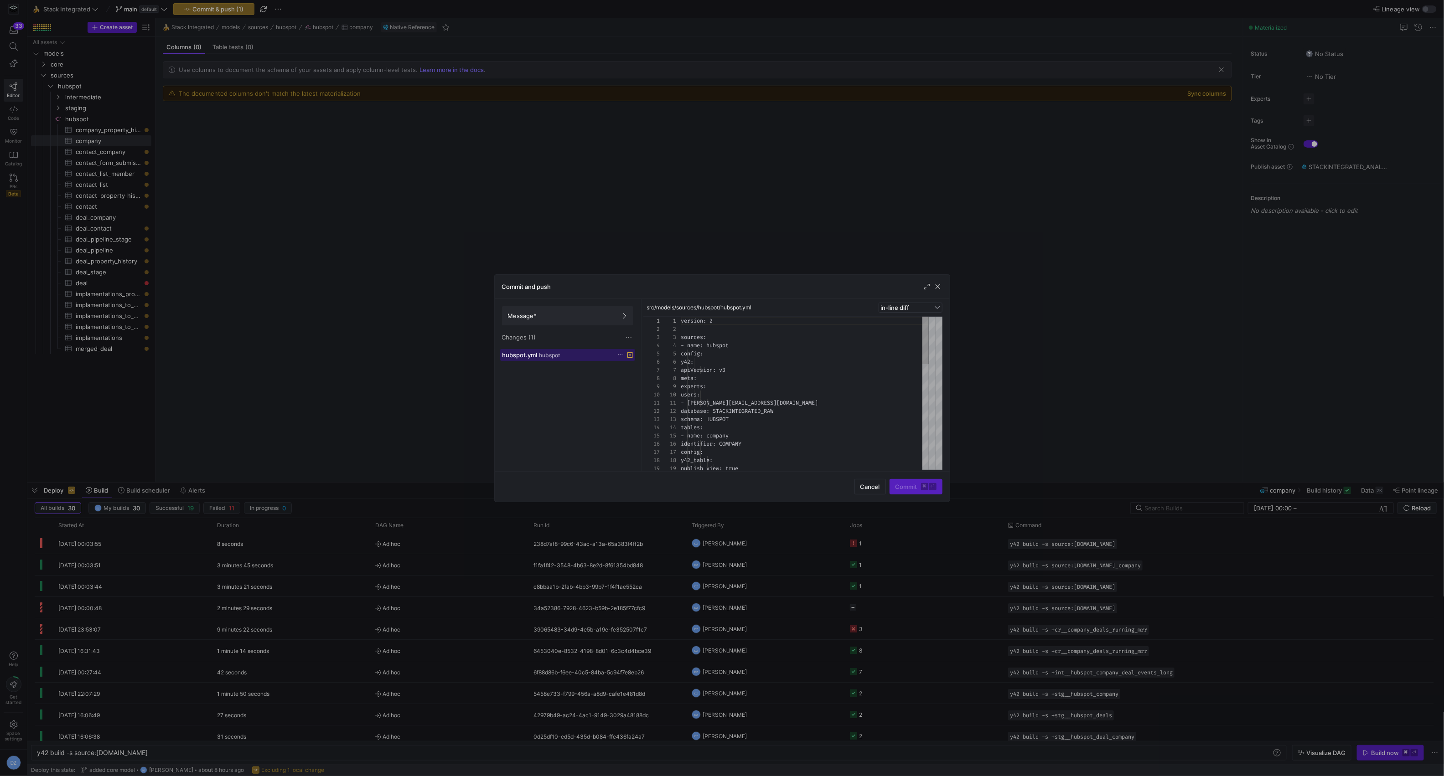
click at [522, 358] on span "hubspot.yml" at bounding box center [519, 354] width 35 height 7
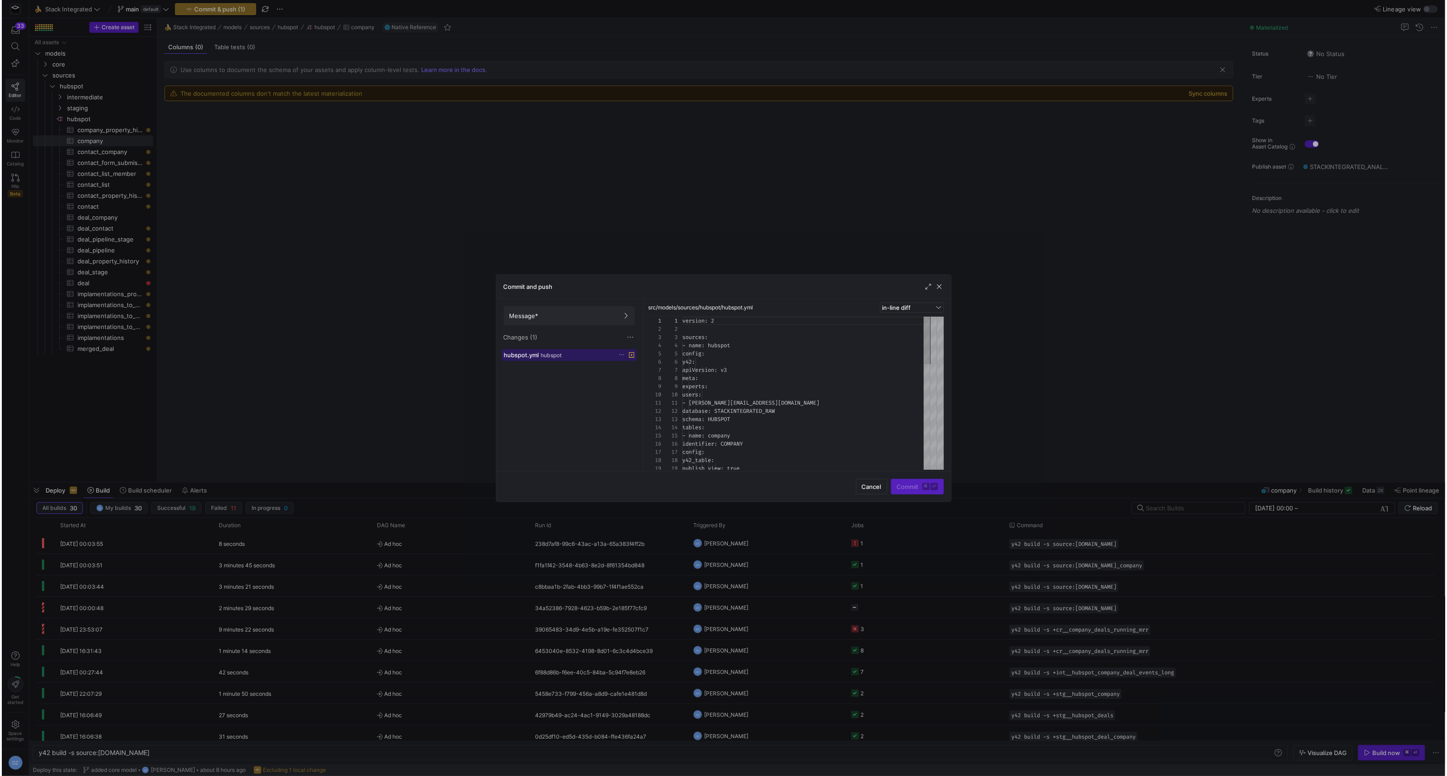
scroll to position [82, 0]
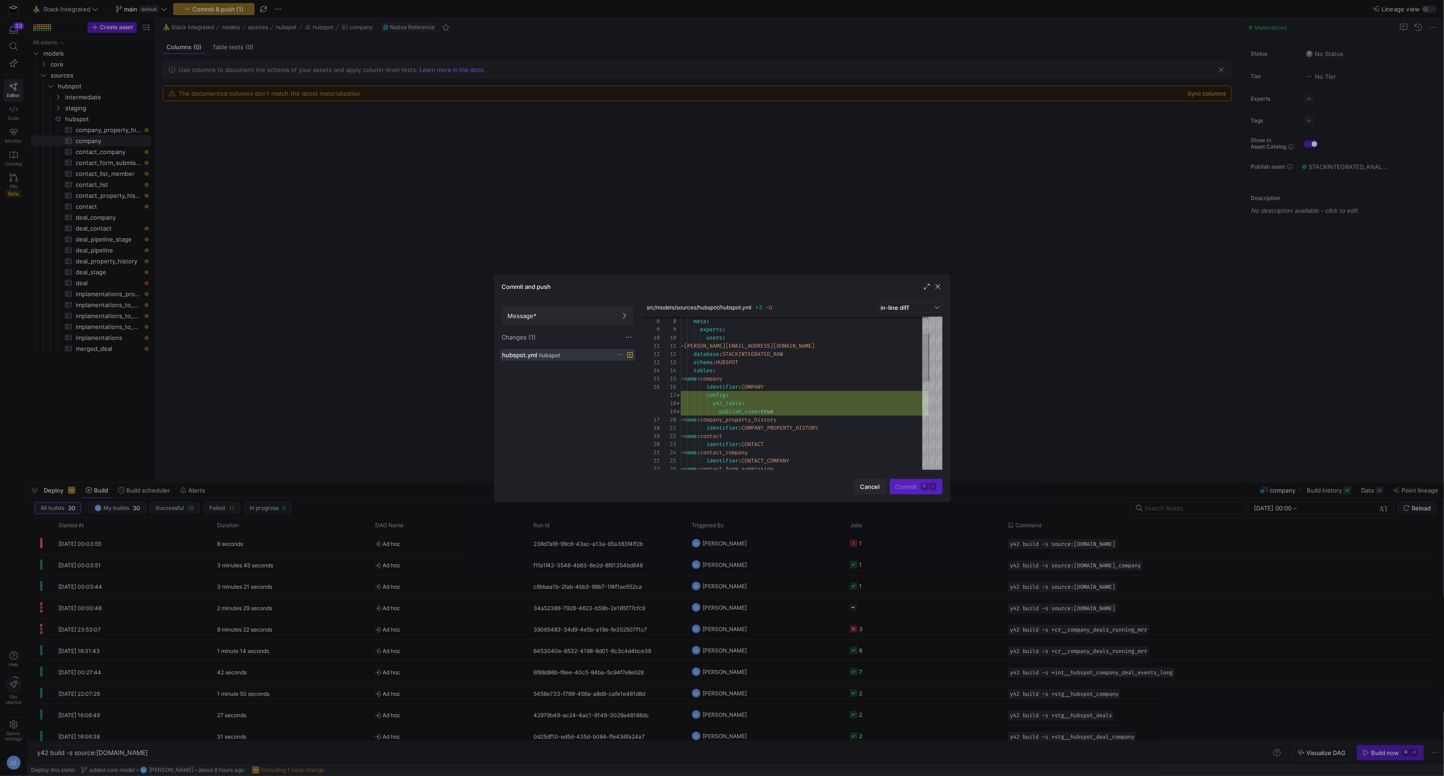
click at [866, 488] on span "Cancel" at bounding box center [870, 486] width 20 height 7
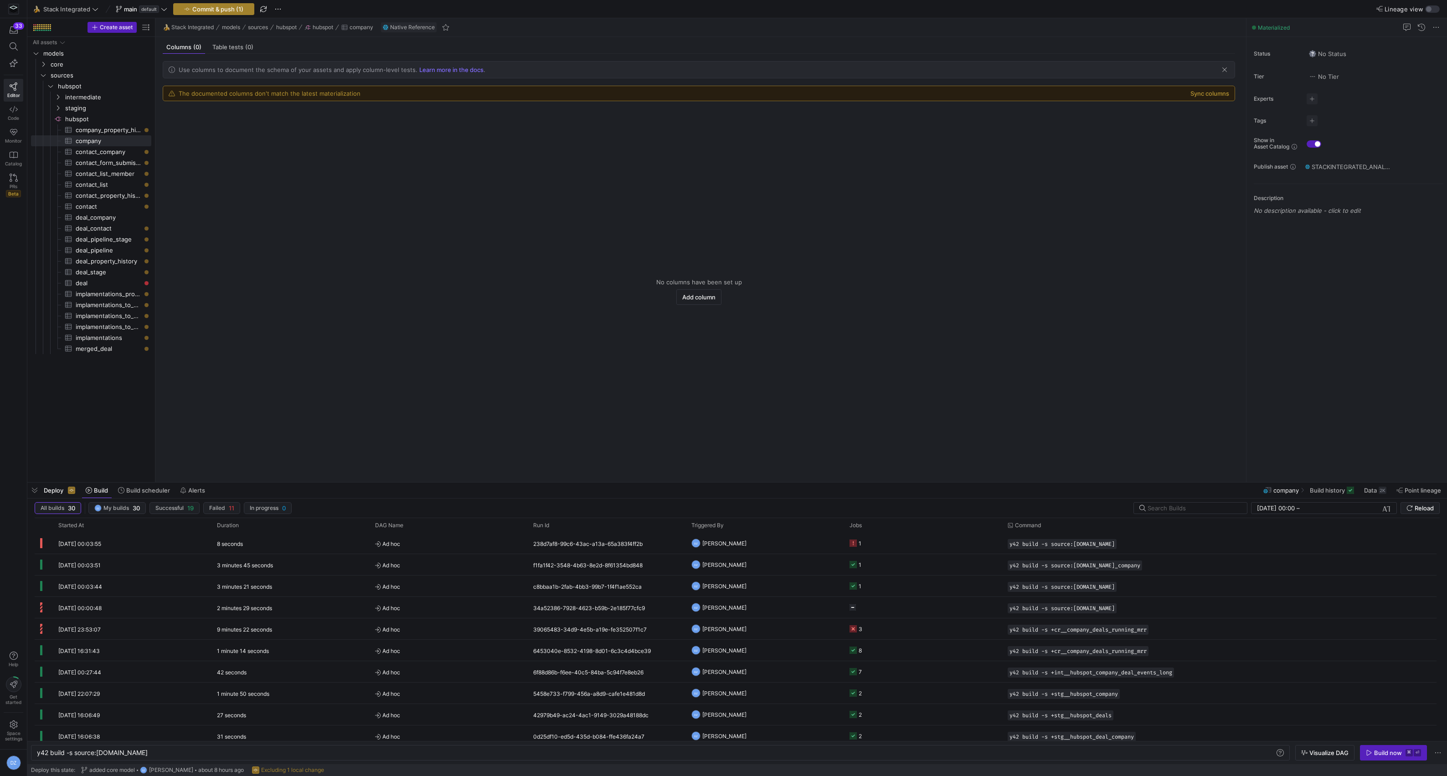
click at [241, 12] on span "button" at bounding box center [214, 9] width 80 height 11
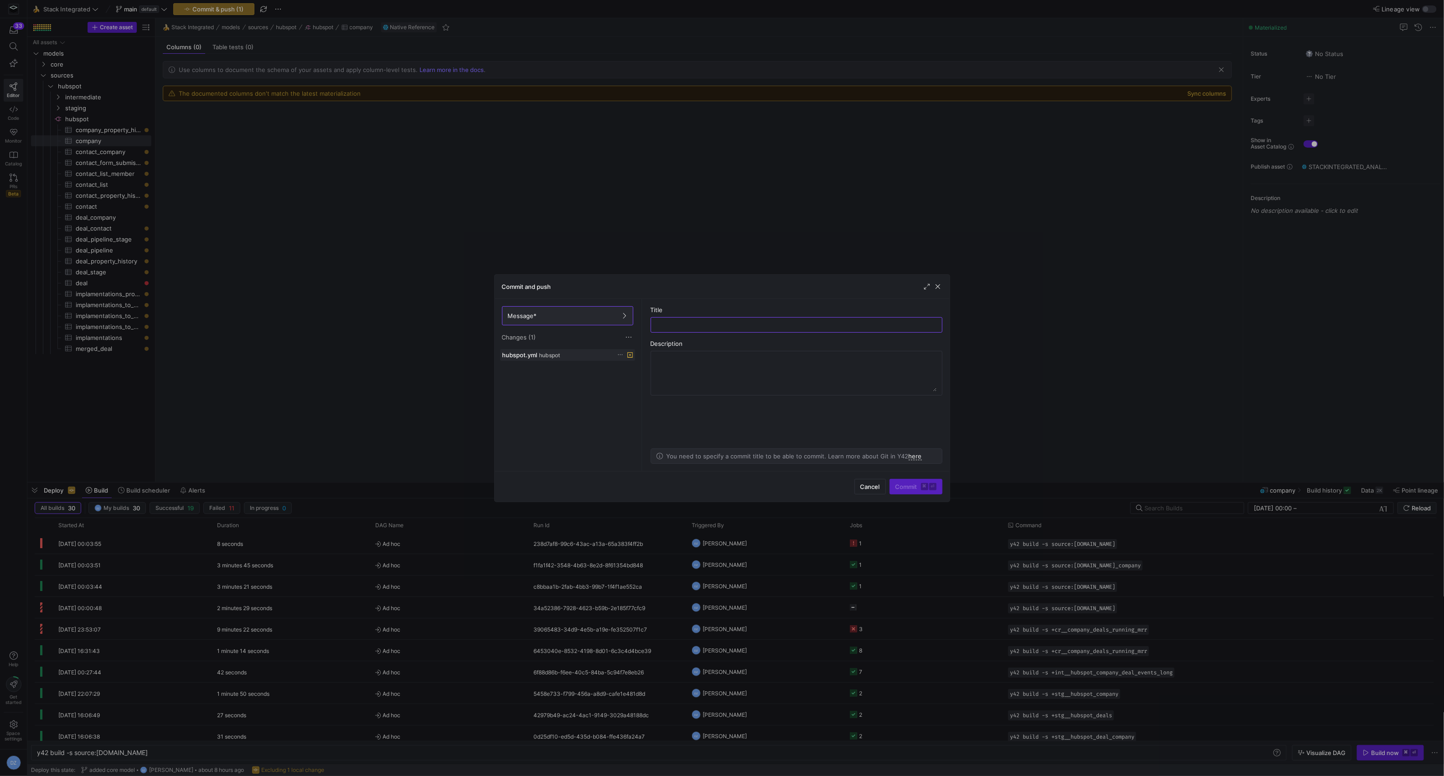
click at [619, 356] on icon at bounding box center [620, 355] width 6 height 6
click at [625, 378] on span "Discard" at bounding box center [633, 381] width 21 height 7
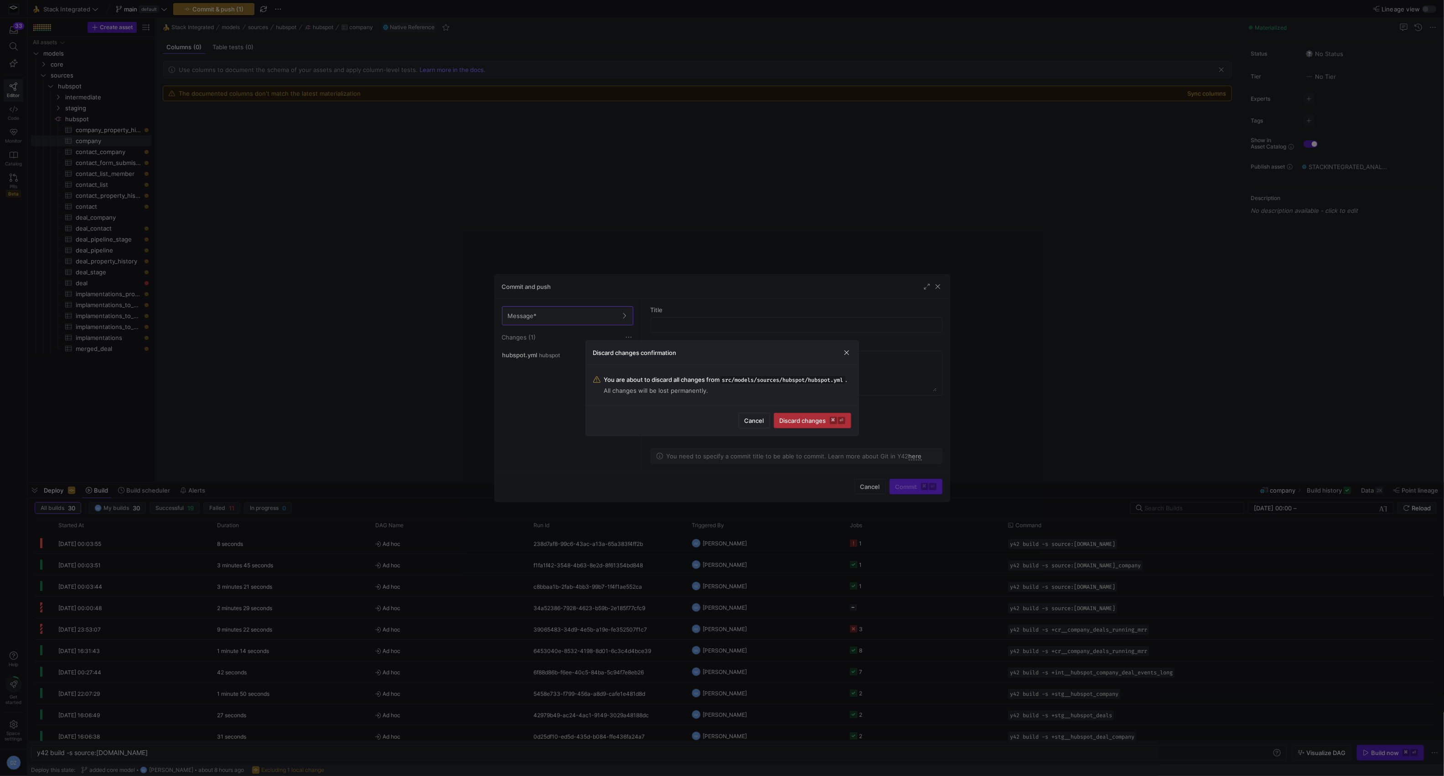
click at [833, 424] on kbd "⌘" at bounding box center [833, 420] width 7 height 7
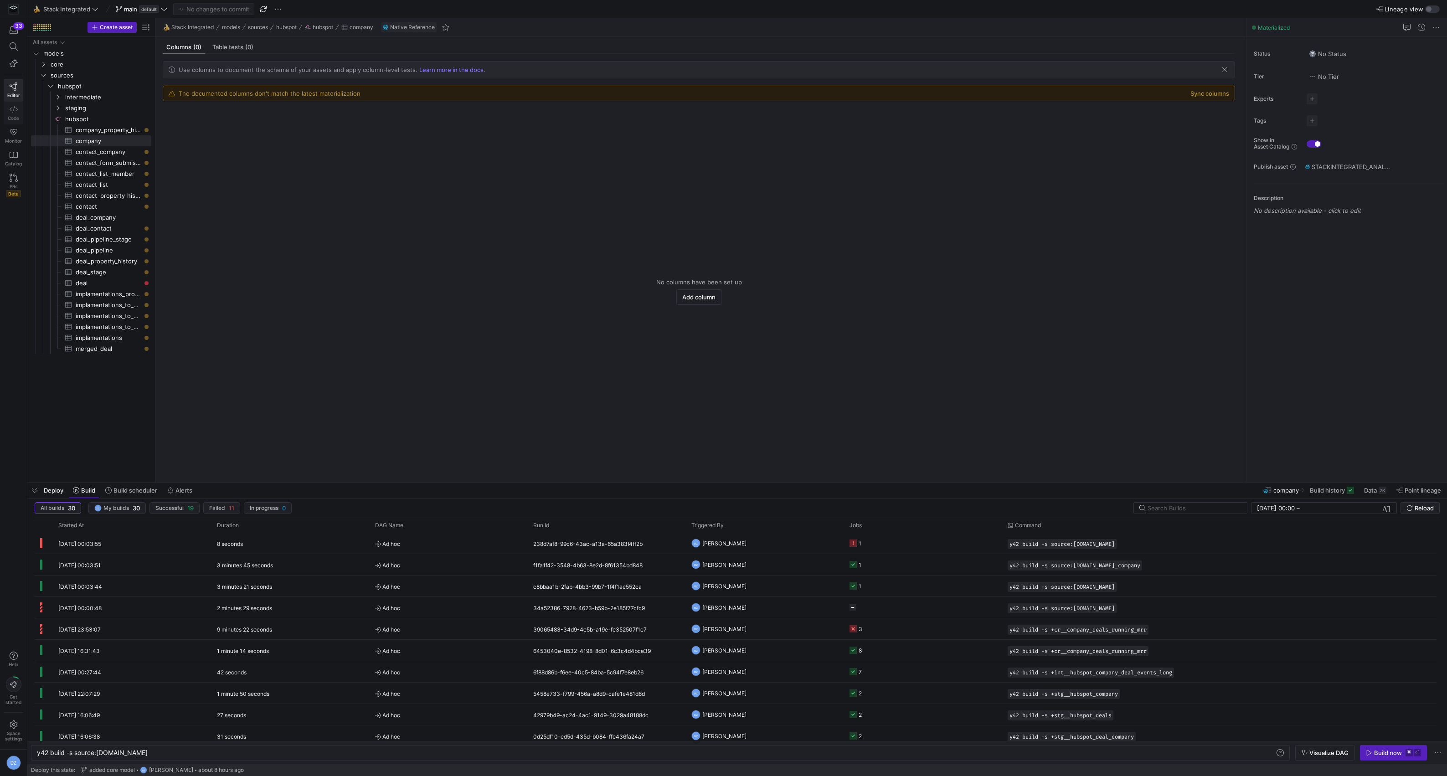
click at [18, 112] on link "Code" at bounding box center [14, 113] width 20 height 23
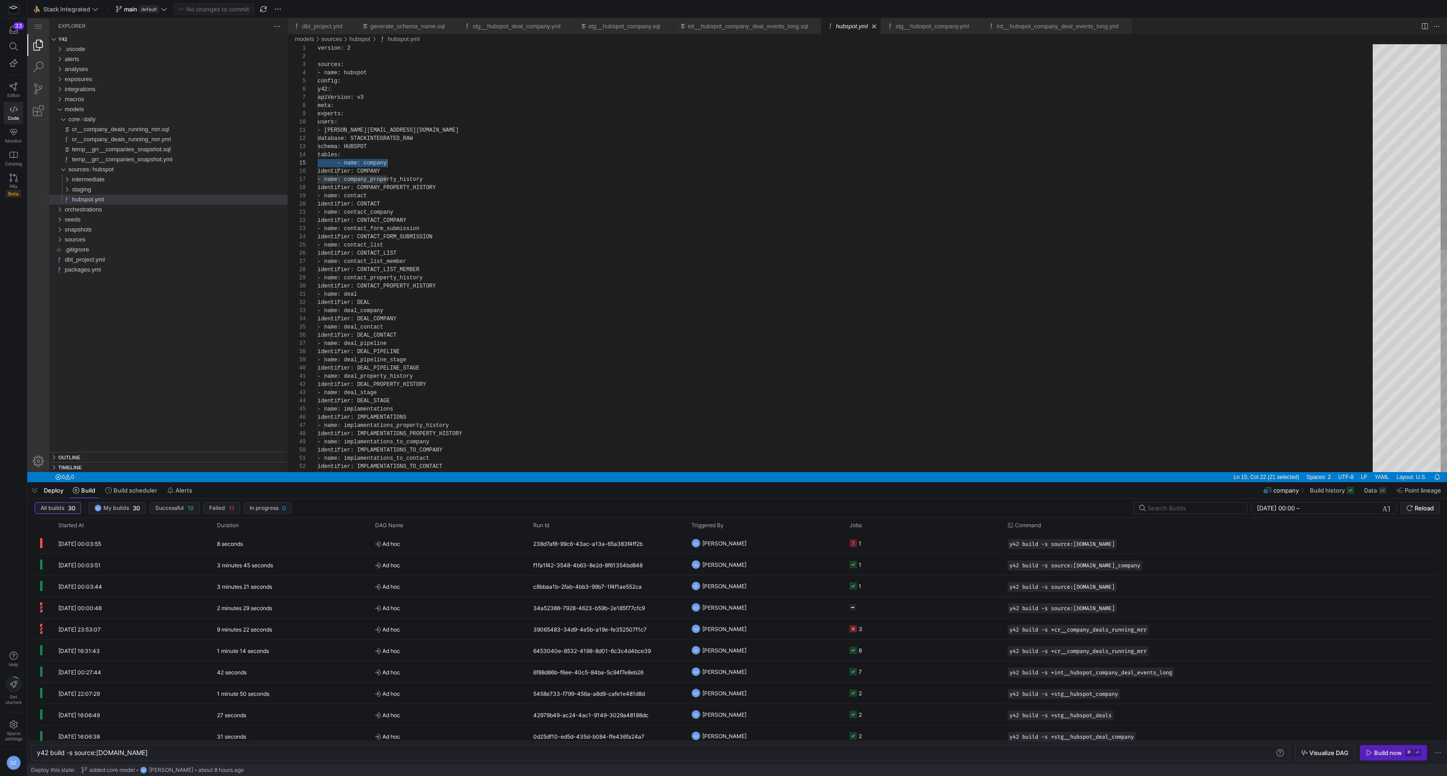
scroll to position [33, 69]
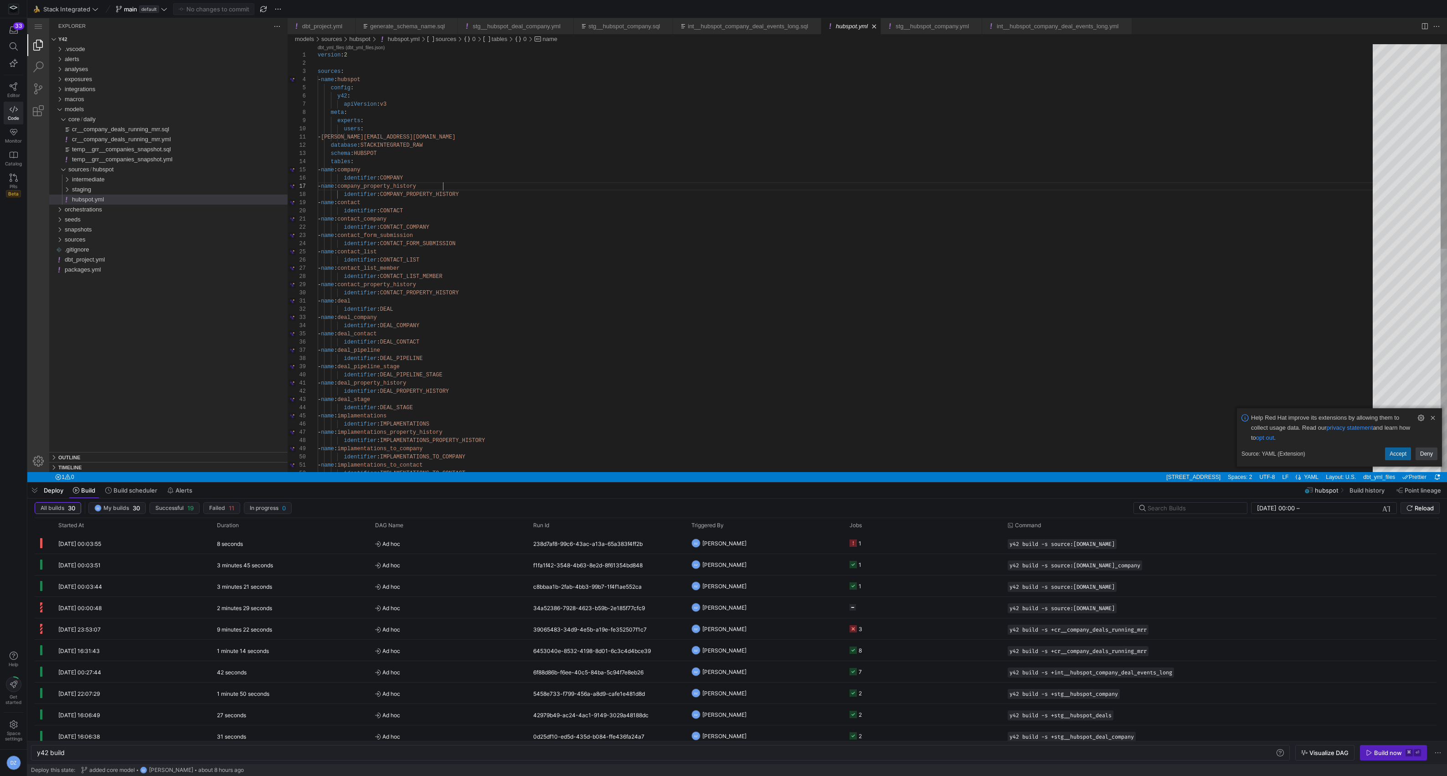
click at [451, 186] on div "version : 2 sources : - name : hubspot config : y42 : apiVersion : v3 meta : ex…" at bounding box center [849, 491] width 1062 height 894
click at [436, 160] on div "version : 2 sources : - name : hubspot config : y42 : apiVersion : v3 meta : ex…" at bounding box center [849, 491] width 1062 height 894
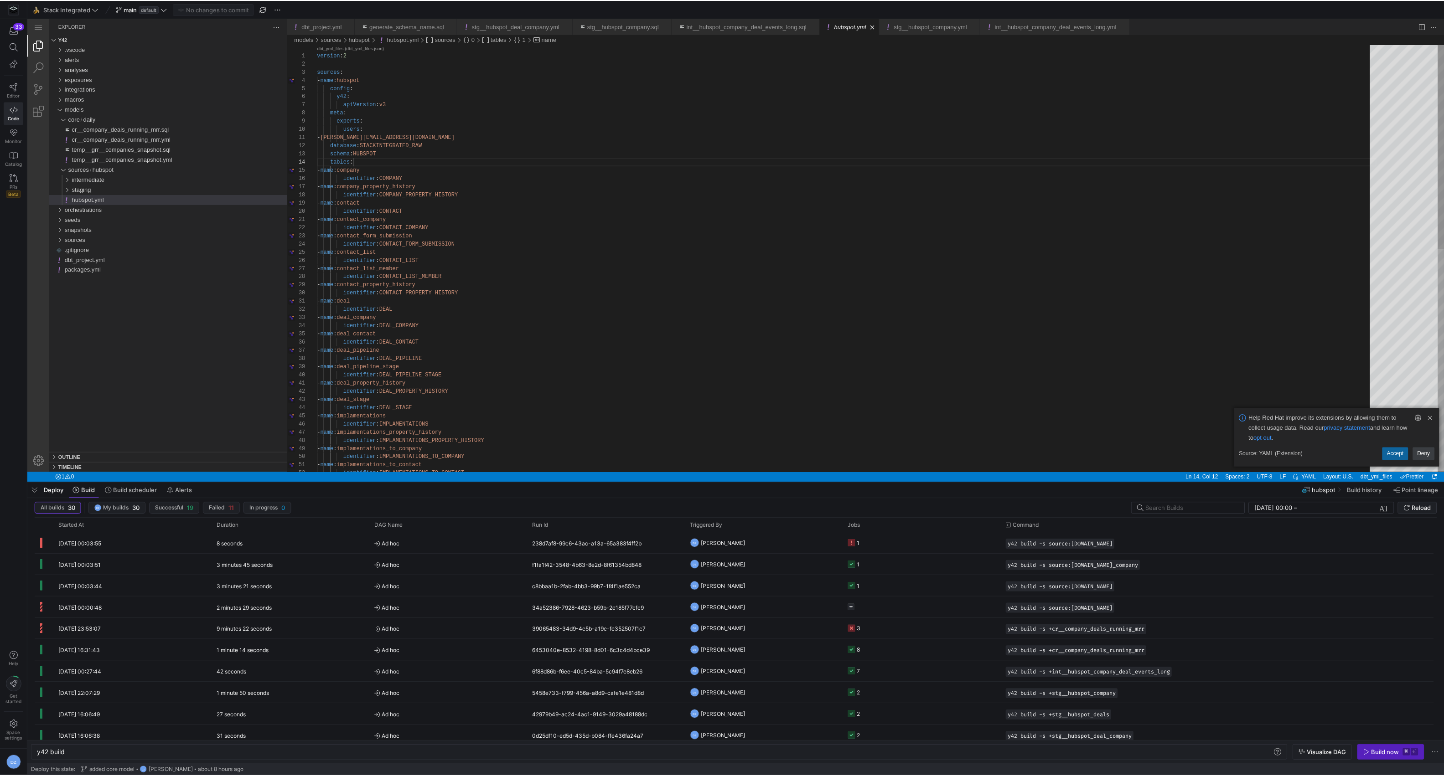
scroll to position [24, 36]
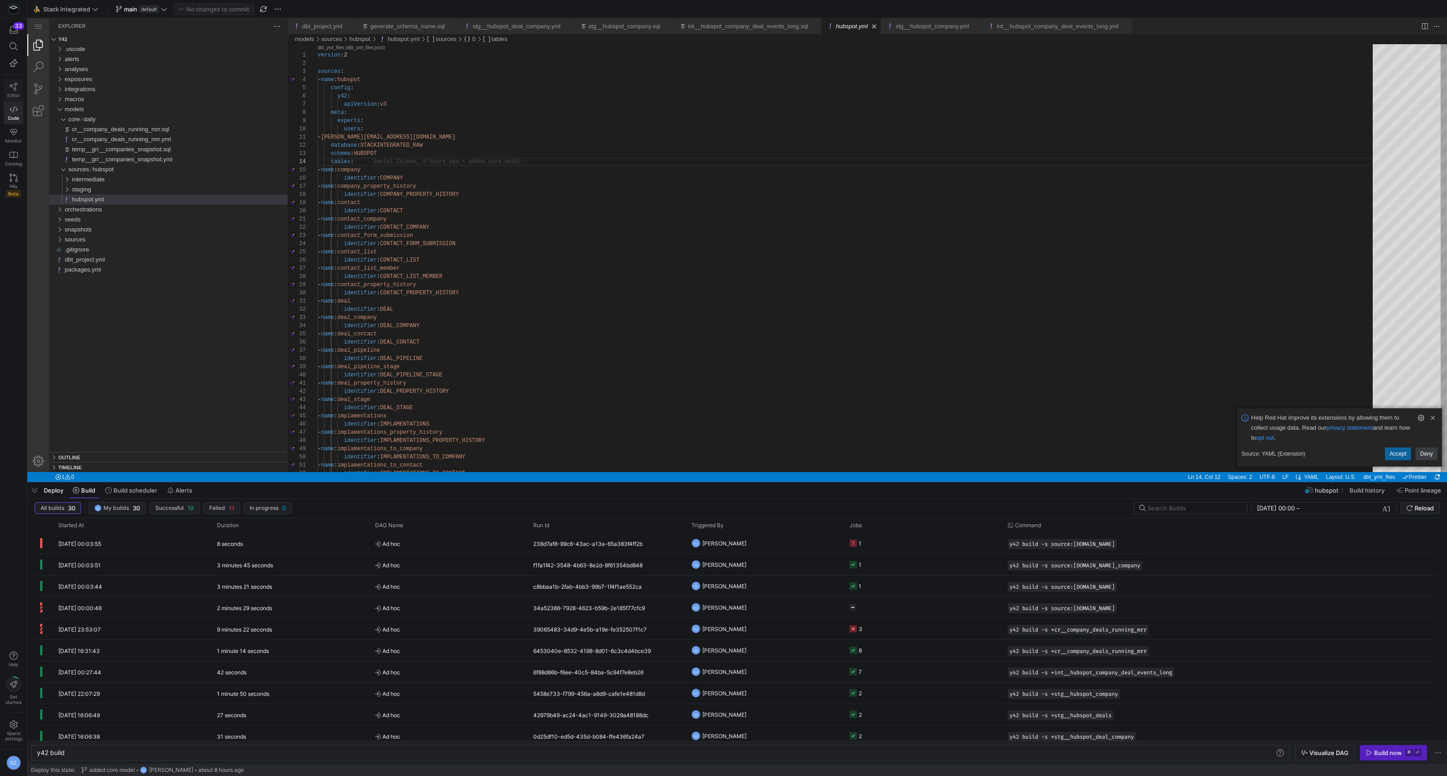
click at [15, 90] on icon at bounding box center [14, 86] width 8 height 8
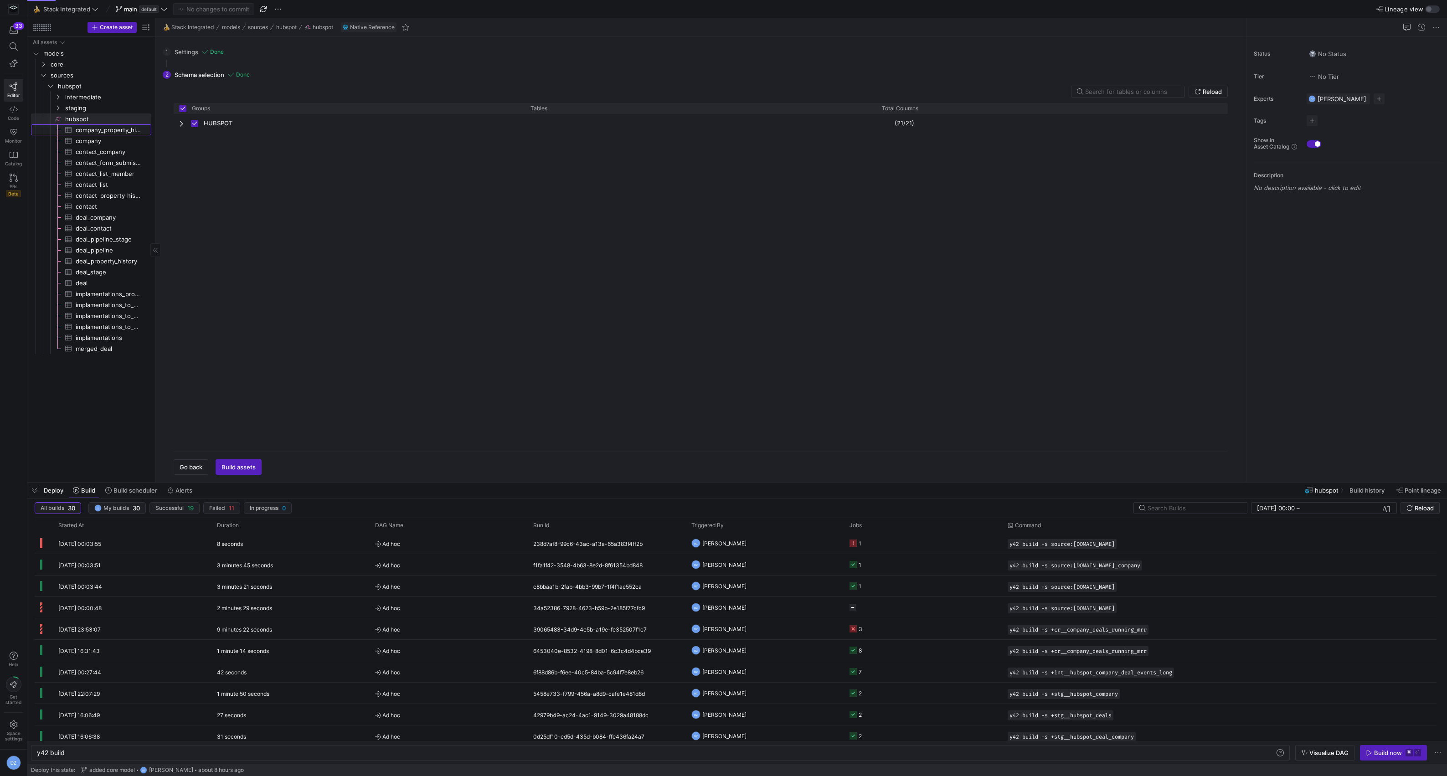
click at [97, 127] on span "company_property_history​​​​​​​​​" at bounding box center [108, 130] width 65 height 10
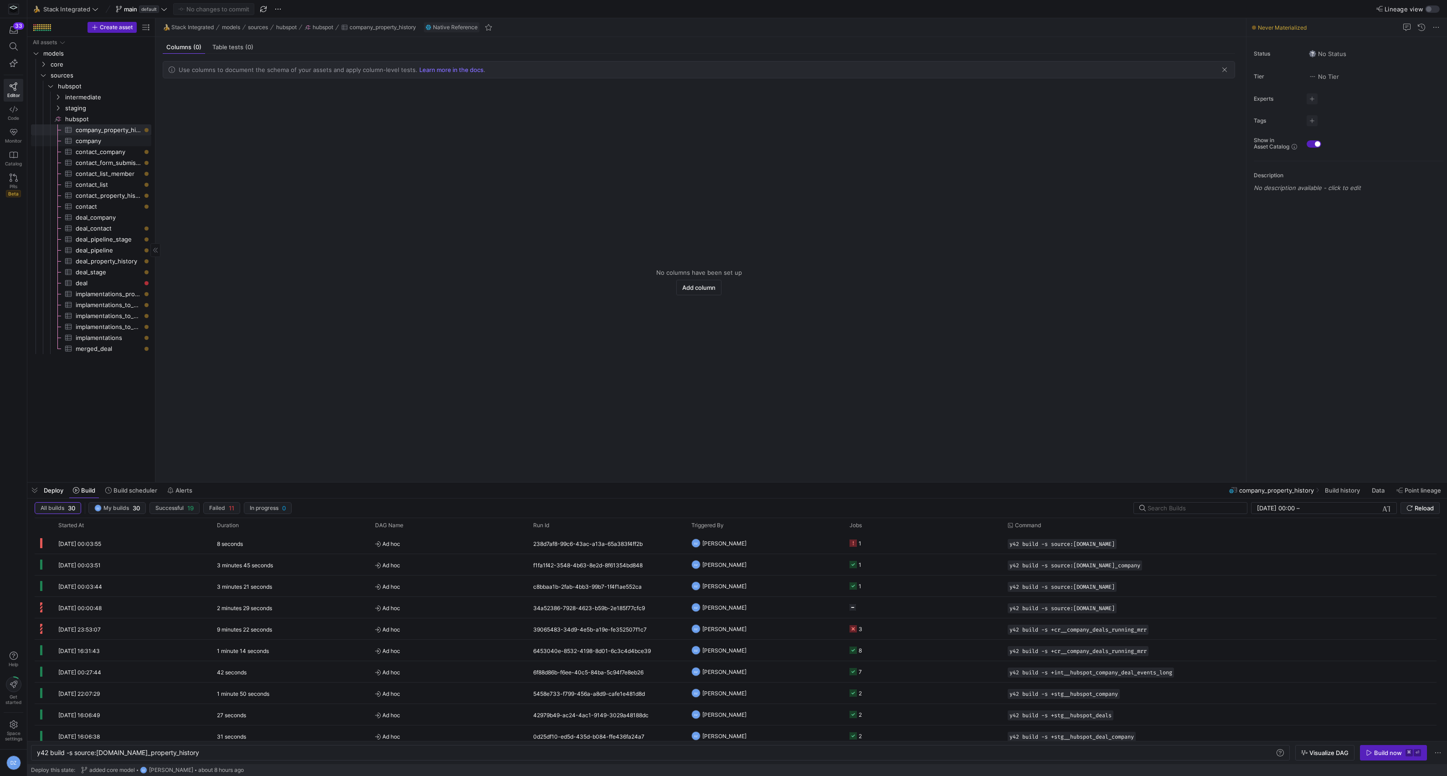
click at [105, 144] on span "company​​​​​​​​​" at bounding box center [108, 141] width 65 height 10
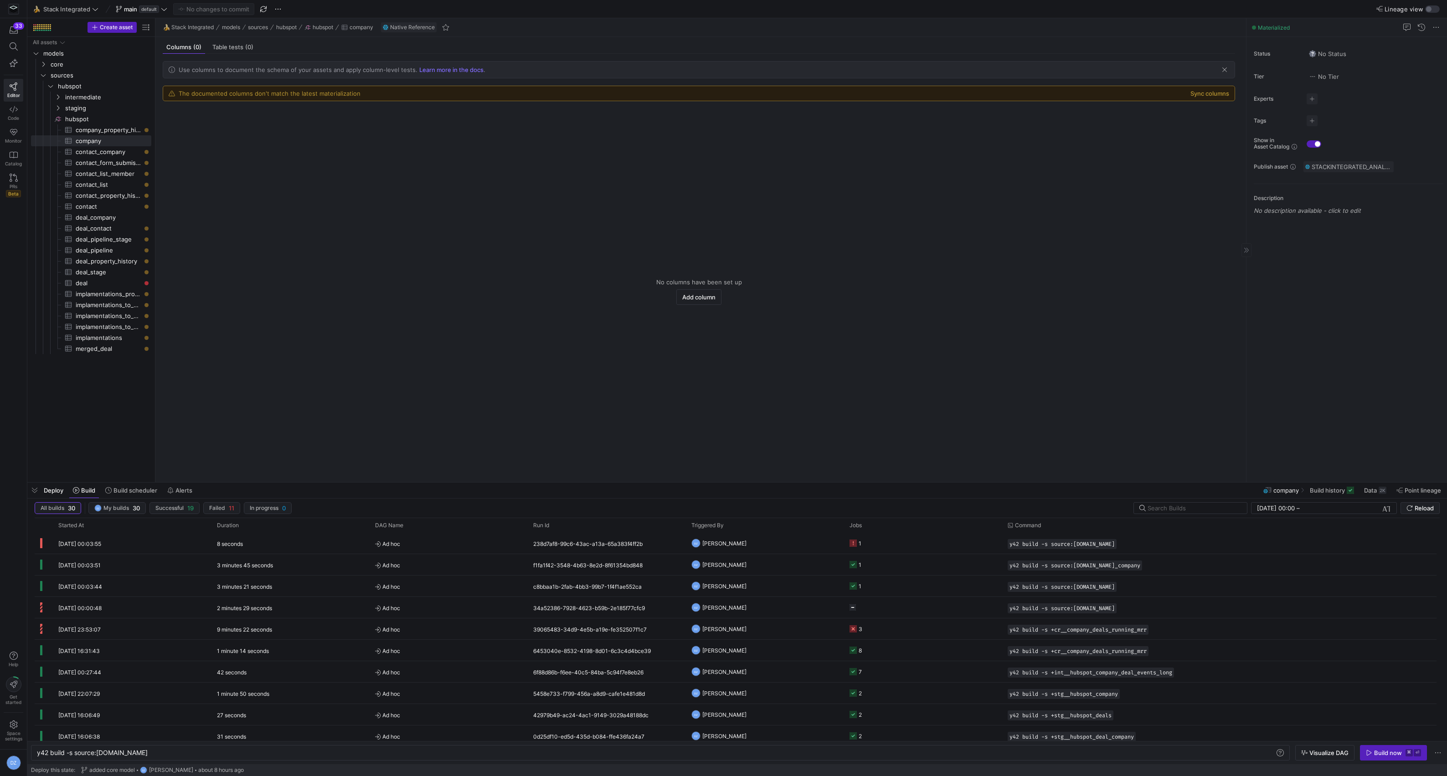
click at [1335, 167] on span "STACKINTEGRATED_ANALYTICS / y42_stack_integrated_main / SOURCE__HUBSPOT__COMPANY" at bounding box center [1352, 166] width 80 height 7
click at [1270, 267] on div at bounding box center [723, 388] width 1447 height 776
click at [1196, 94] on button "Sync columns" at bounding box center [1210, 93] width 39 height 7
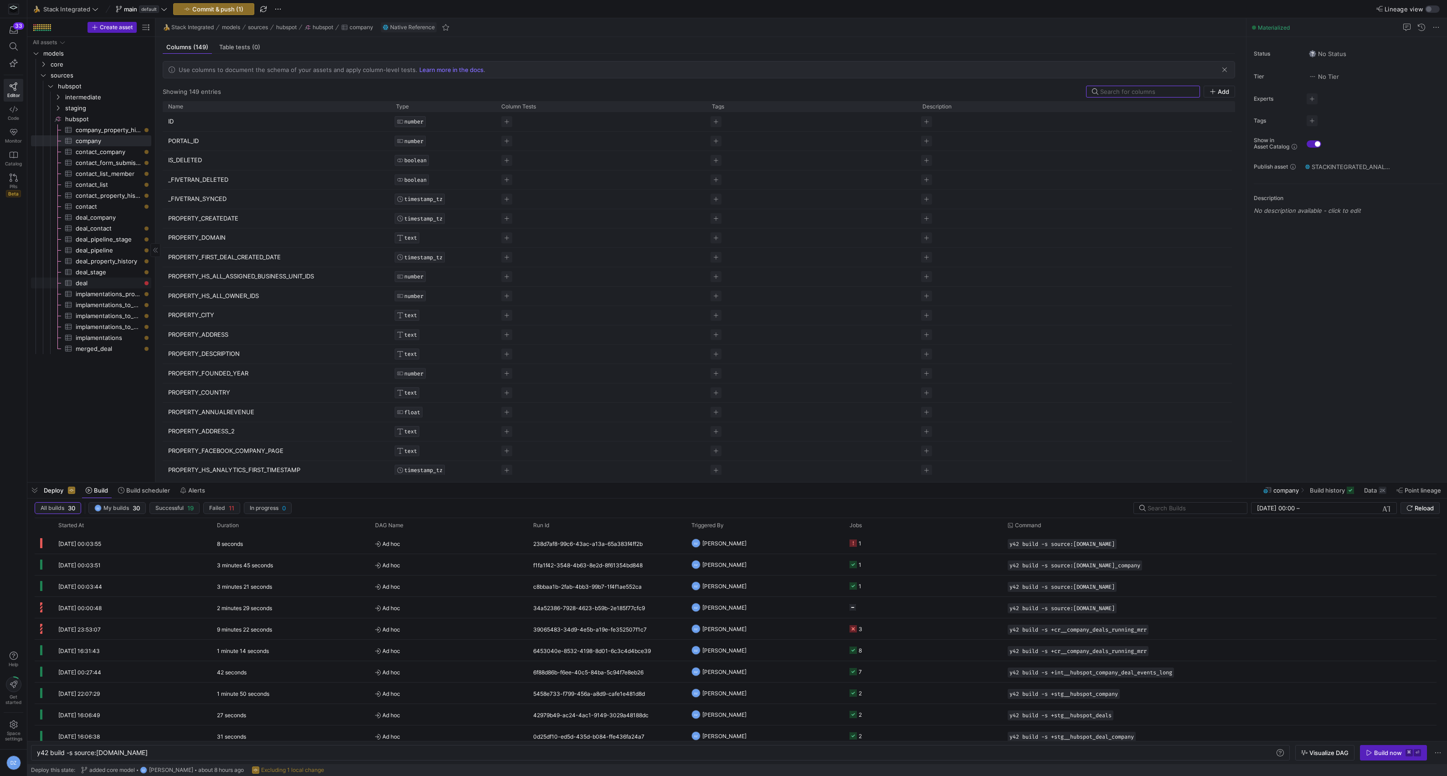
click at [96, 282] on span "deal​​​​​​​​​" at bounding box center [108, 283] width 65 height 10
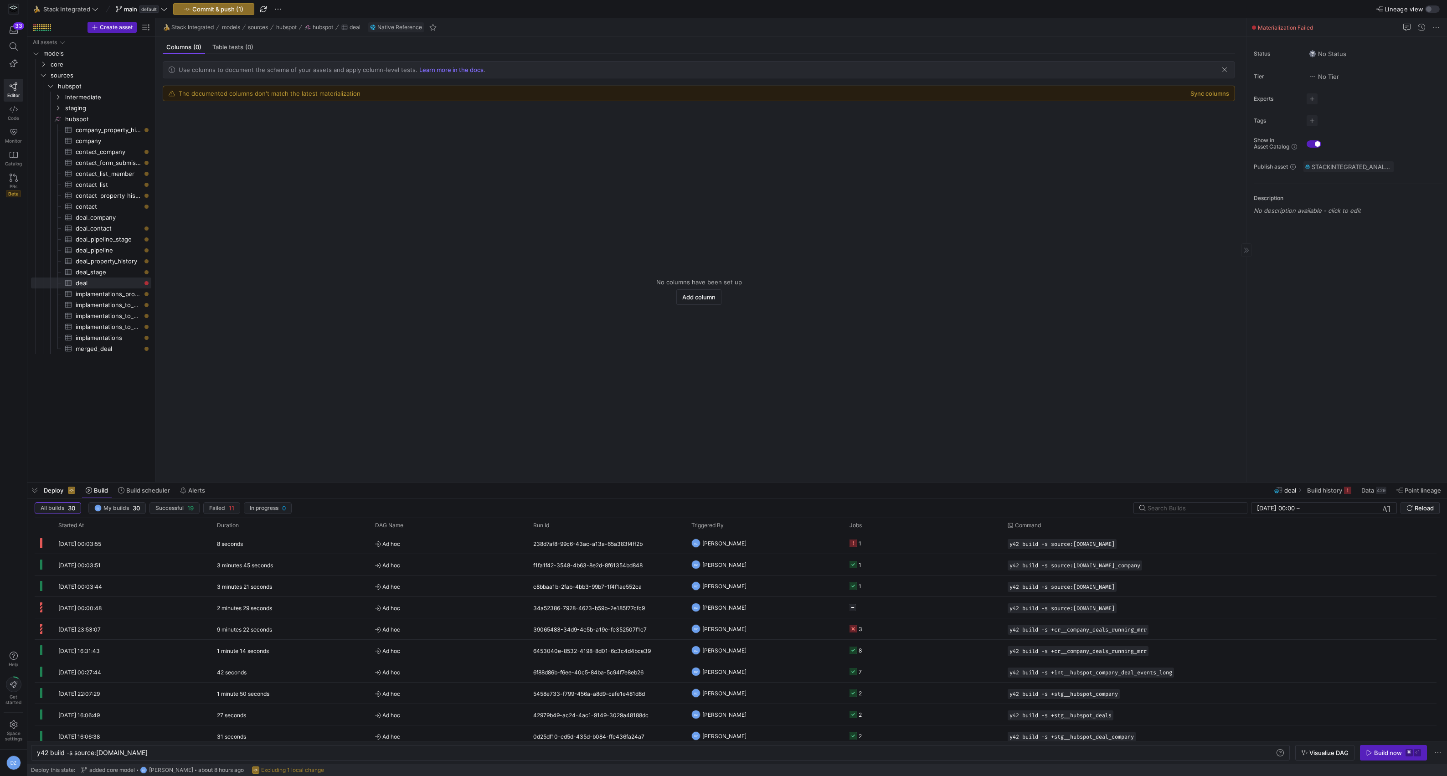
click at [1322, 169] on span "STACKINTEGRATED_ANALYTICS / y42_stack_integrated_main / SOURCE__HUBSPOT__DEAL" at bounding box center [1352, 166] width 80 height 7
click at [1229, 259] on div at bounding box center [723, 388] width 1447 height 776
click at [1369, 752] on icon "button" at bounding box center [1369, 753] width 6 height 6
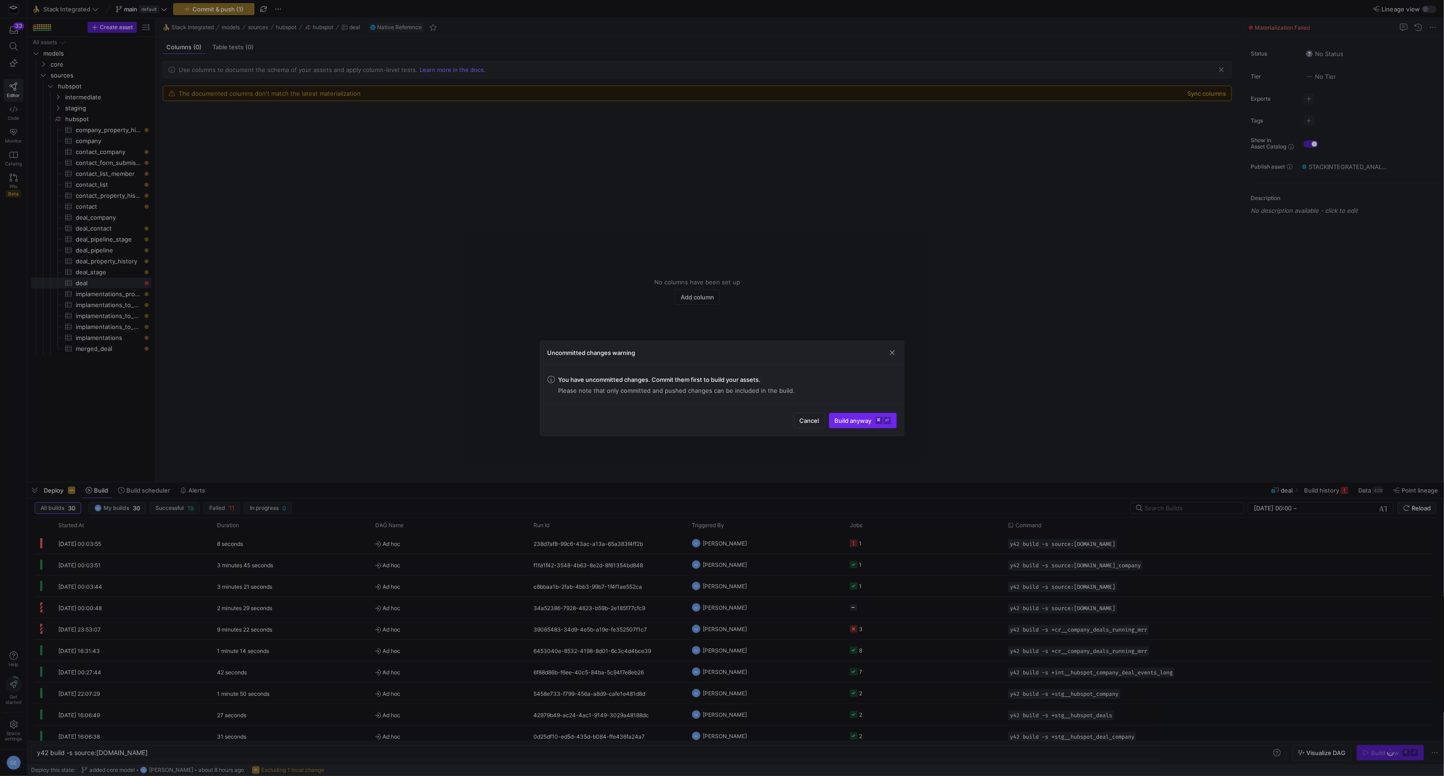
click at [867, 423] on span "Build anyway ⌘ ⏎" at bounding box center [863, 420] width 56 height 7
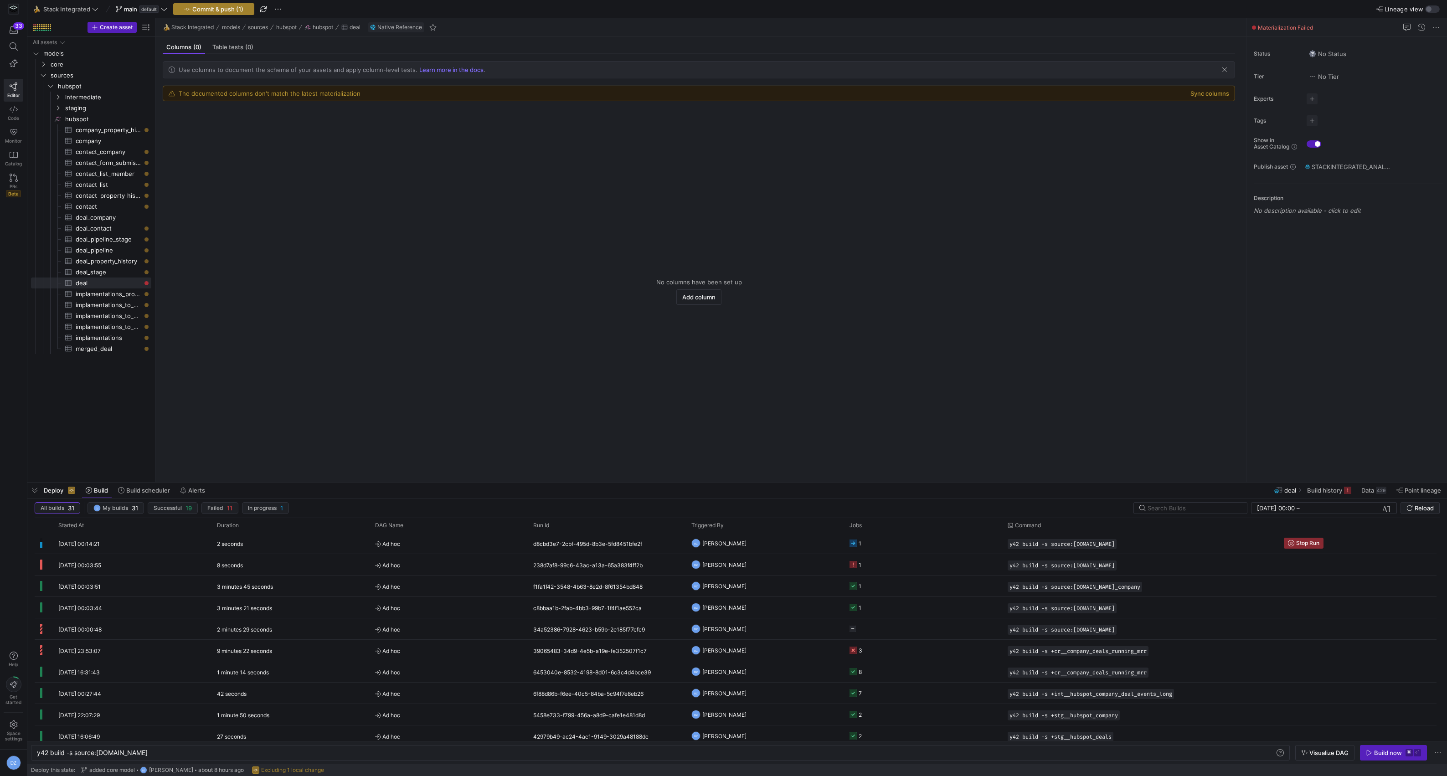
click at [226, 6] on span "Commit & push (1)" at bounding box center [217, 8] width 51 height 7
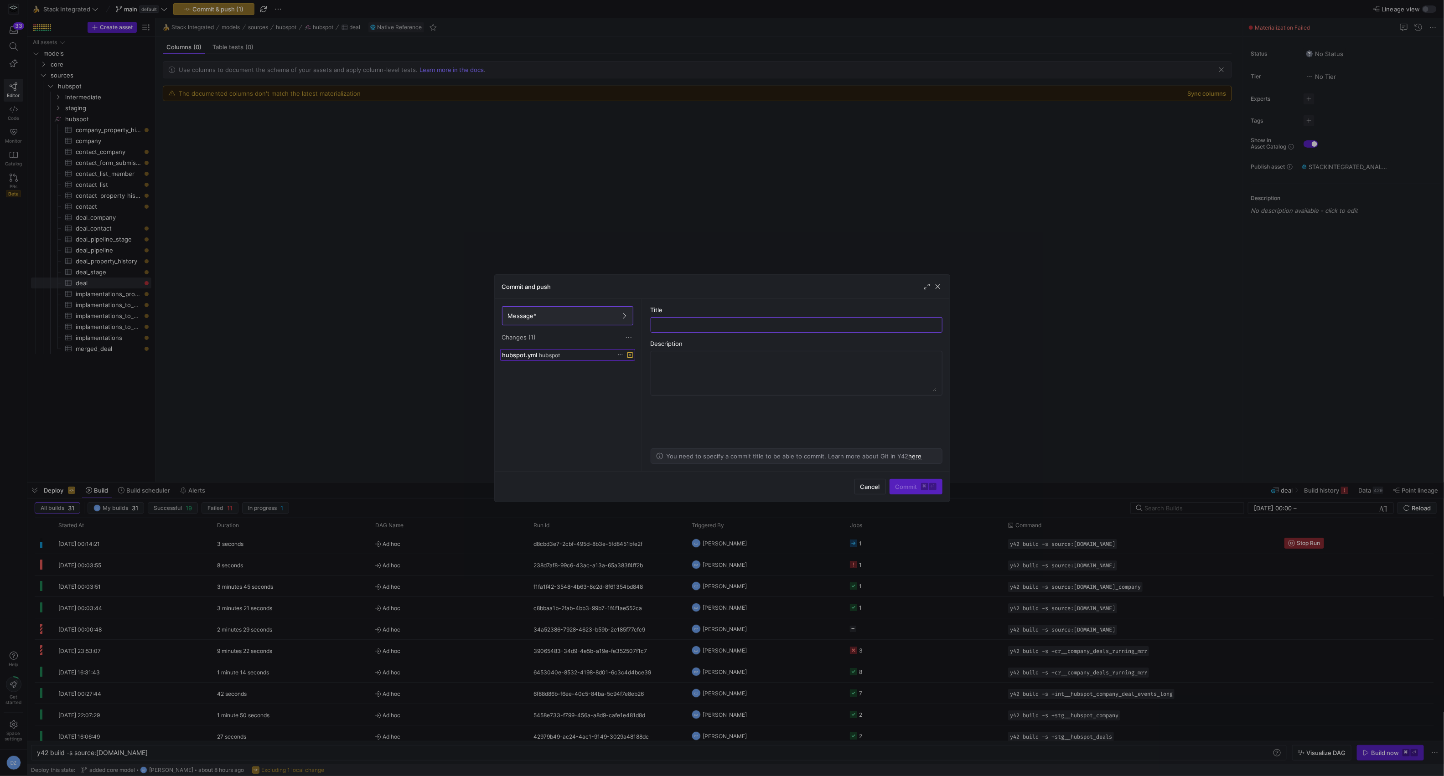
click at [582, 356] on div "hubspot.yml hubspot" at bounding box center [557, 354] width 110 height 7
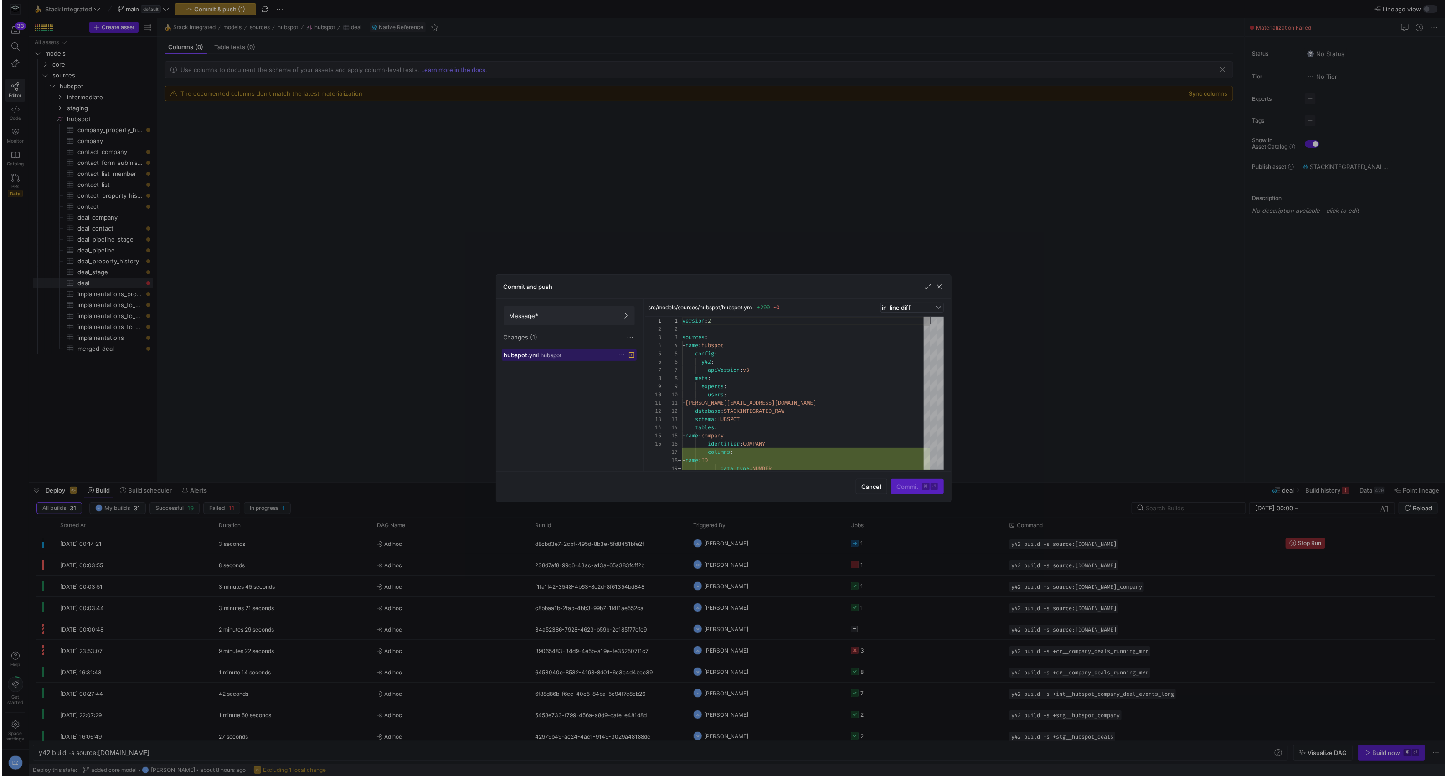
scroll to position [82, 0]
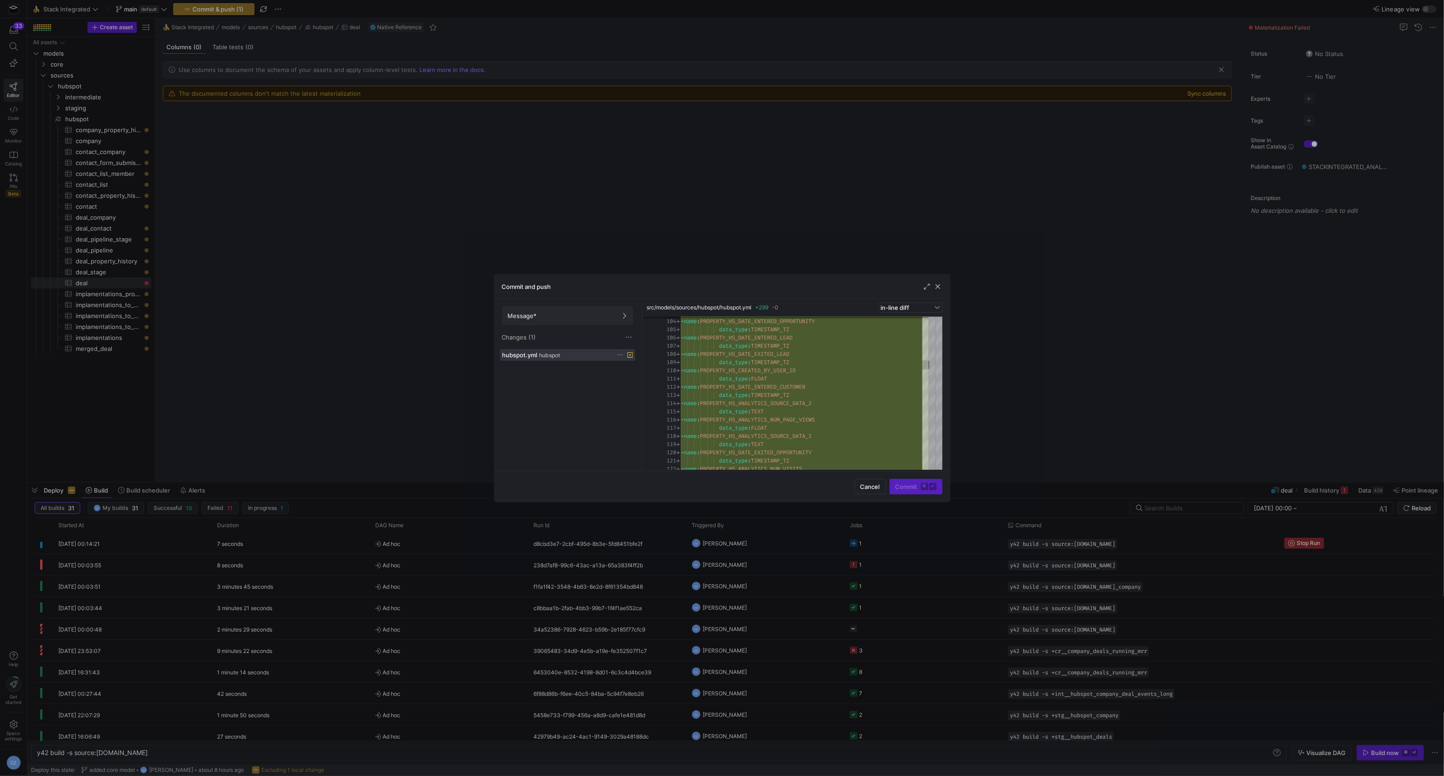
click at [619, 356] on icon at bounding box center [620, 355] width 5 height 1
click at [634, 384] on span "Discard" at bounding box center [633, 381] width 21 height 7
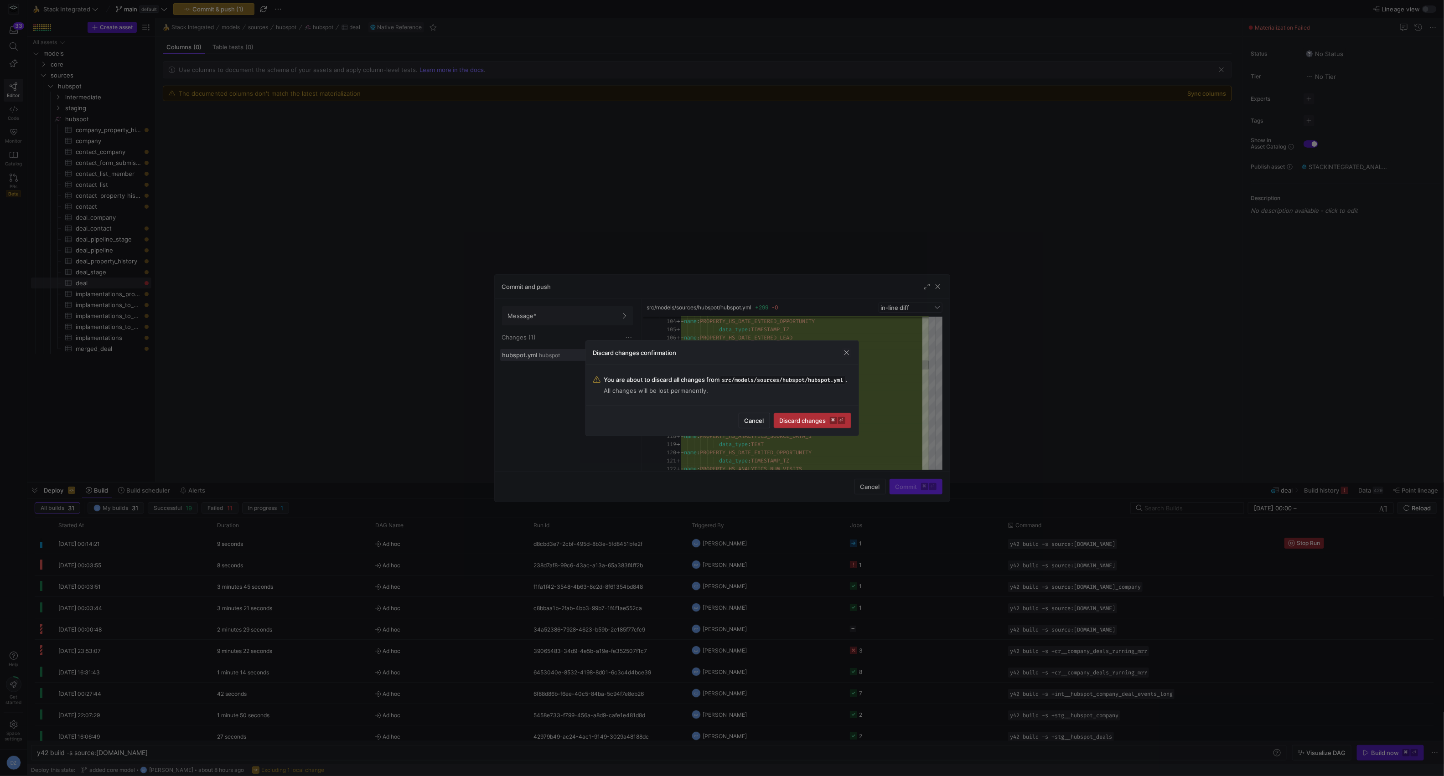
click at [803, 424] on span "Discard changes ⌘ ⏎" at bounding box center [812, 420] width 66 height 7
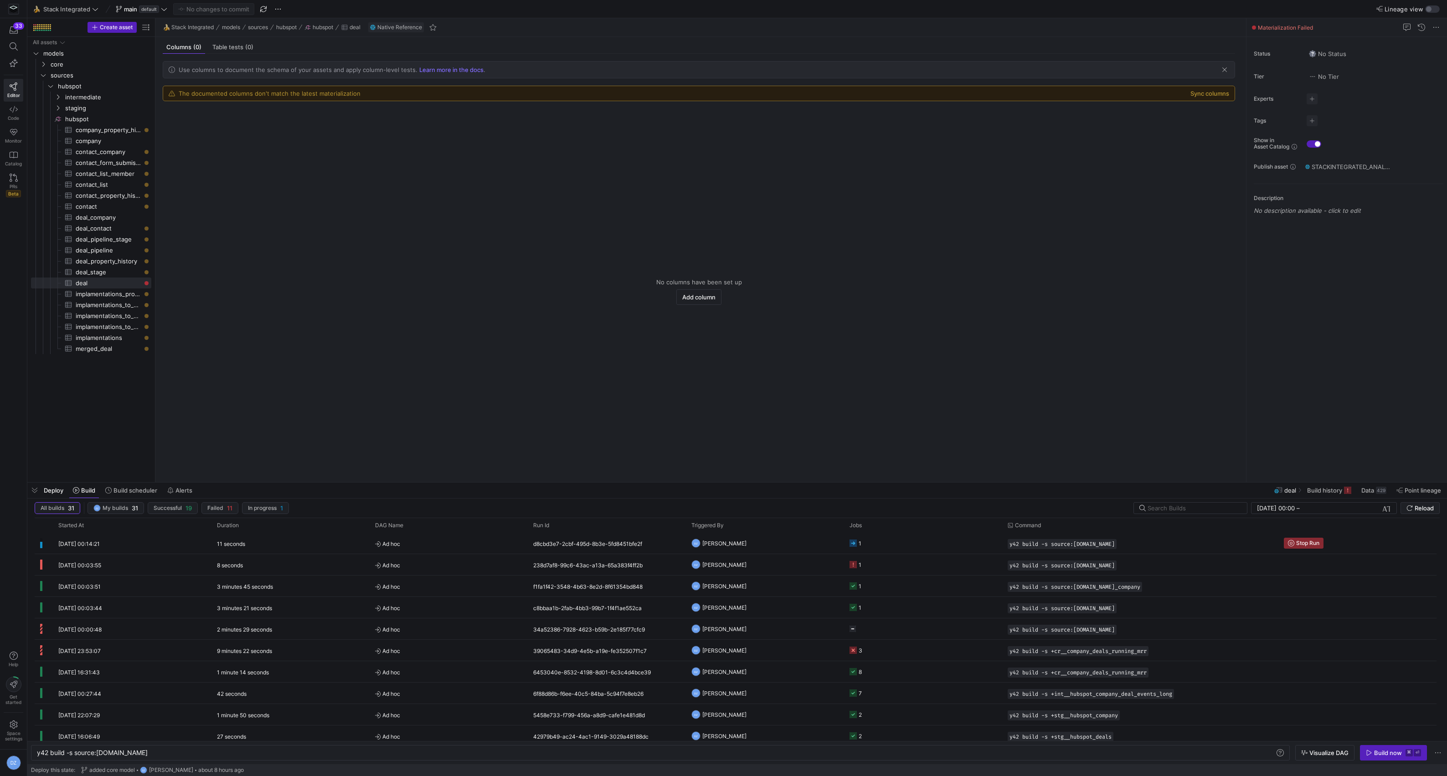
click at [493, 260] on y42-empty-state "No columns have been set up Add column" at bounding box center [699, 291] width 1072 height 366
click at [1425, 511] on span "Reload" at bounding box center [1424, 508] width 19 height 7
click at [347, 211] on y42-empty-state "No columns have been set up Add column" at bounding box center [699, 291] width 1072 height 366
click at [61, 66] on span "core" at bounding box center [89, 64] width 77 height 10
click at [66, 77] on span "daily" at bounding box center [93, 75] width 70 height 10
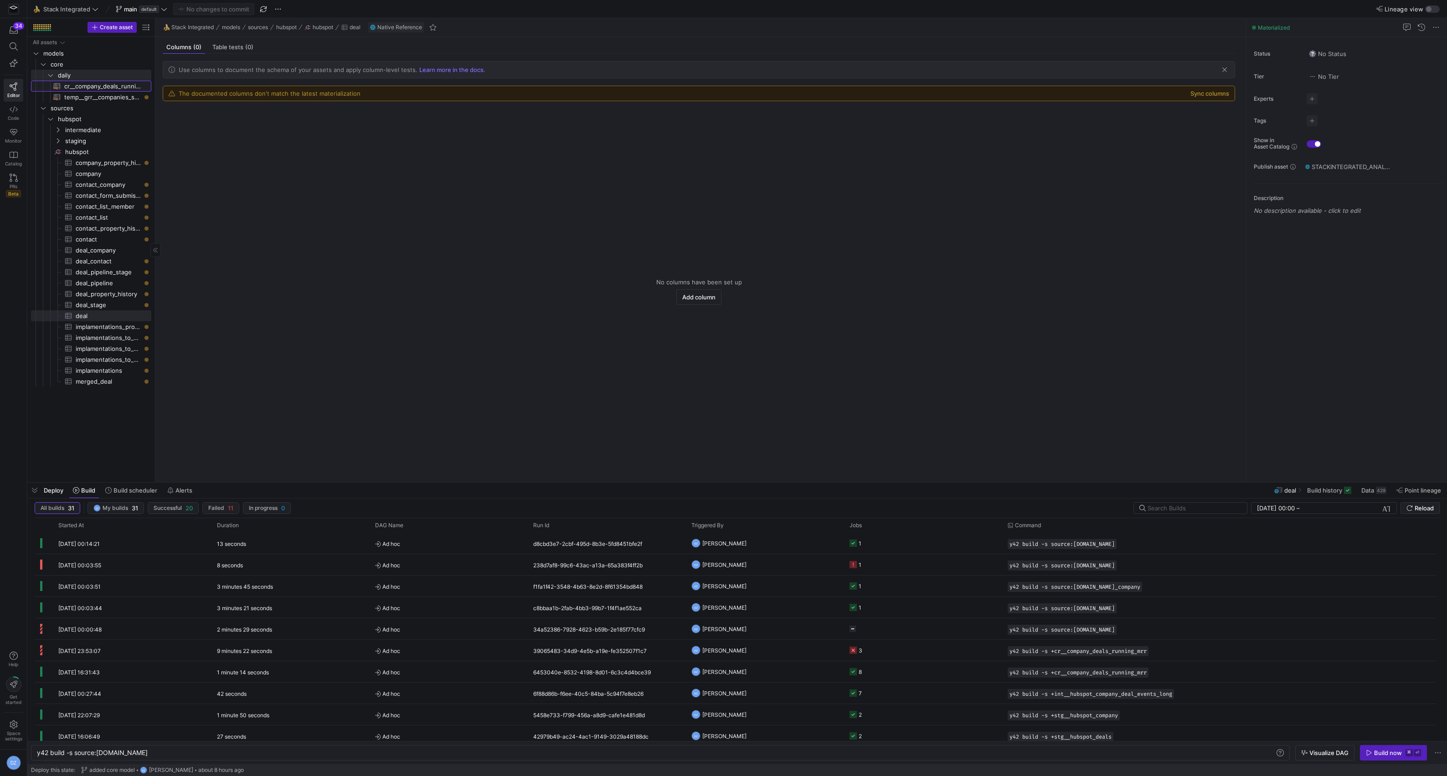
click at [74, 88] on span "cr__company_deals_running_mrr​​​​​​​​​​" at bounding box center [102, 86] width 77 height 10
click at [76, 755] on div "y42 build -s cr__company_deals_running_mrr" at bounding box center [655, 752] width 1237 height 7
type textarea "y42 build -s +cr__company_deals_running_mrr"
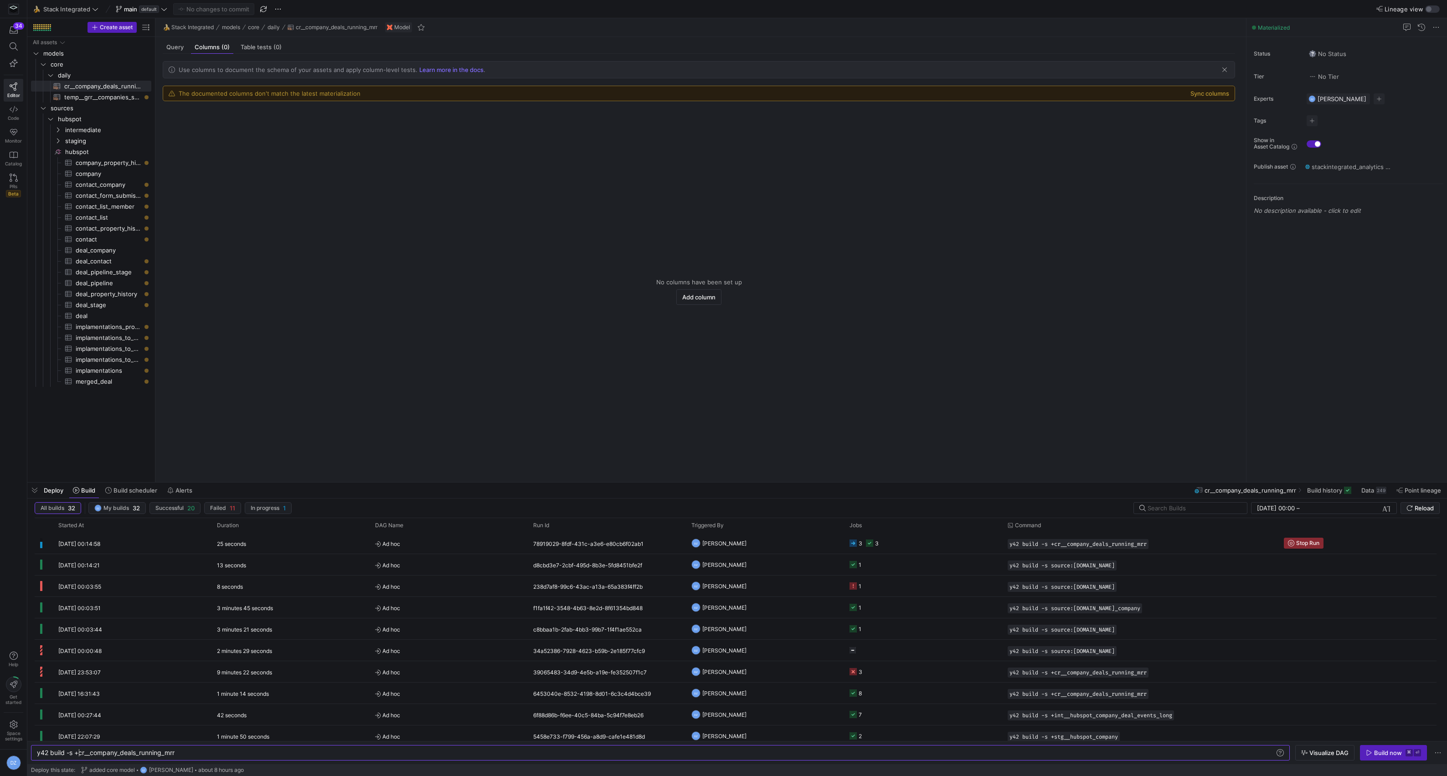
click at [473, 301] on y42-empty-state "No columns have been set up Add column" at bounding box center [699, 291] width 1072 height 366
click at [178, 52] on div "Query" at bounding box center [175, 47] width 25 height 13
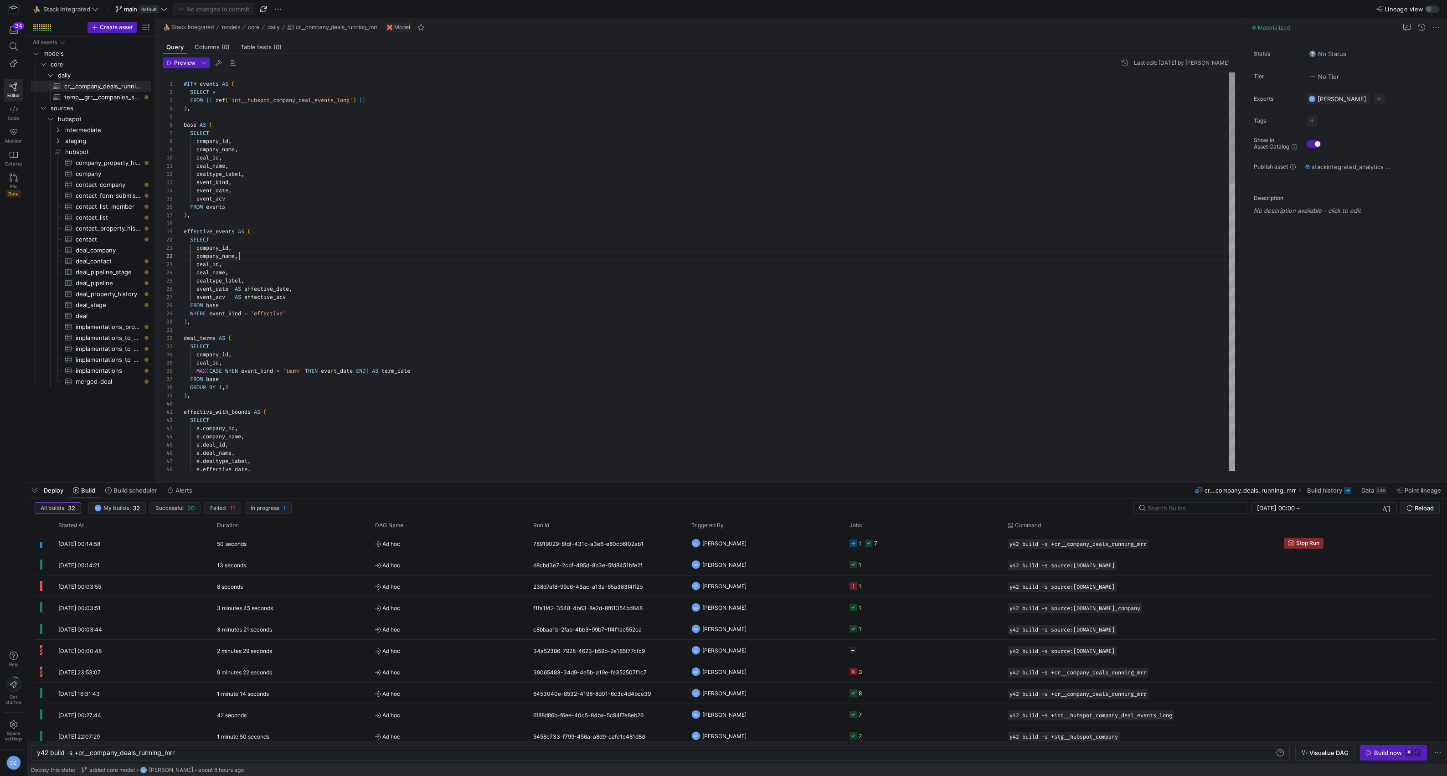
scroll to position [8, 56]
click at [803, 260] on div "WITH events AS ( SELECT * FROM { { ref ( 'int__hubspot_company_deal_events_long…" at bounding box center [710, 785] width 1052 height 1427
click at [901, 549] on y42-job-status-cell-renderer "1 7" at bounding box center [923, 543] width 147 height 20
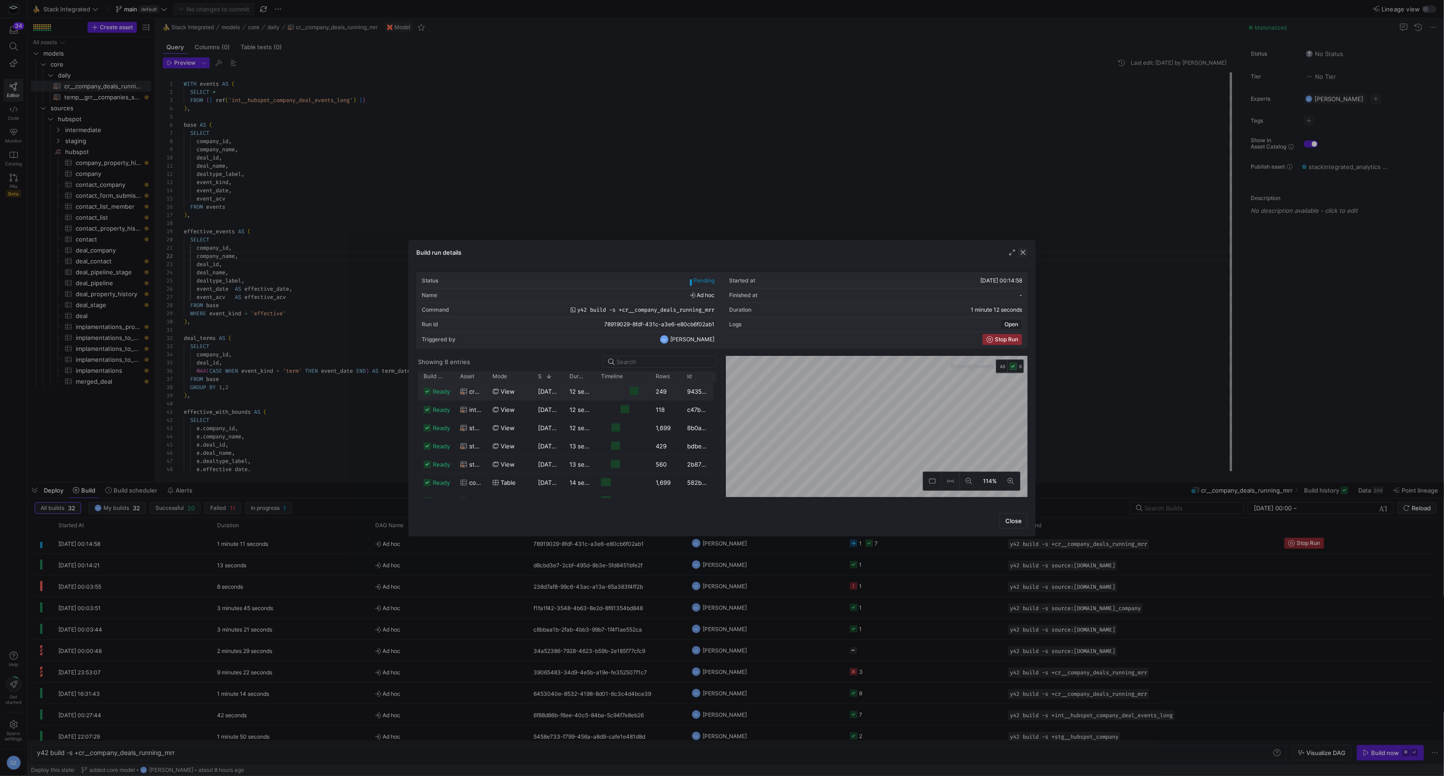
click at [1022, 250] on span "button" at bounding box center [1022, 252] width 9 height 9
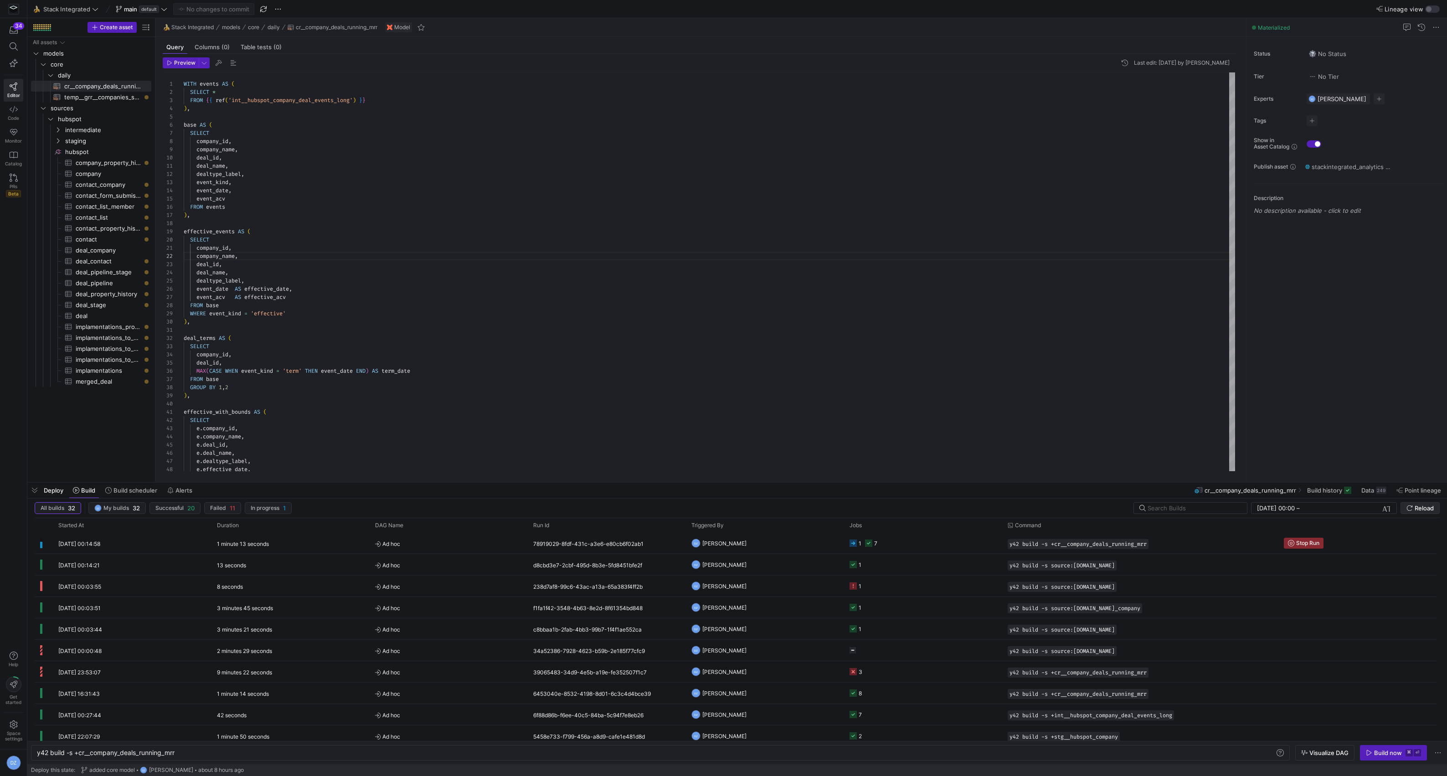
click at [1417, 512] on span "Reload" at bounding box center [1424, 508] width 19 height 7
click at [112, 132] on span "intermediate" at bounding box center [96, 130] width 63 height 10
click at [104, 142] on span "int__hubspot_company_deal_events_long​​​​​​​​​​" at bounding box center [106, 141] width 69 height 10
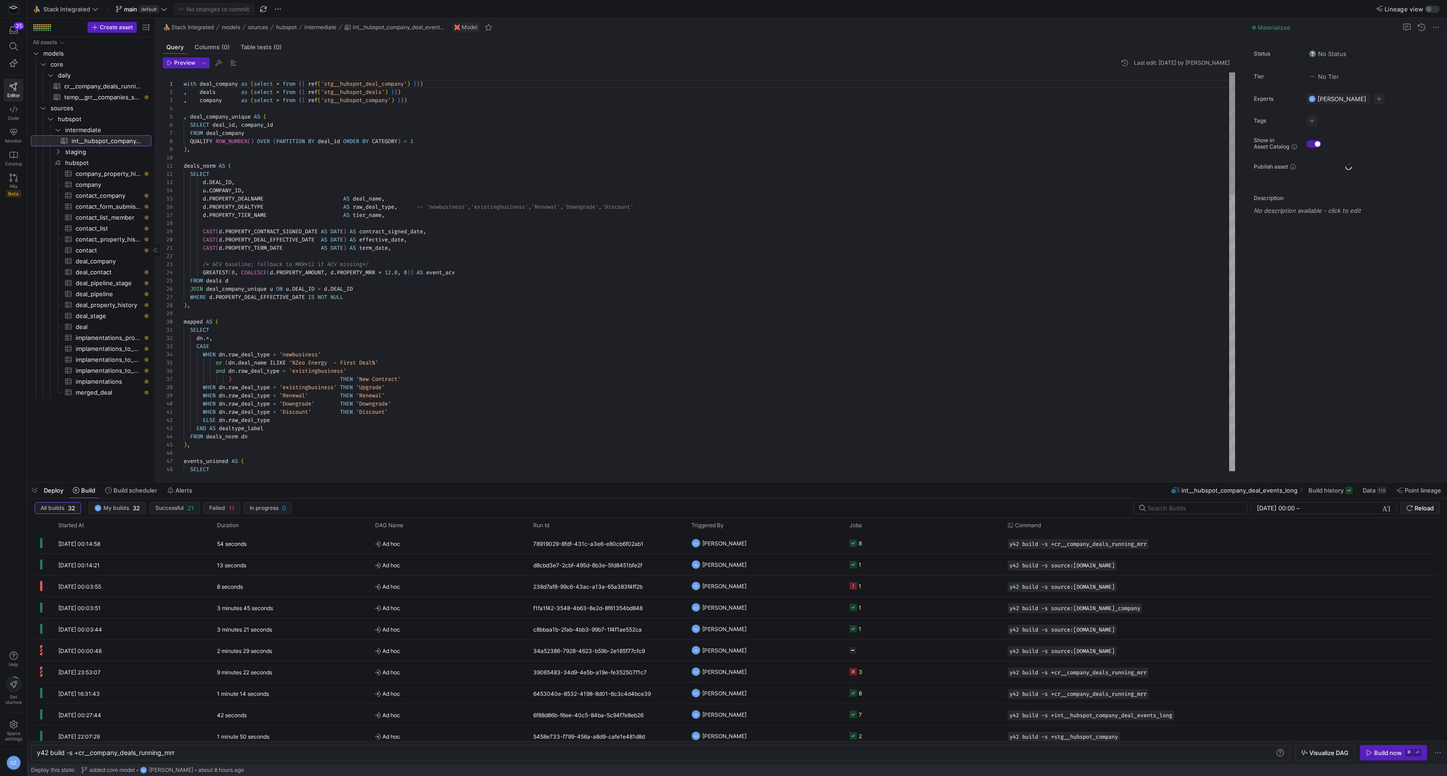
scroll to position [82, 0]
click at [83, 88] on span "cr__company_deals_running_mrr​​​​​​​​​​" at bounding box center [102, 86] width 77 height 10
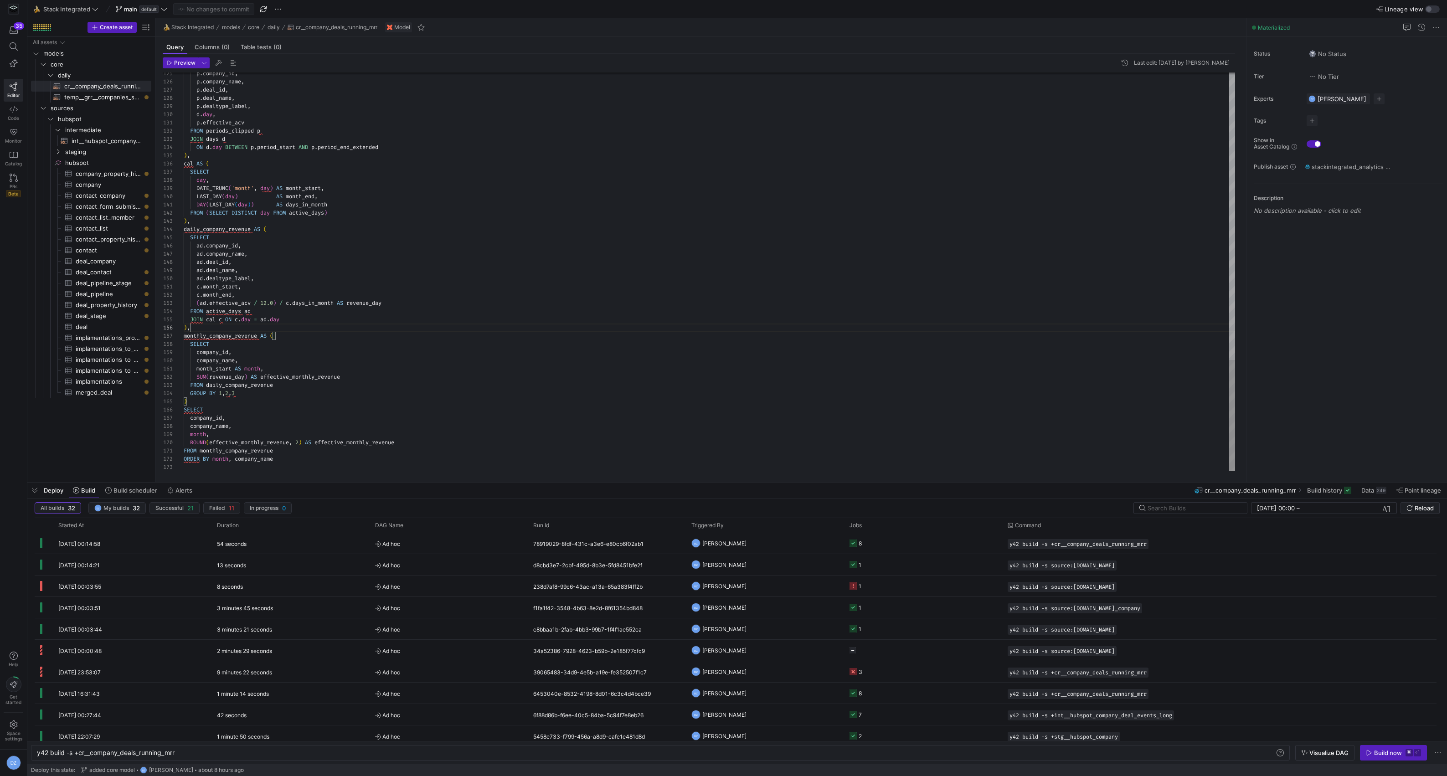
scroll to position [41, 6]
click at [110, 152] on span "staging" at bounding box center [96, 152] width 63 height 10
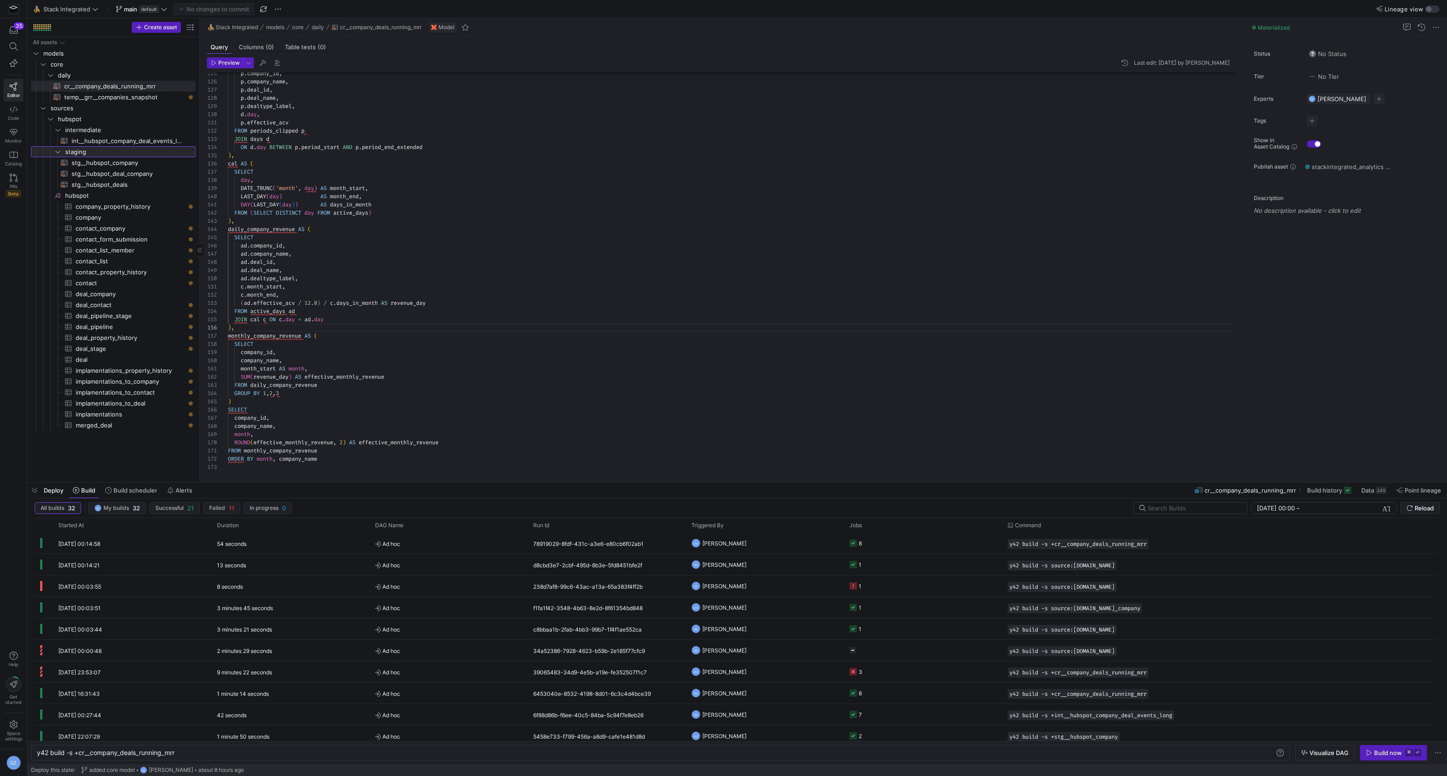
drag, startPoint x: 154, startPoint y: 186, endPoint x: 198, endPoint y: 184, distance: 44.3
click at [197, 184] on div "All assets models core sources hubspot intermediate staging hubspot​​​​​​​​ com…" at bounding box center [113, 259] width 172 height 445
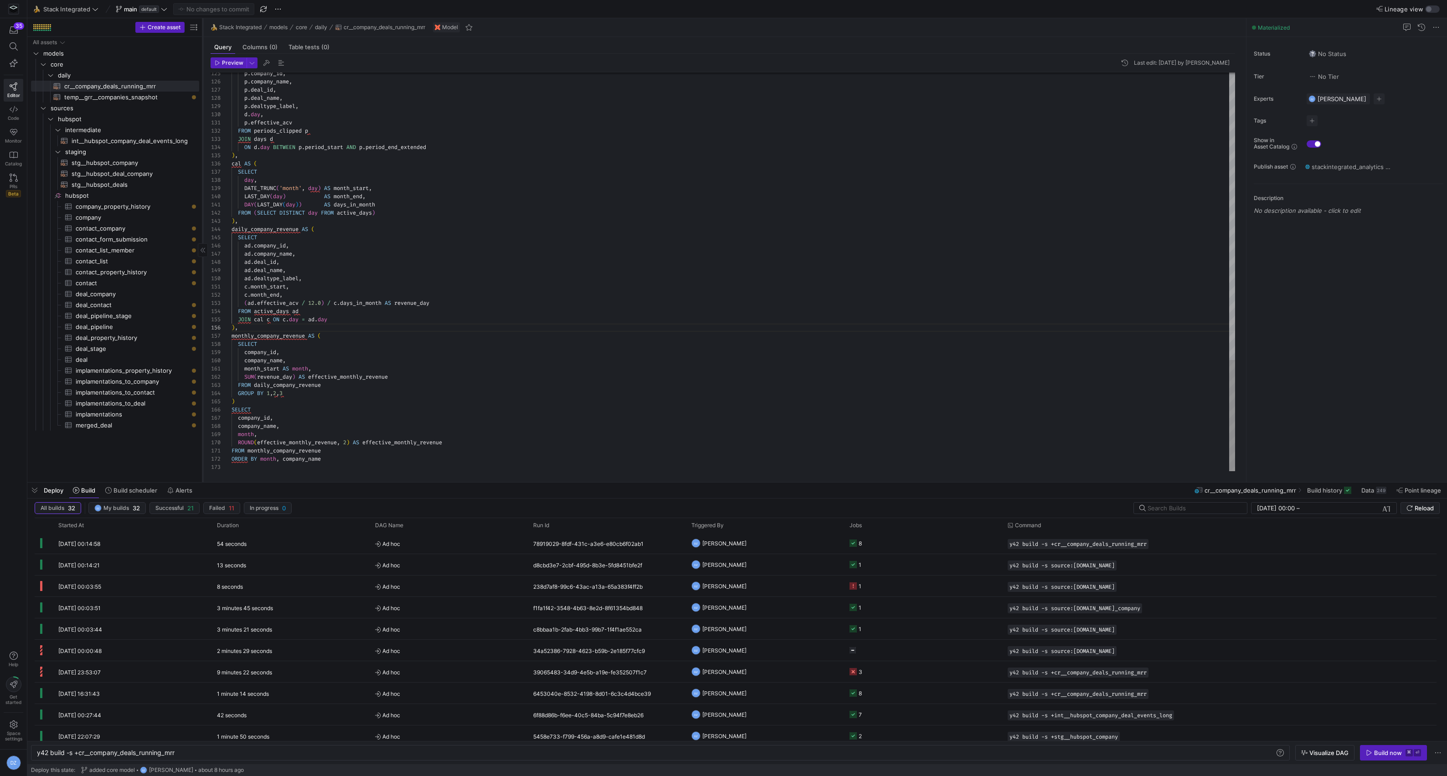
click at [203, 183] on div at bounding box center [203, 250] width 0 height 464
click at [123, 138] on span "int__hubspot_company_deal_events_long​​​​​​​​​​" at bounding box center [130, 141] width 117 height 10
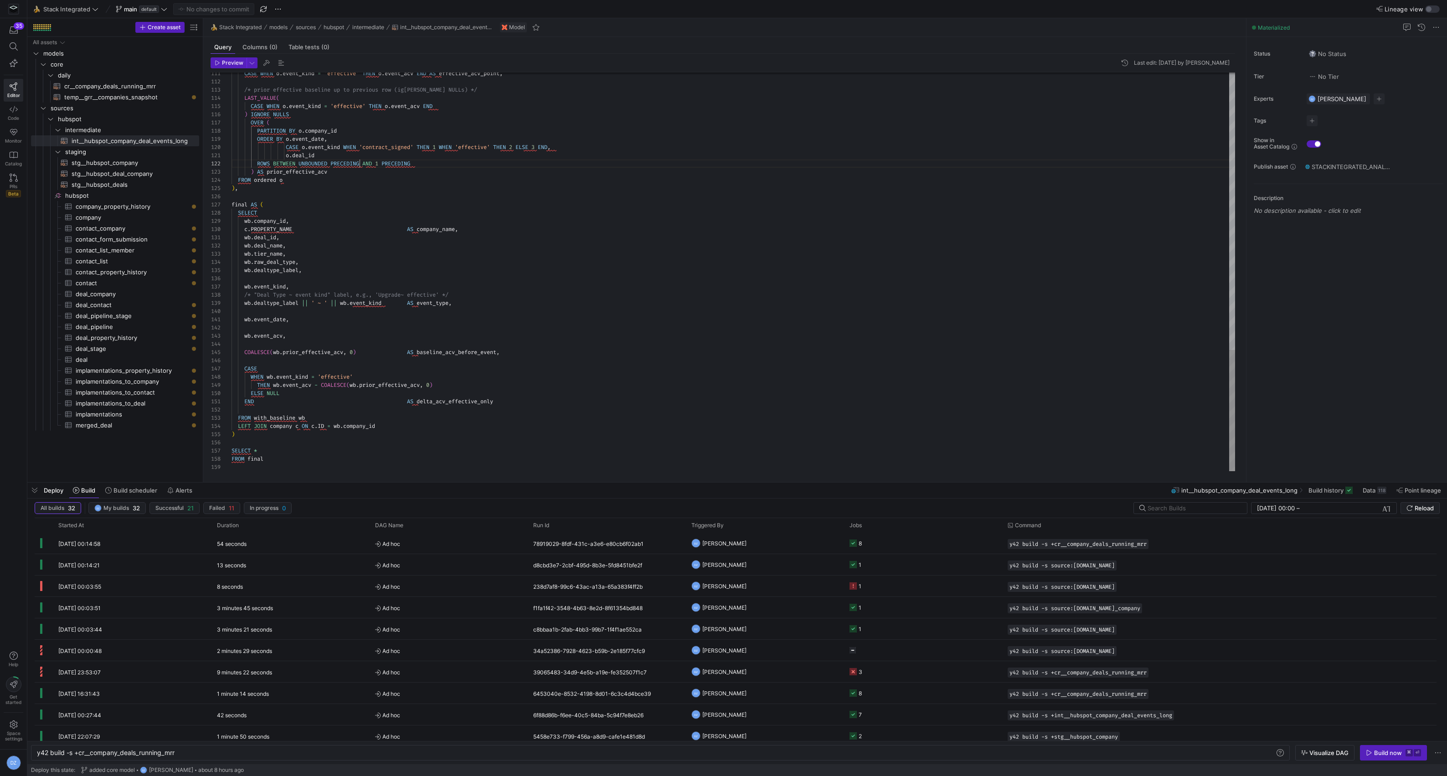
scroll to position [8, 128]
click at [147, 87] on span "cr__company_deals_running_mrr​​​​​​​​​​" at bounding box center [126, 86] width 124 height 10
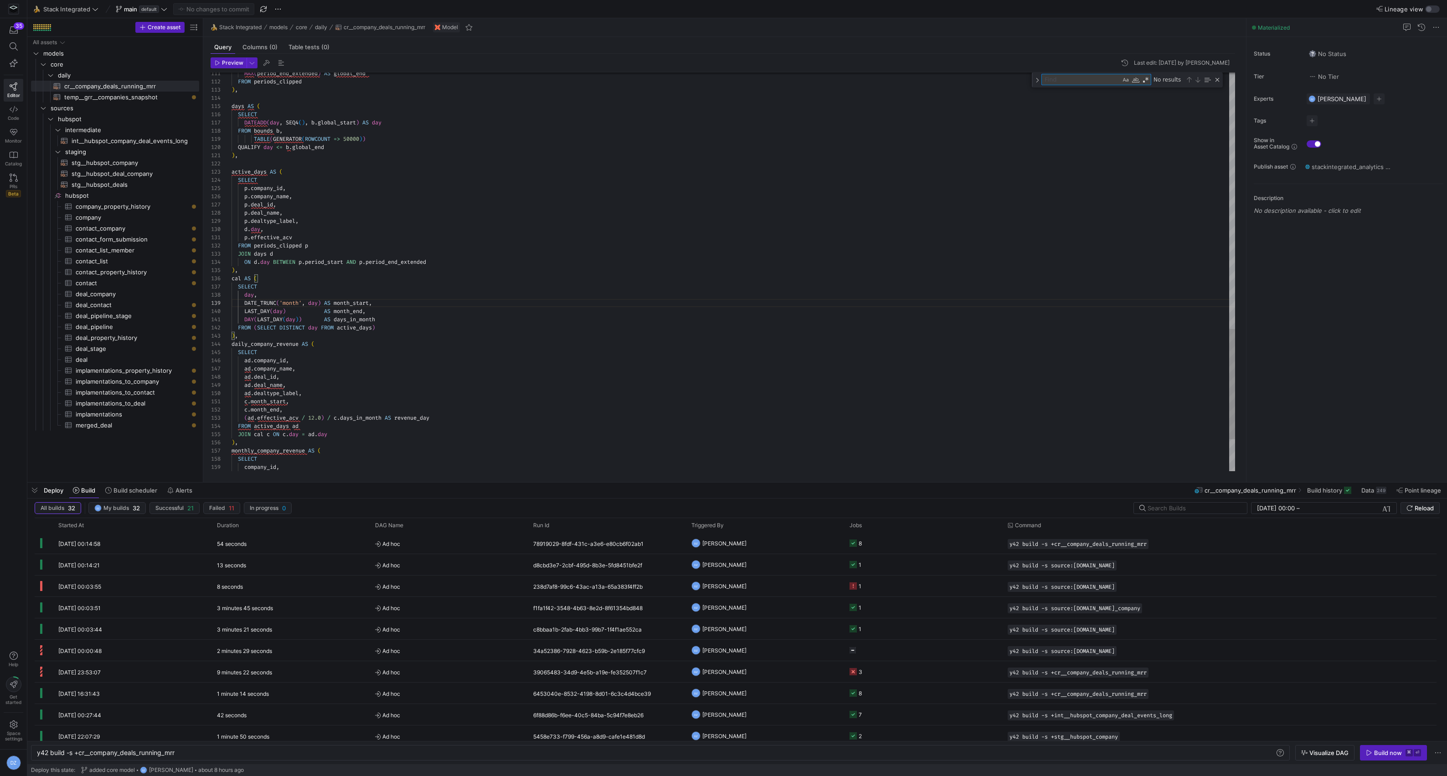
type textarea "DAY(LAST_DAY(day)) AS days_in_month FROM (SELECT DISTINCT day FROM active_days)…"
type textarea "c"
type textarea "future_ceiling AS ( SELECT LAST_DAY(ADD_MONTHS(CURRENT_DATE(), 2)) AS max_futur…"
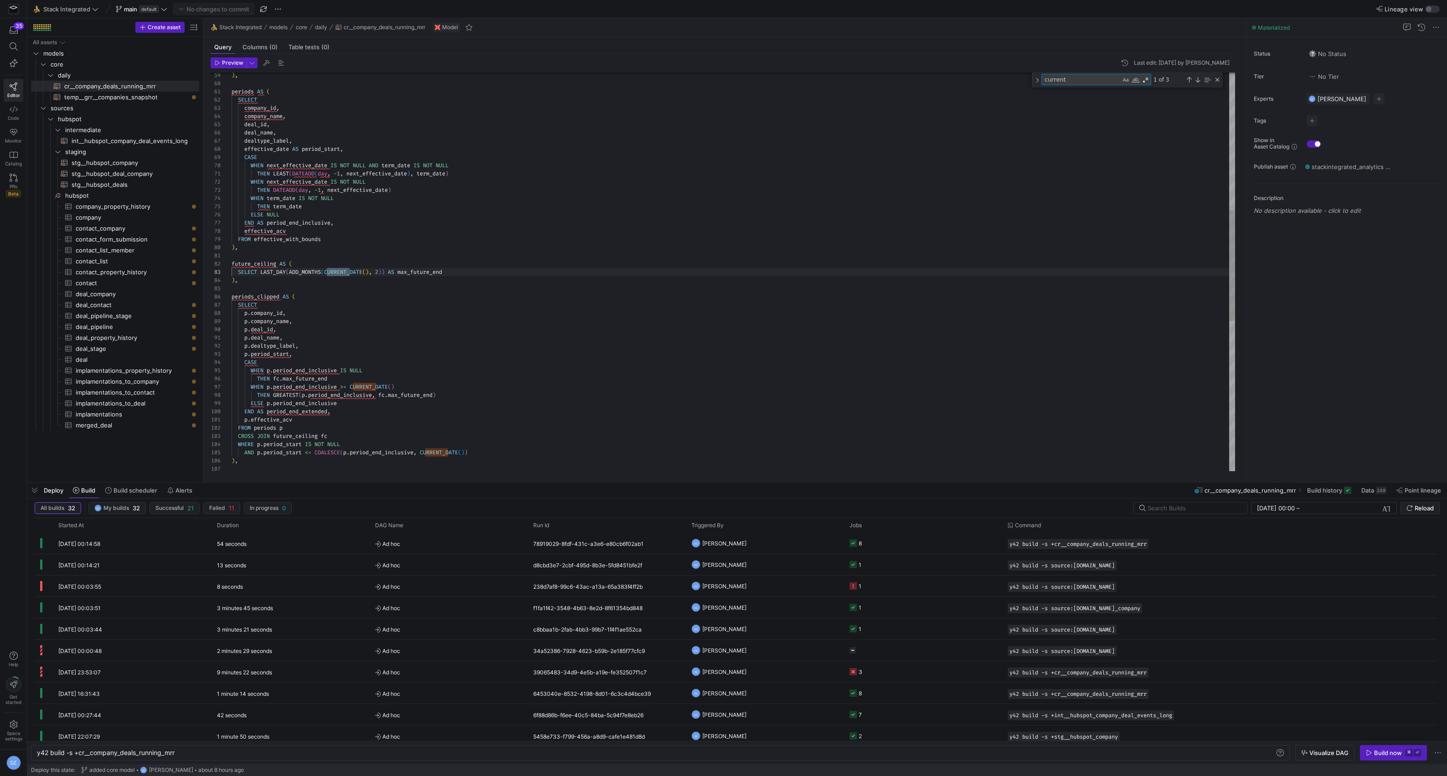
scroll to position [82, 118]
type textarea "current"
click at [1197, 79] on div "Next Match (Enter)" at bounding box center [1197, 79] width 7 height 7
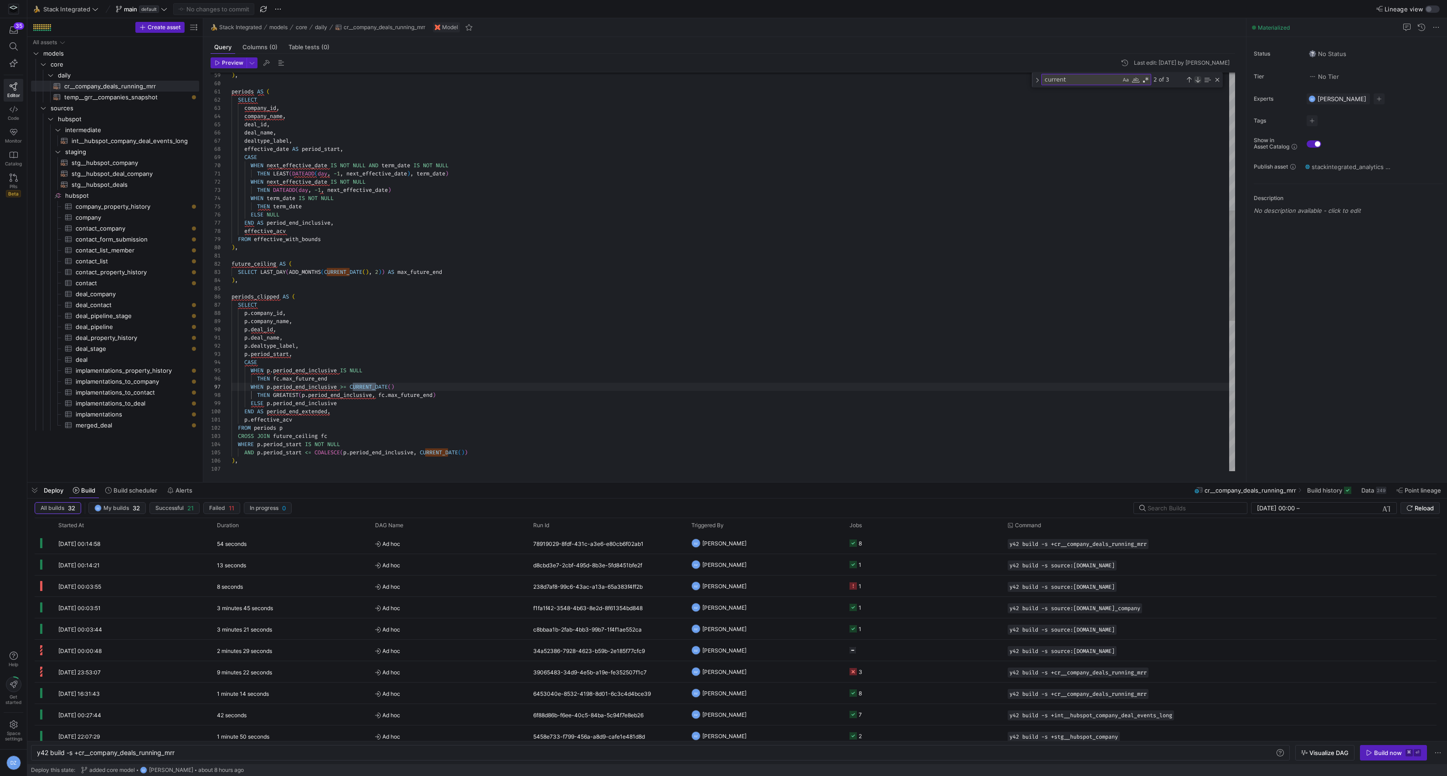
scroll to position [82, 217]
click at [1197, 79] on div "Next Match (Enter)" at bounding box center [1197, 79] width 7 height 7
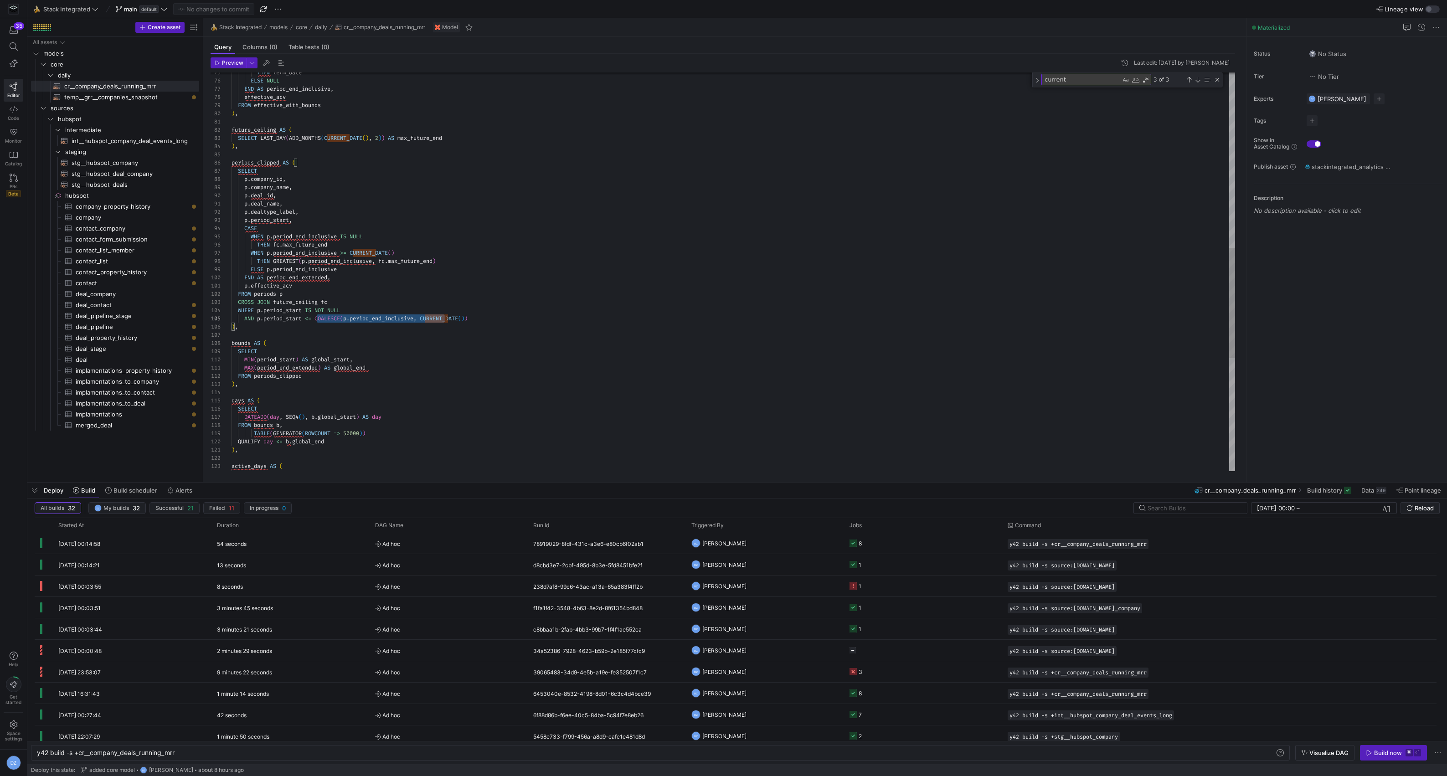
scroll to position [33, 242]
drag, startPoint x: 316, startPoint y: 318, endPoint x: 494, endPoint y: 317, distance: 177.3
click at [494, 317] on div "THEN term_date ELSE NULL END AS period_end_inclusive , effective_acv FROM effec…" at bounding box center [734, 160] width 1004 height 1442
click at [522, 321] on div "THEN term_date ELSE NULL END AS period_end_inclusive , effective_acv FROM effec…" at bounding box center [734, 160] width 1004 height 1442
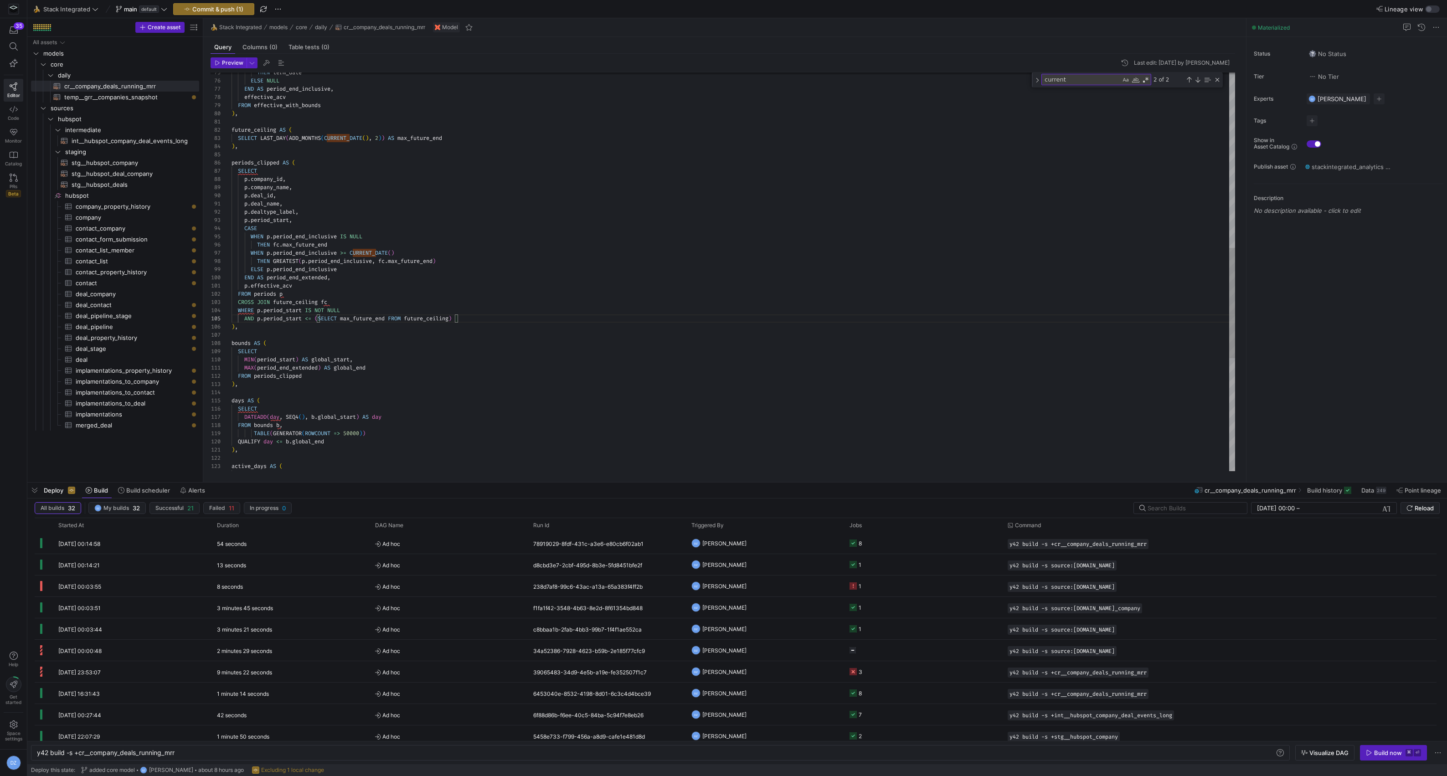
scroll to position [33, 226]
click at [363, 266] on div "THEN term_date ELSE NULL END AS period_end_inclusive , effective_acv FROM effec…" at bounding box center [734, 160] width 1004 height 1442
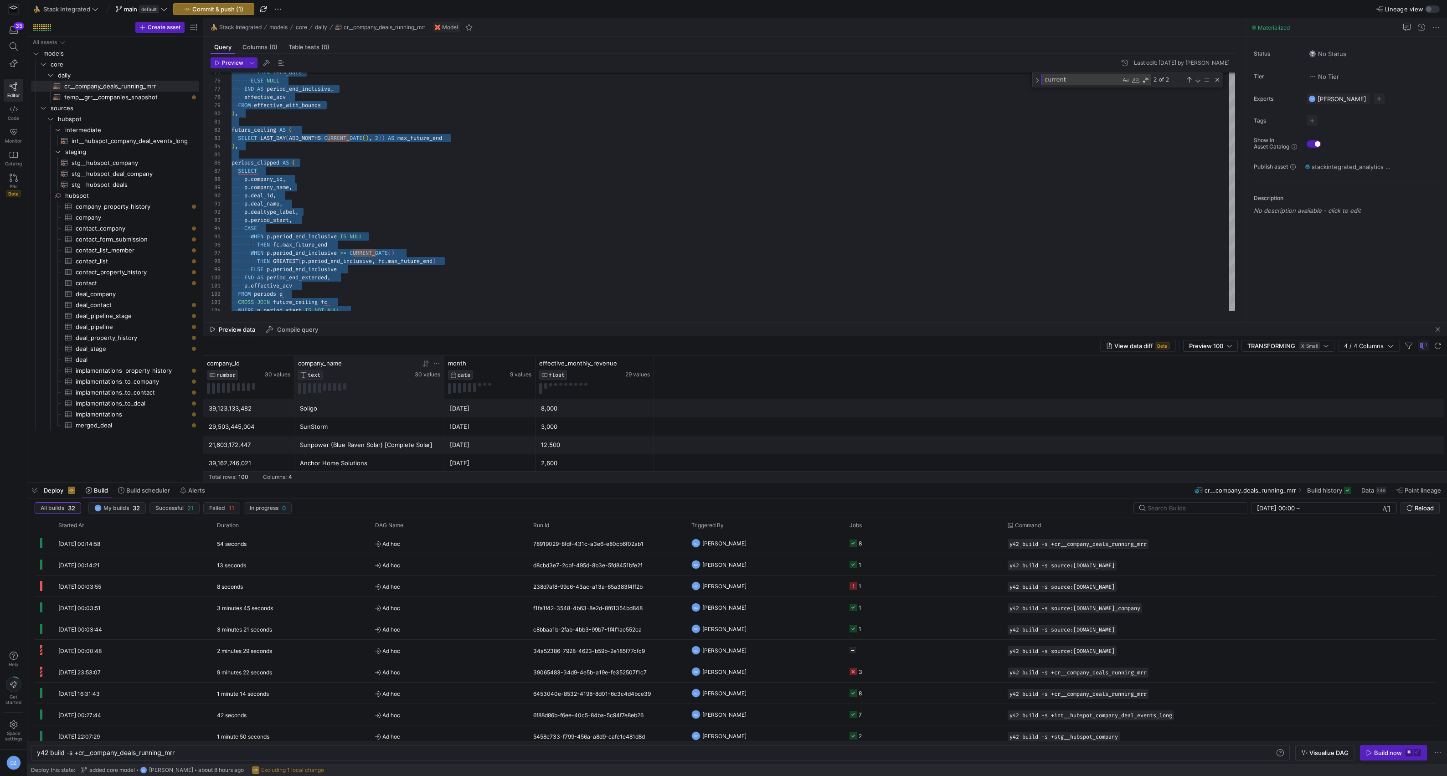
click at [384, 369] on div "company_name TEXT" at bounding box center [355, 370] width 115 height 20
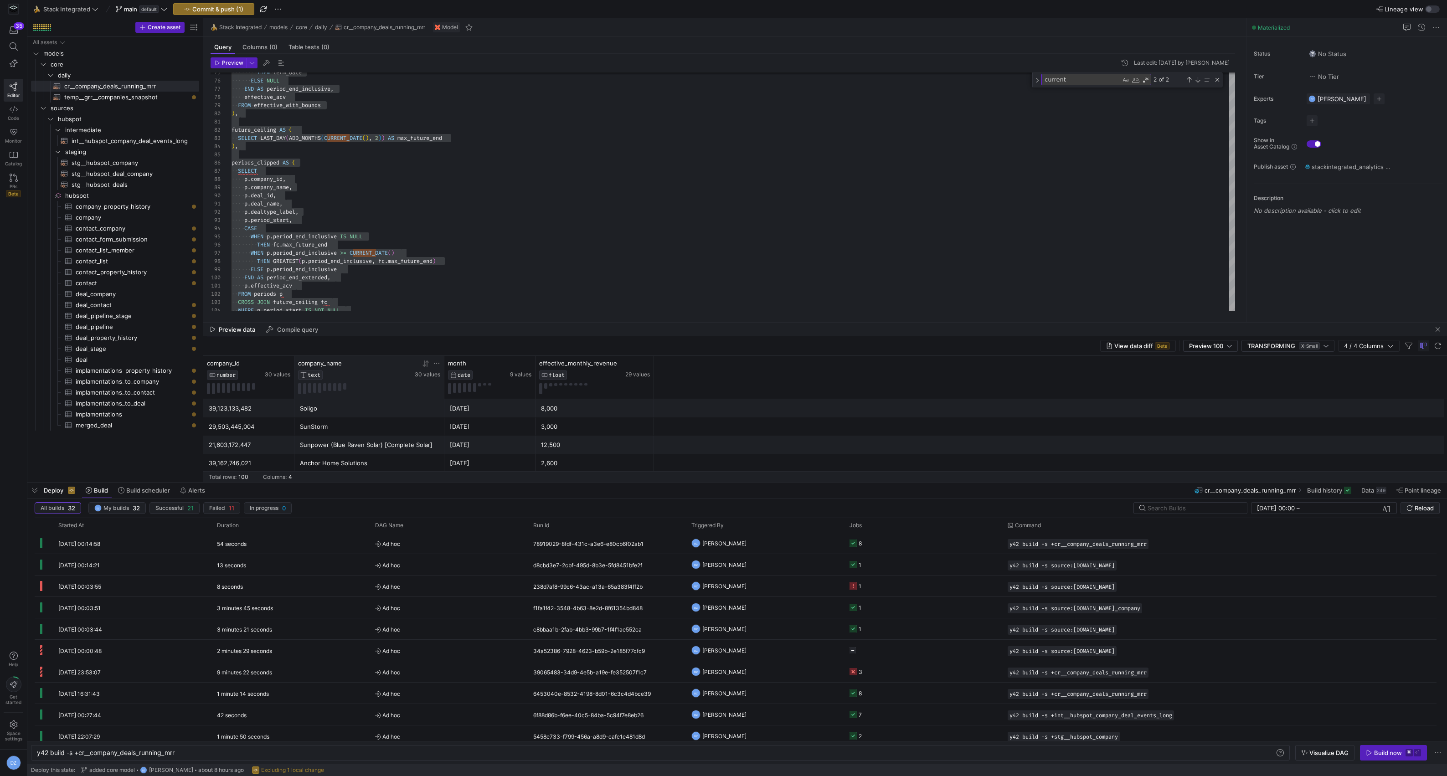
click at [426, 366] on icon at bounding box center [425, 363] width 7 height 7
click at [424, 366] on icon at bounding box center [424, 364] width 3 height 6
click at [427, 369] on div "30 values" at bounding box center [428, 369] width 26 height 19
click at [427, 366] on icon at bounding box center [426, 363] width 3 height 6
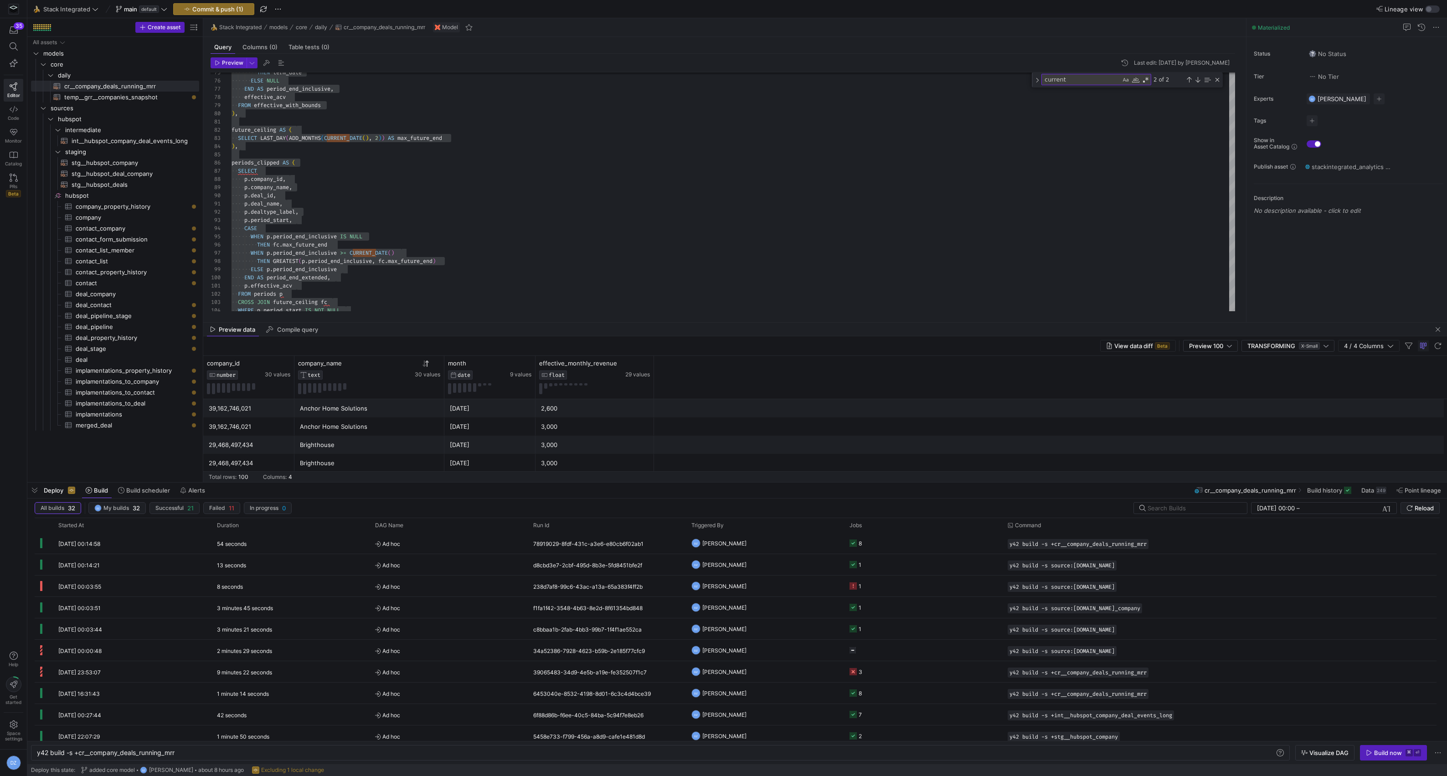
click at [427, 366] on icon at bounding box center [426, 363] width 3 height 6
click at [394, 269] on div "THEN term_date ELSE NULL END AS period_end_inclusive , effective_acv FROM effec…" at bounding box center [734, 160] width 1004 height 1442
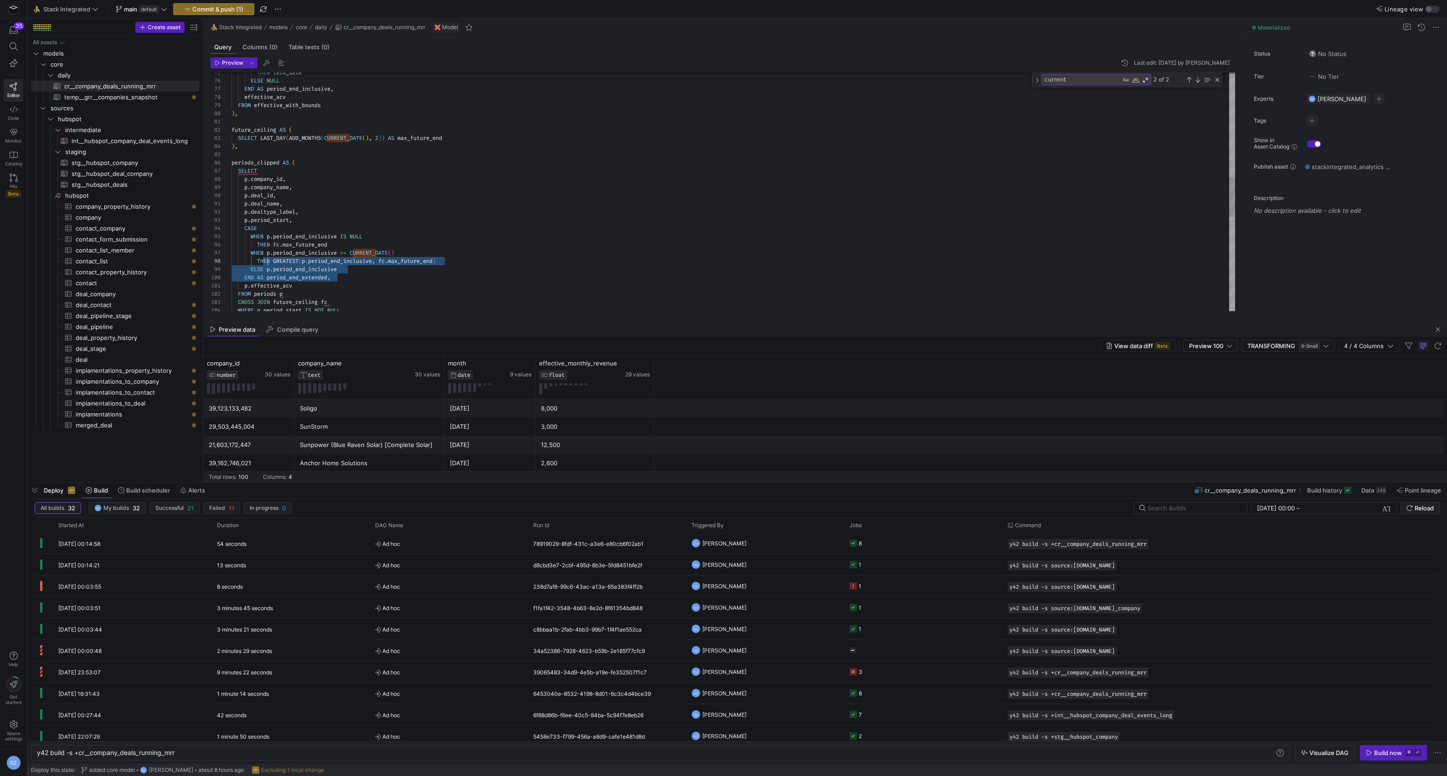
scroll to position [24, 0]
drag, startPoint x: 337, startPoint y: 278, endPoint x: 196, endPoint y: 228, distance: 149.1
click at [232, 228] on div "THEN term_date ELSE NULL END AS period_end_inclusive , effective_acv FROM effec…" at bounding box center [734, 160] width 1004 height 1442
click at [348, 253] on div "THEN term_date ELSE NULL END AS period_end_inclusive , effective_acv FROM effec…" at bounding box center [734, 139] width 1004 height 1401
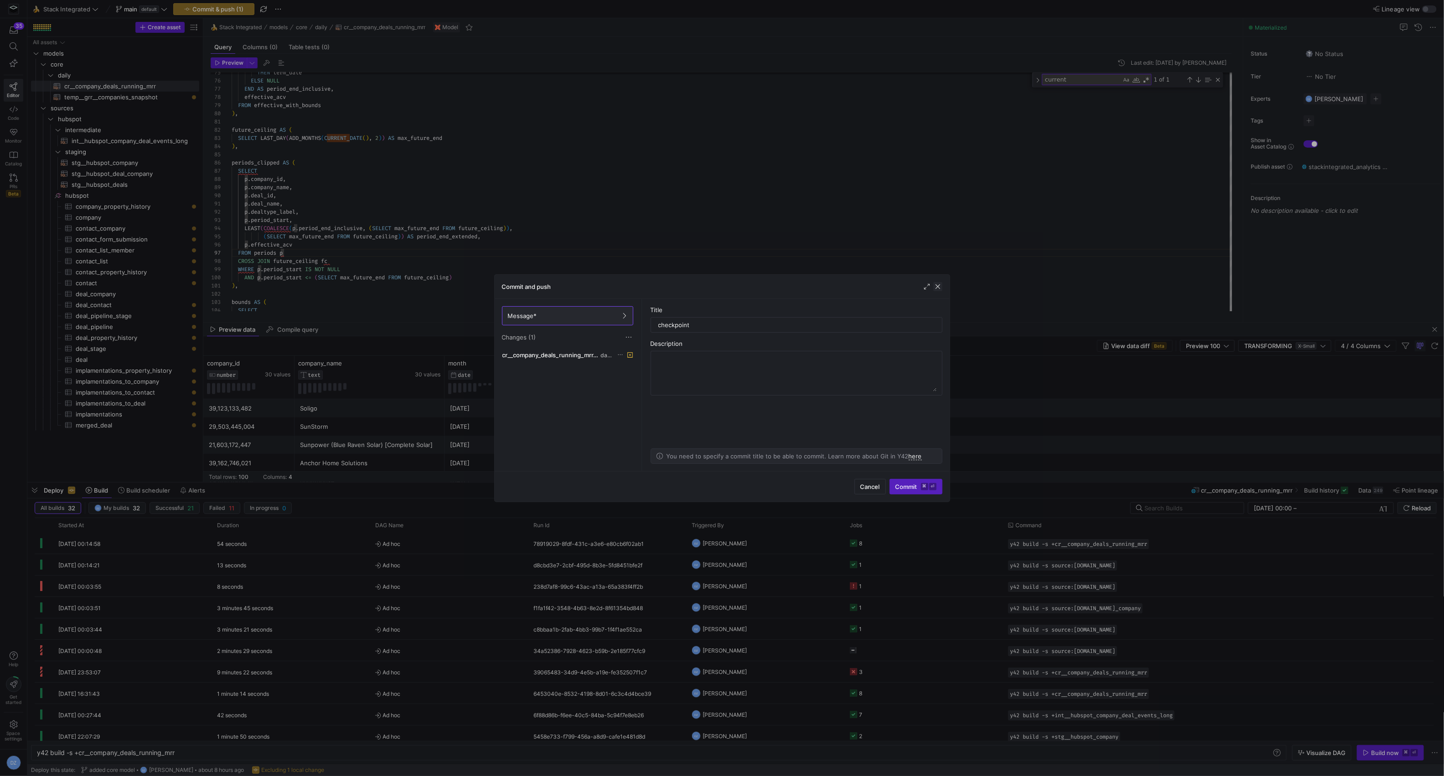
click at [936, 285] on span "button" at bounding box center [937, 286] width 9 height 9
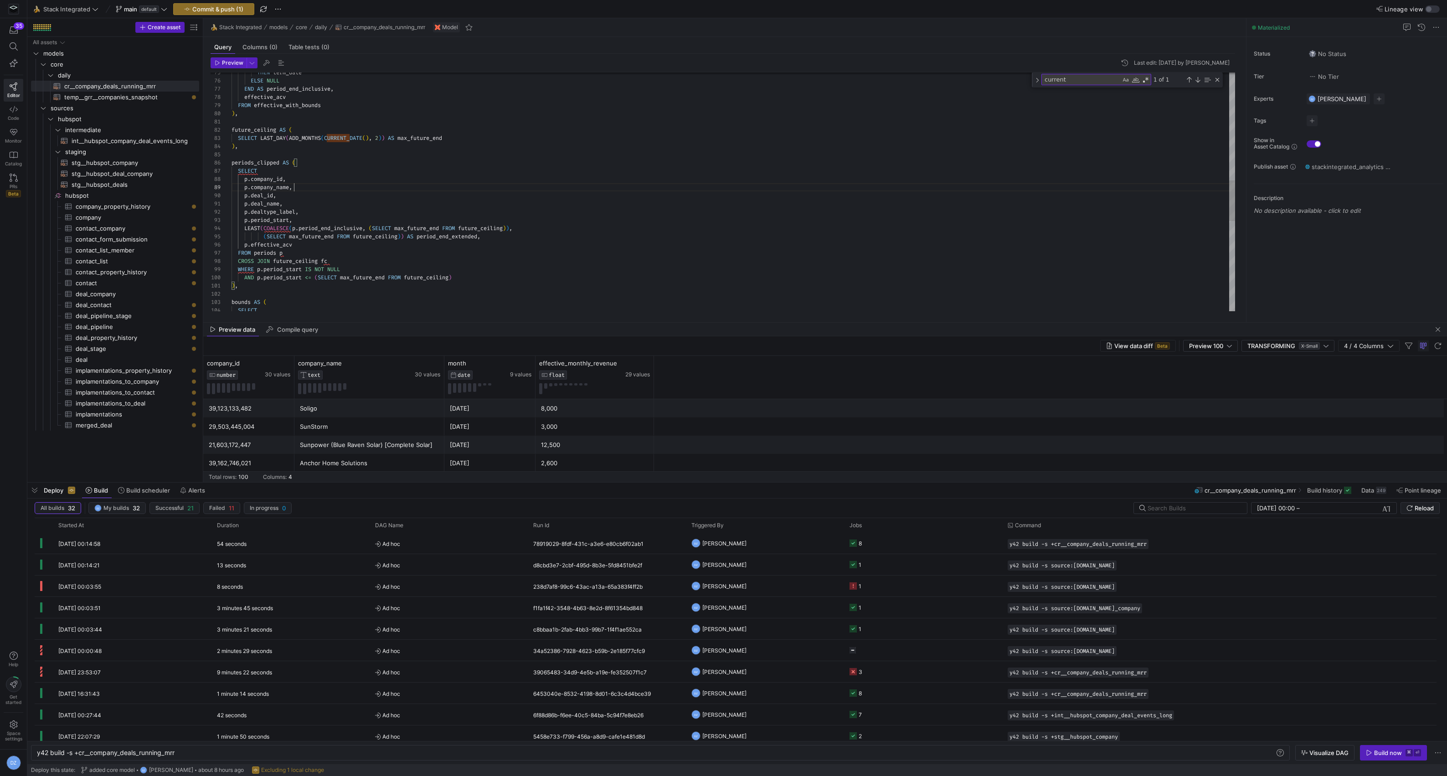
click at [835, 191] on div "THEN term_date ELSE NULL END AS period_end_inclusive , effective_acv FROM effec…" at bounding box center [734, 139] width 1004 height 1401
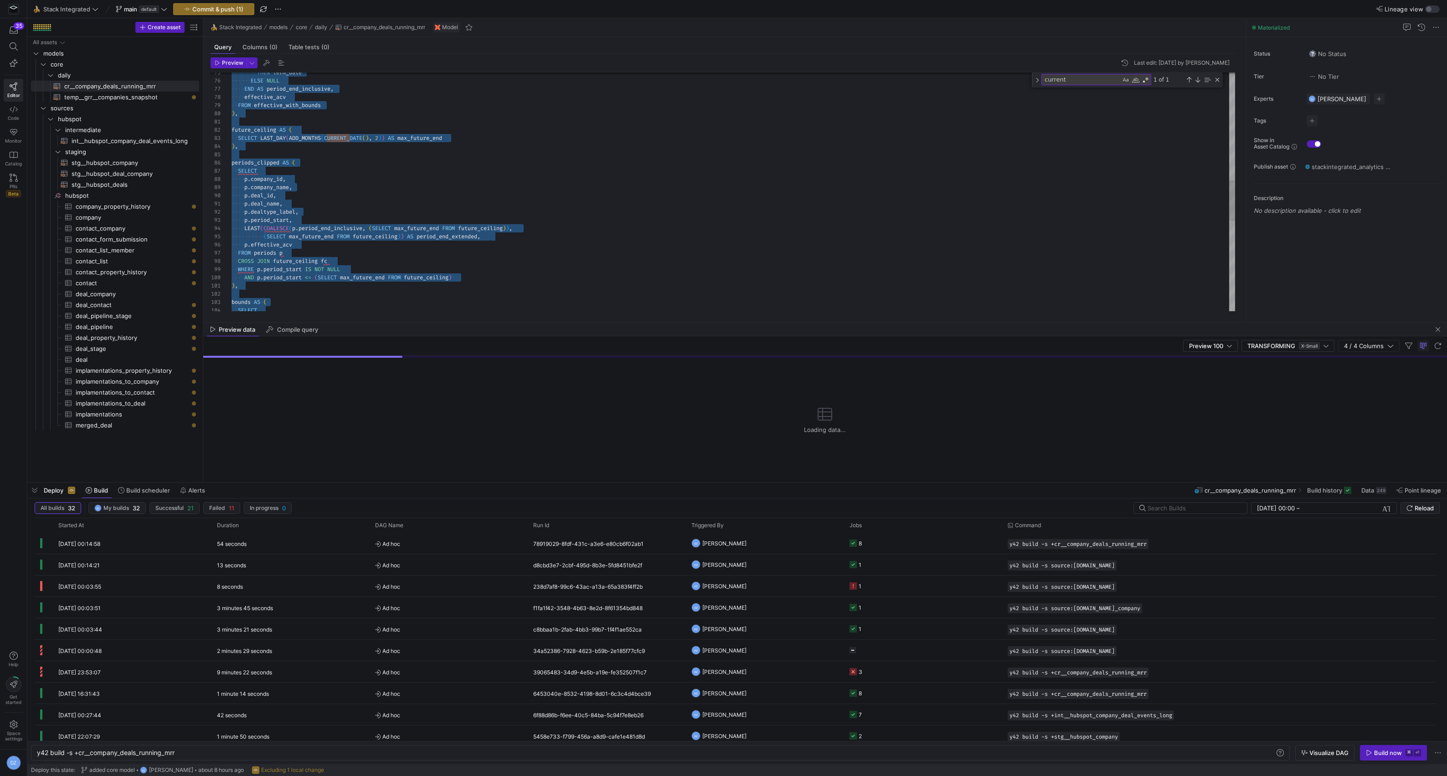
type textarea "[DOMAIN_NAME]_name, p.dealtype_label, p.period_start, LEAST(COALESCE(p.period_e…"
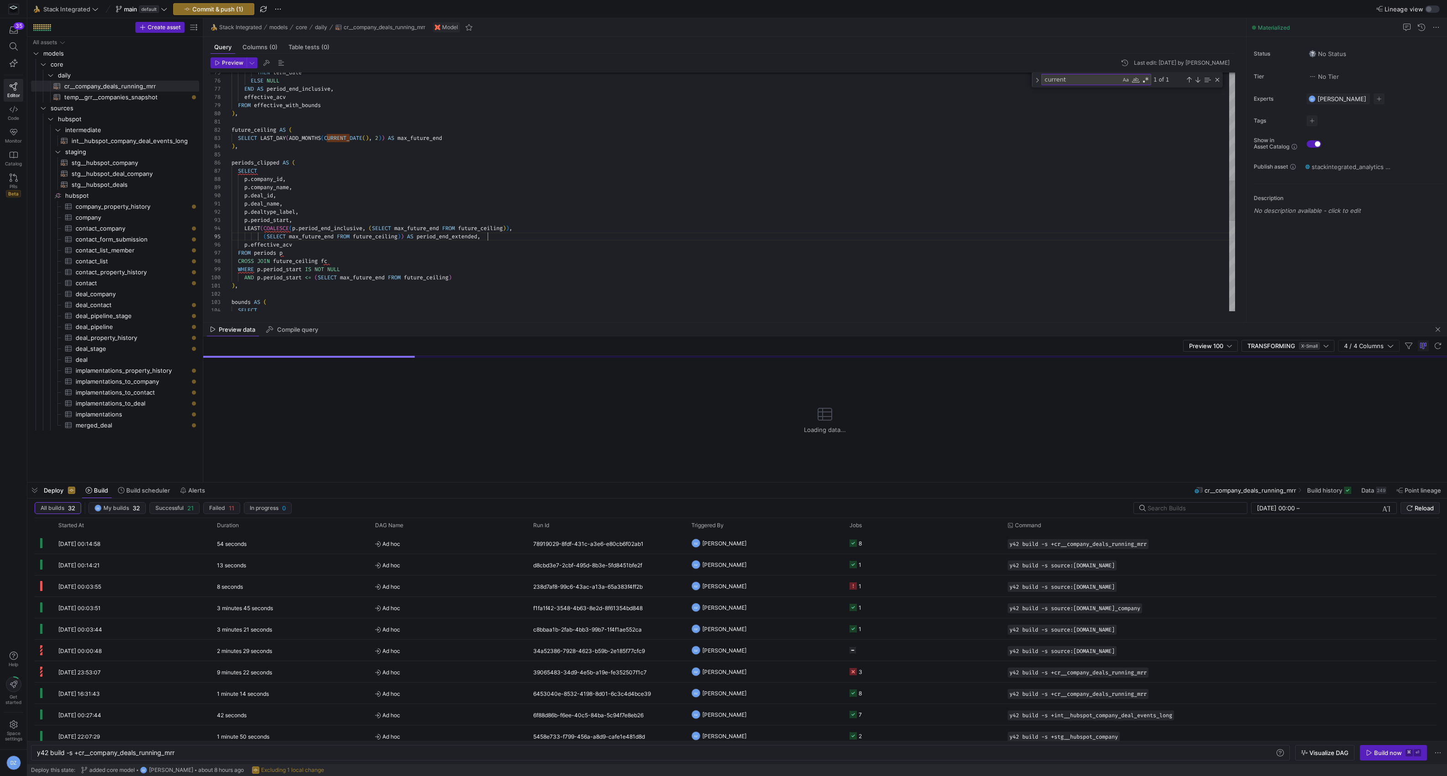
click at [740, 235] on div "THEN term_date ELSE NULL END AS period_end_inclusive , effective_acv FROM effec…" at bounding box center [734, 139] width 1004 height 1401
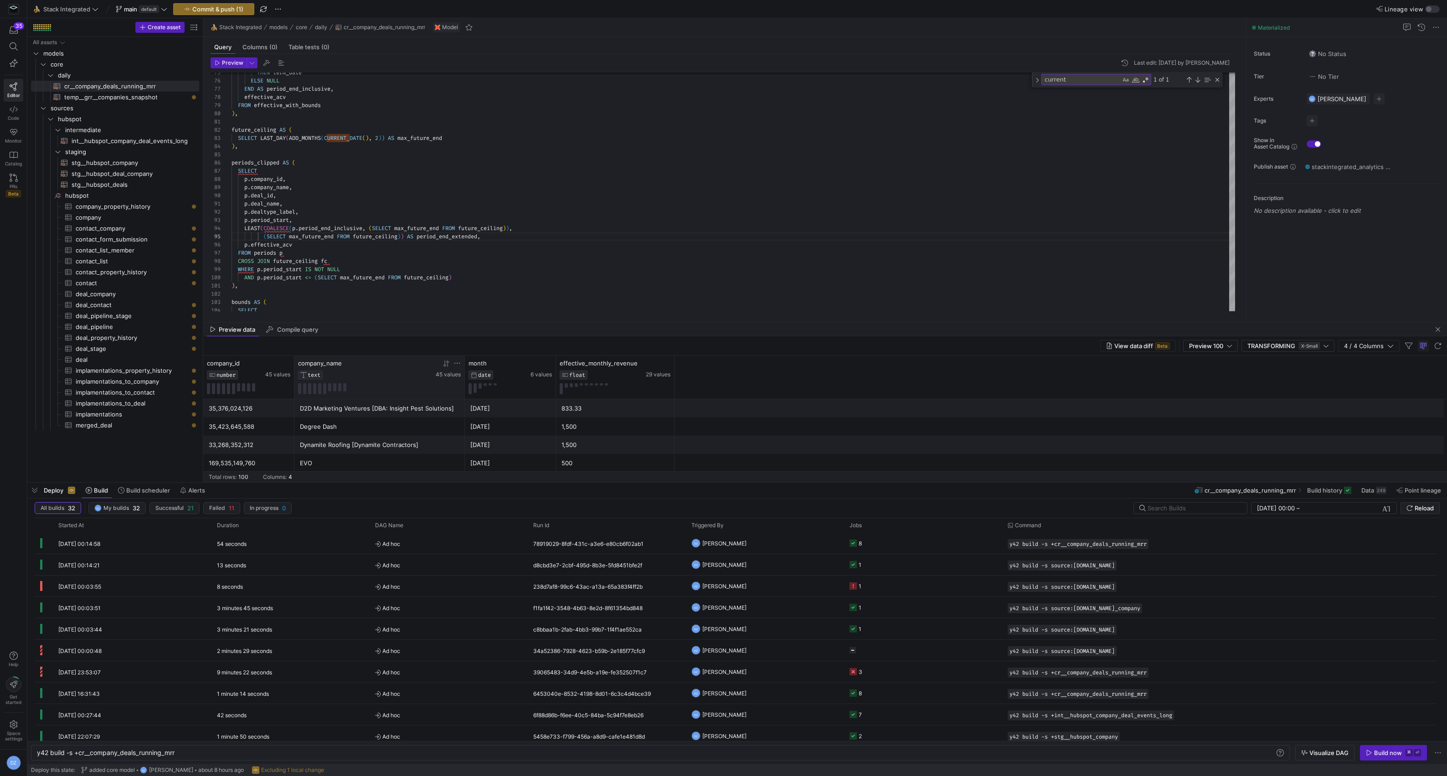
click at [443, 367] on icon at bounding box center [446, 363] width 7 height 7
click at [520, 250] on div "THEN term_date ELSE NULL END AS period_end_inclusive , effective_acv FROM effec…" at bounding box center [734, 139] width 1004 height 1401
click at [575, 215] on div "THEN term_date ELSE NULL END AS period_end_inclusive , effective_acv FROM effec…" at bounding box center [734, 139] width 1004 height 1401
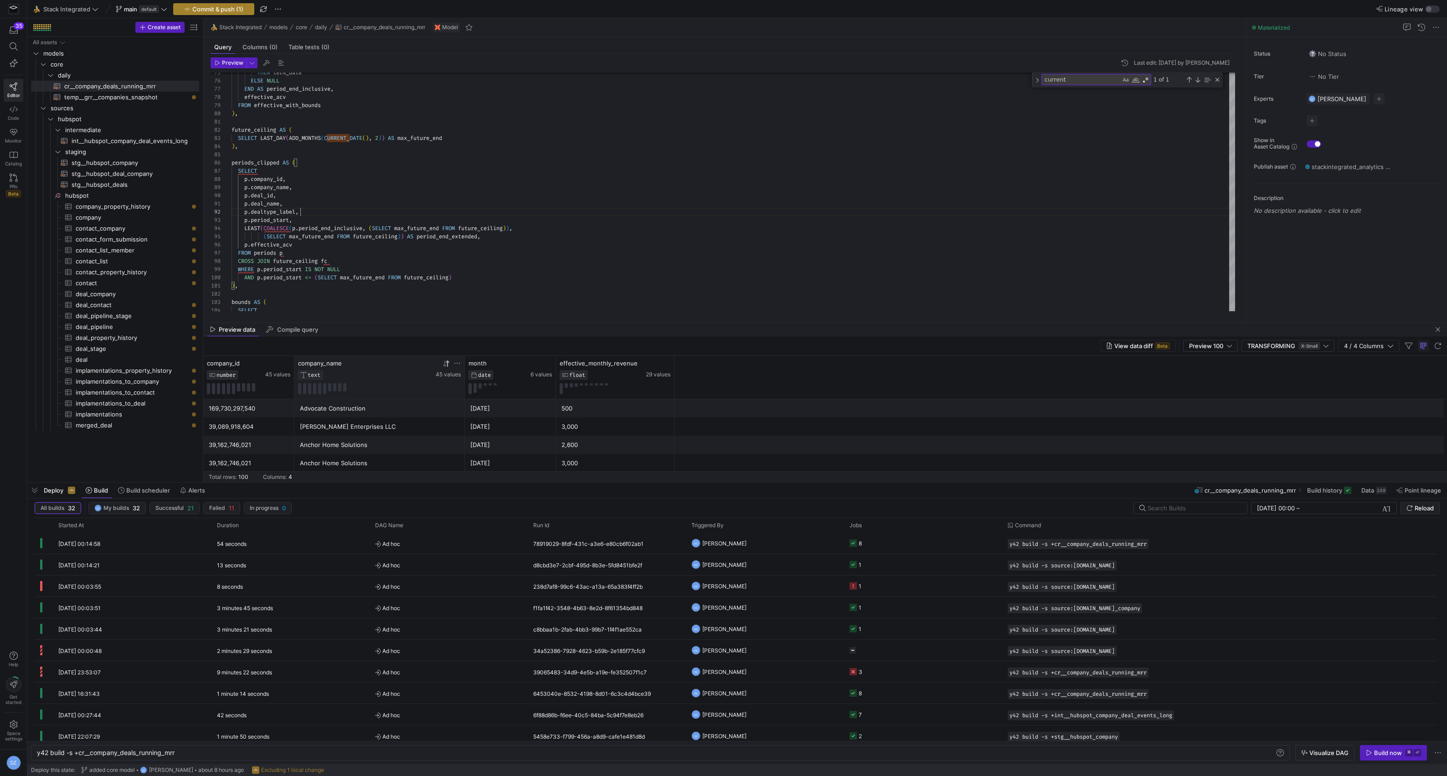
click at [227, 13] on span "button" at bounding box center [214, 9] width 80 height 11
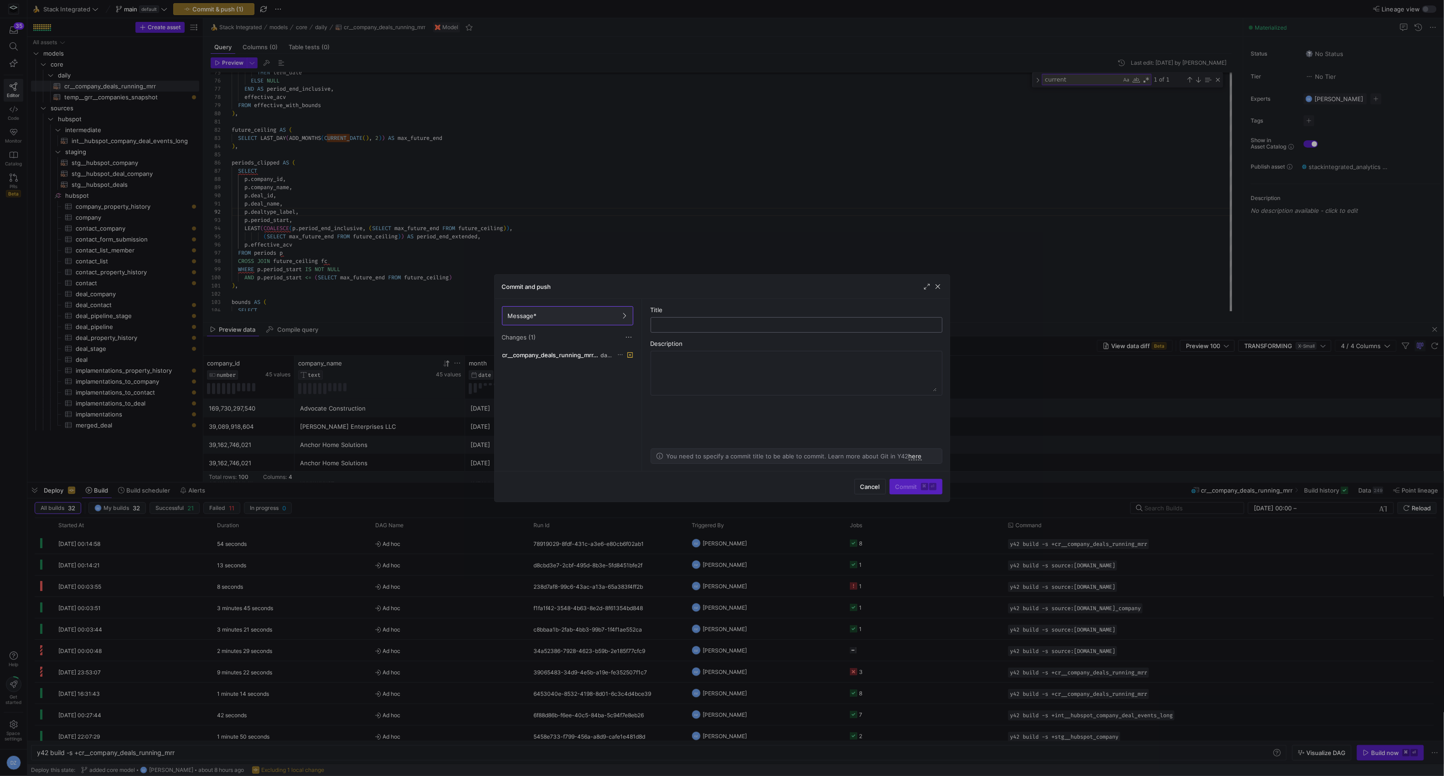
click at [684, 330] on div at bounding box center [796, 325] width 276 height 15
click at [687, 328] on input "text" at bounding box center [796, 324] width 276 height 7
type input "f"
type input "hotfix"
click at [926, 483] on kbd "⌘" at bounding box center [924, 486] width 7 height 7
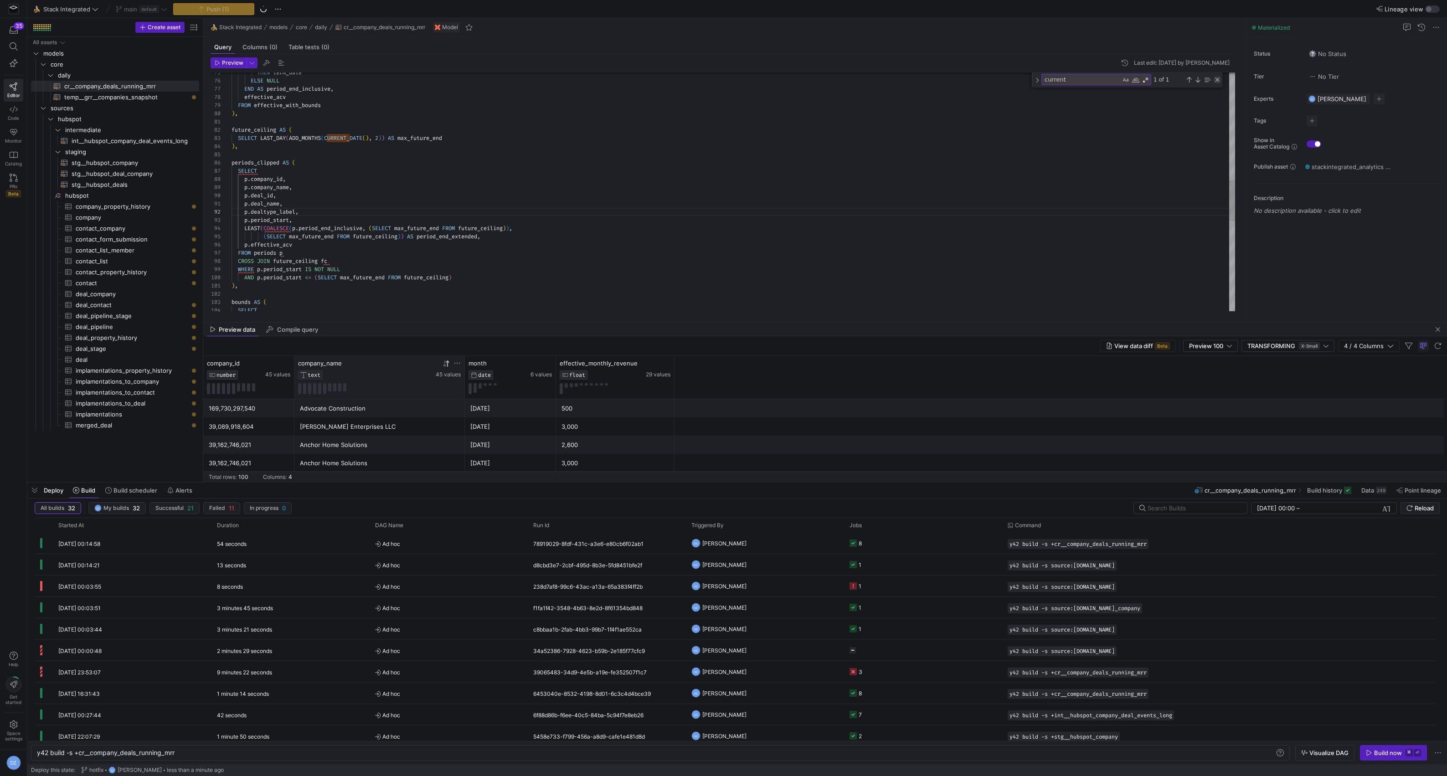
click at [1218, 81] on div "Close (Escape)" at bounding box center [1217, 79] width 7 height 7
click at [118, 491] on span "Build scheduler" at bounding box center [135, 490] width 44 height 7
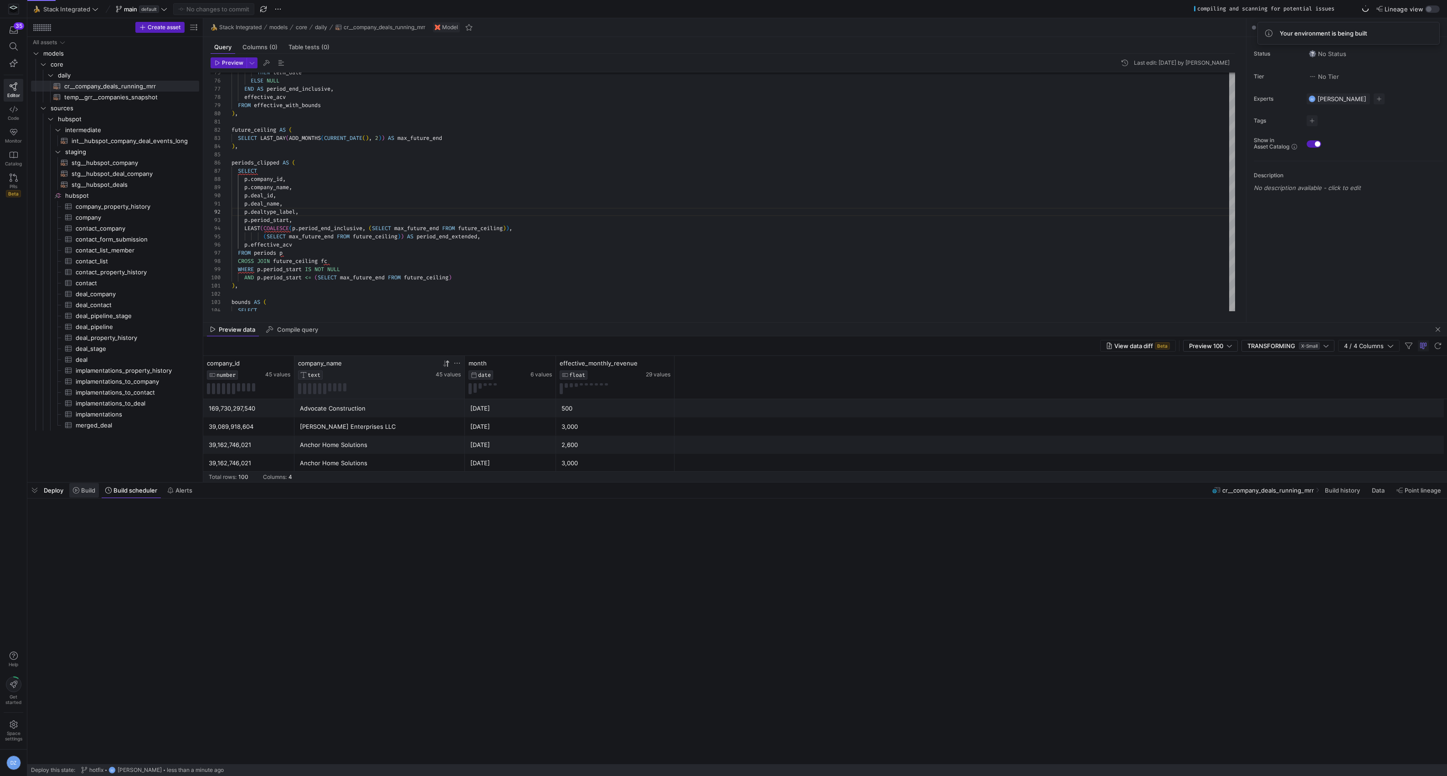
click at [84, 491] on span "Build" at bounding box center [88, 490] width 14 height 7
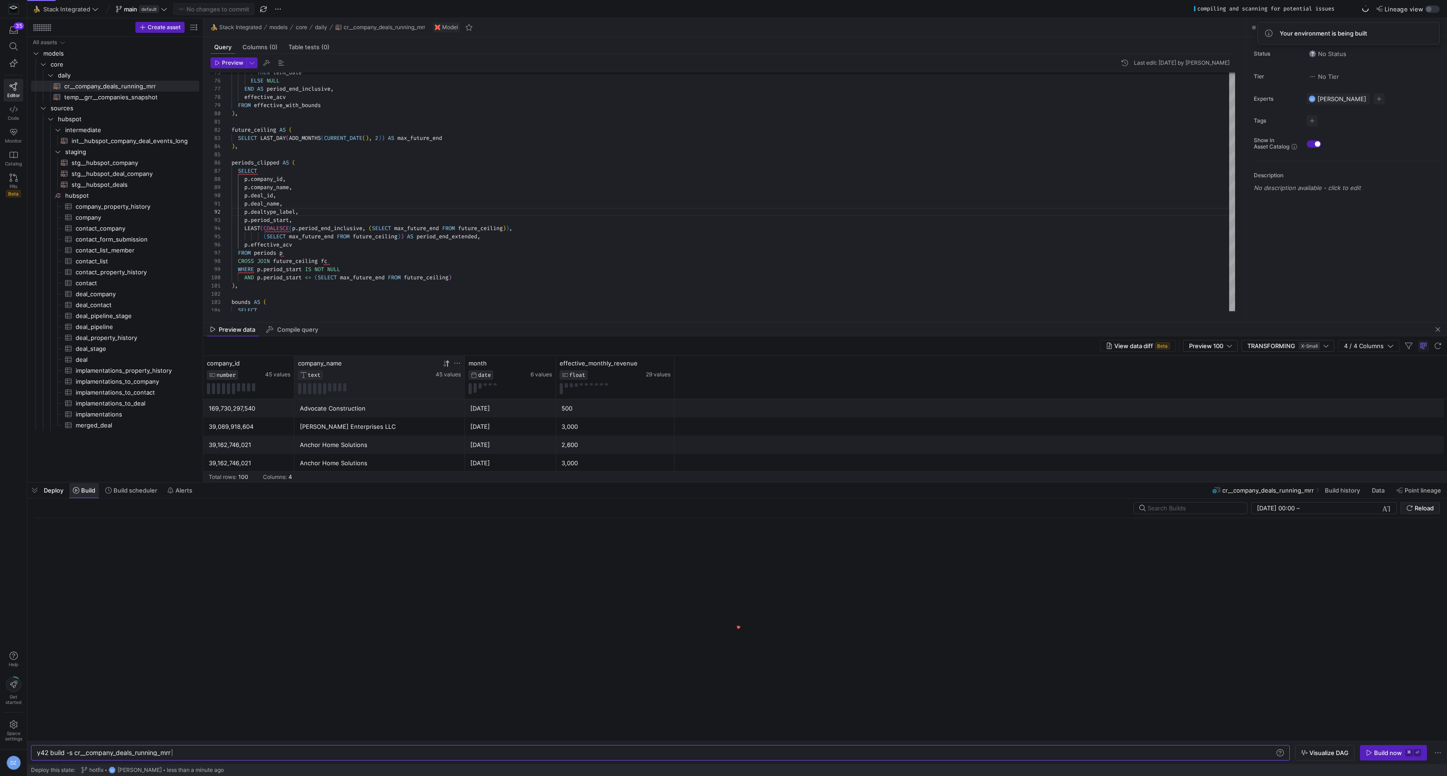
scroll to position [0, 134]
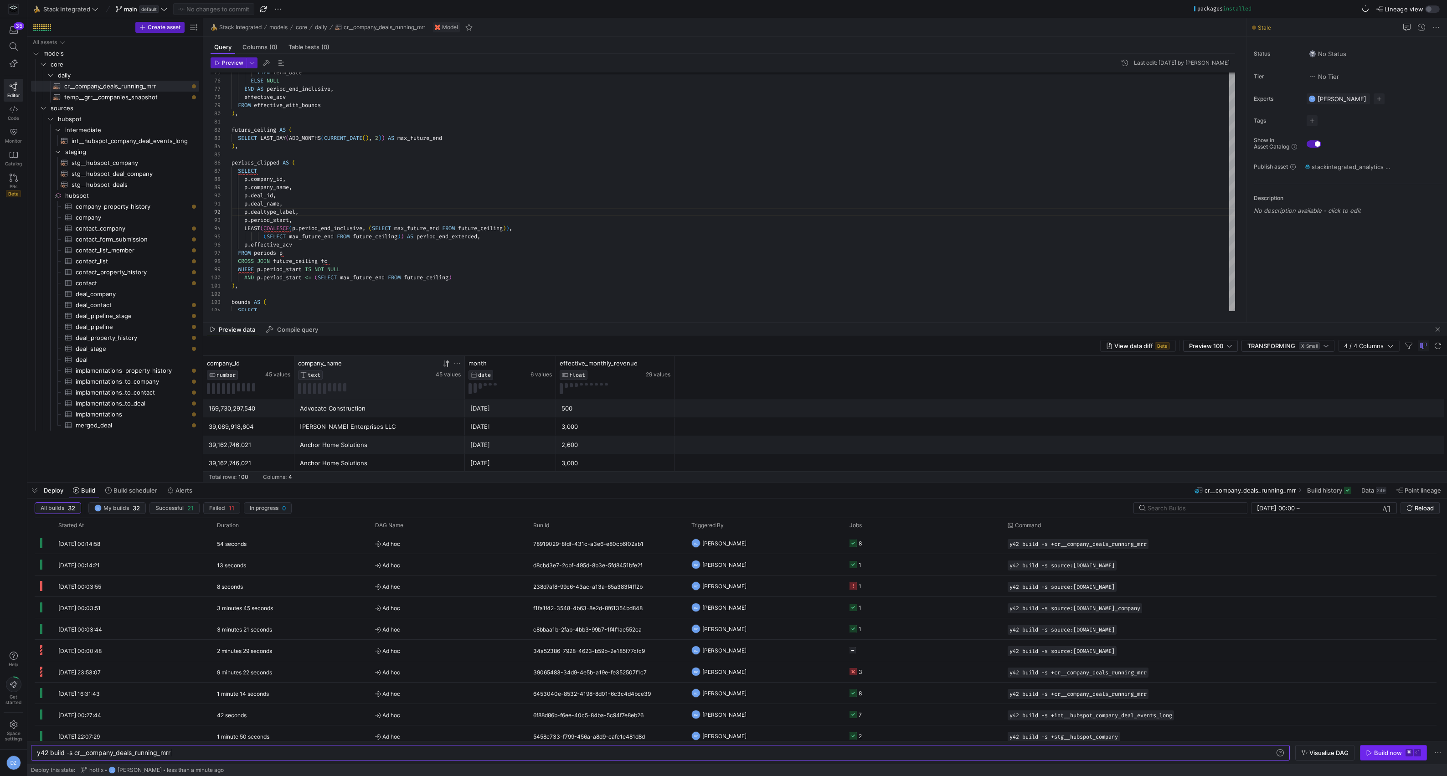
click at [1375, 754] on div "Build now" at bounding box center [1388, 752] width 28 height 7
click at [852, 251] on div "THEN term_date ELSE NULL END AS period_end_inclusive , effective_acv FROM effec…" at bounding box center [734, 147] width 1004 height 1386
